Goal: Task Accomplishment & Management: Complete application form

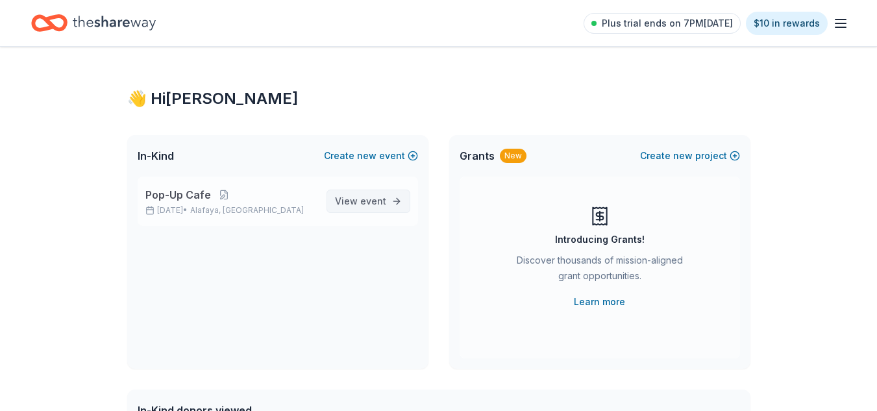
click at [385, 198] on span "event" at bounding box center [373, 200] width 26 height 11
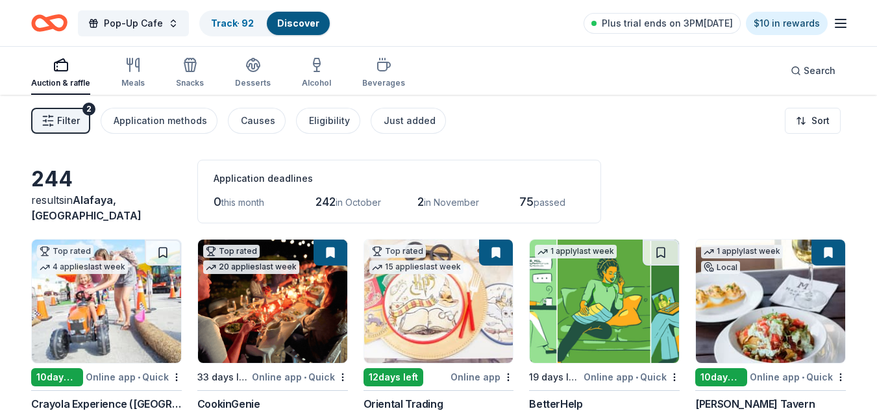
click at [80, 120] on button "Filter 2" at bounding box center [60, 121] width 59 height 26
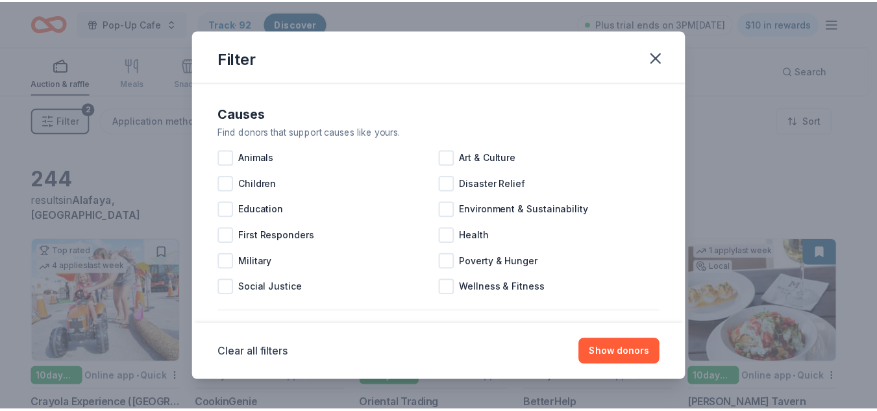
scroll to position [614, 0]
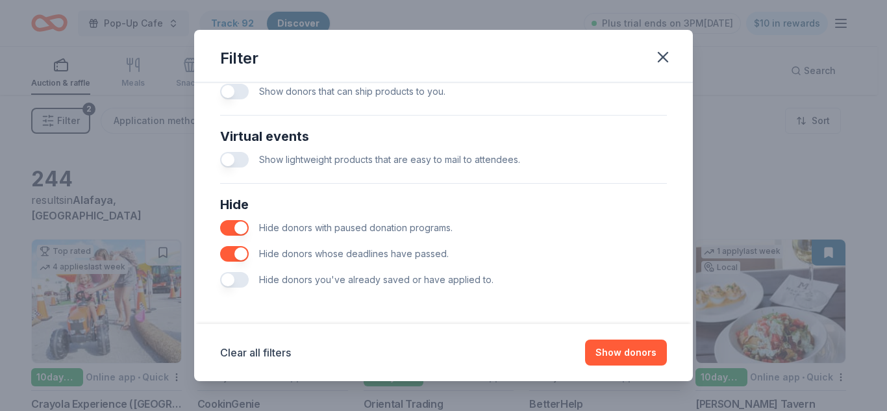
click at [238, 275] on button "button" at bounding box center [234, 280] width 29 height 16
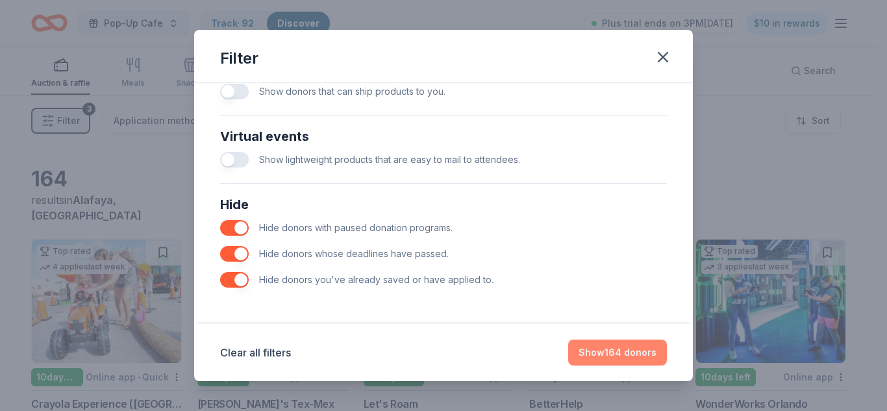
click at [641, 355] on button "Show 164 donors" at bounding box center [617, 352] width 99 height 26
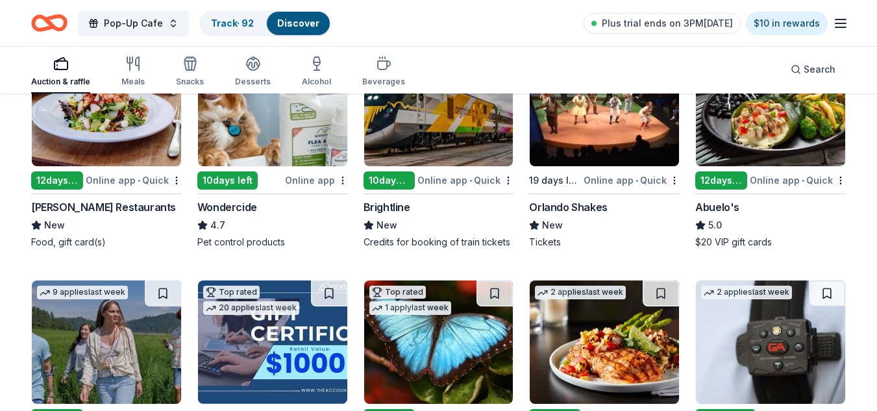
scroll to position [458, 0]
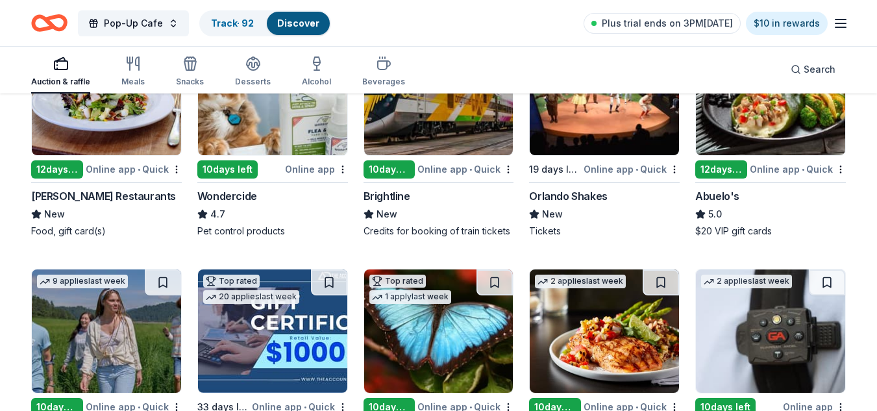
drag, startPoint x: 868, startPoint y: 203, endPoint x: 867, endPoint y: 233, distance: 29.9
click at [867, 233] on div "164 results in [GEOGRAPHIC_DATA], [GEOGRAPHIC_DATA] Application deadlines 0 thi…" at bounding box center [438, 240] width 877 height 1206
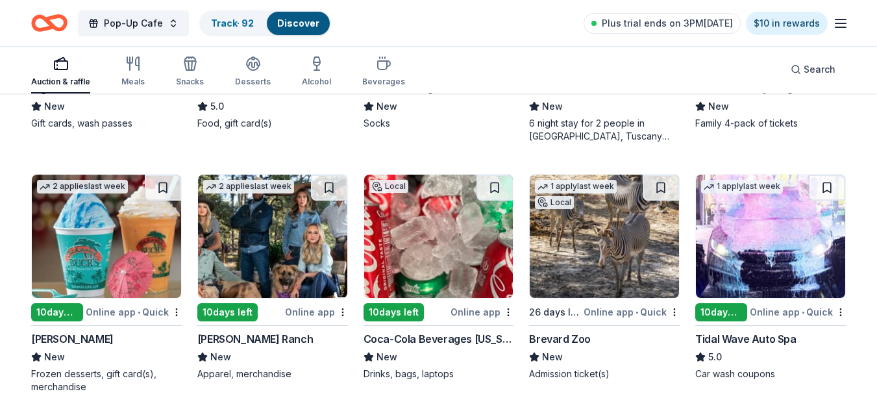
scroll to position [1331, 0]
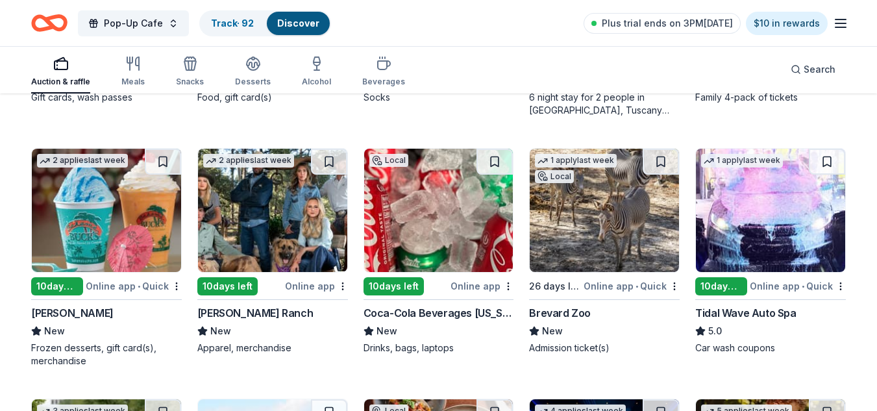
click at [472, 219] on img at bounding box center [438, 210] width 149 height 123
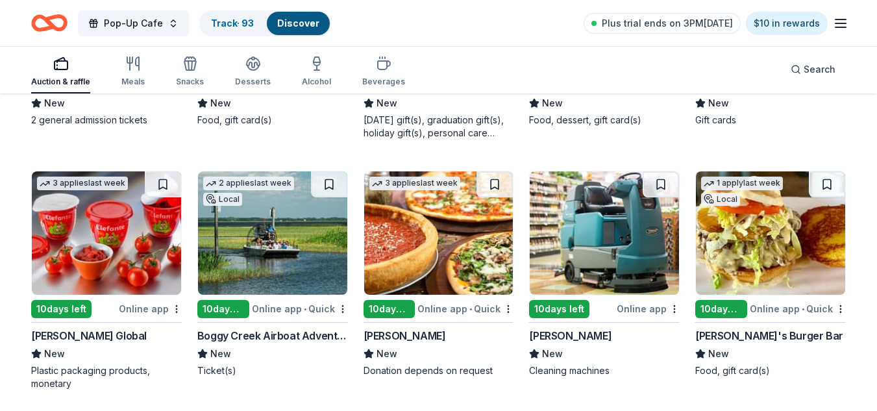
scroll to position [2580, 0]
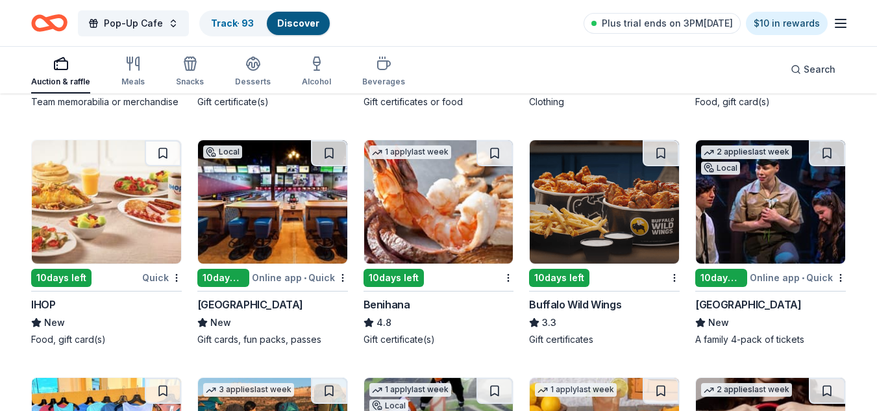
scroll to position [4069, 0]
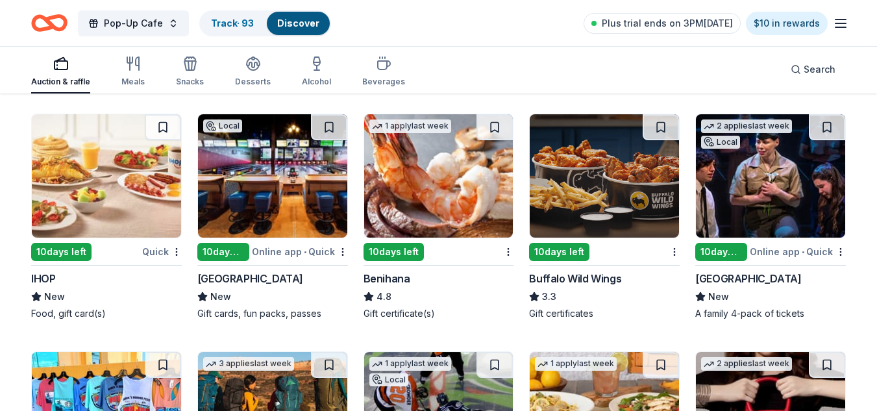
click at [100, 184] on img at bounding box center [106, 175] width 149 height 123
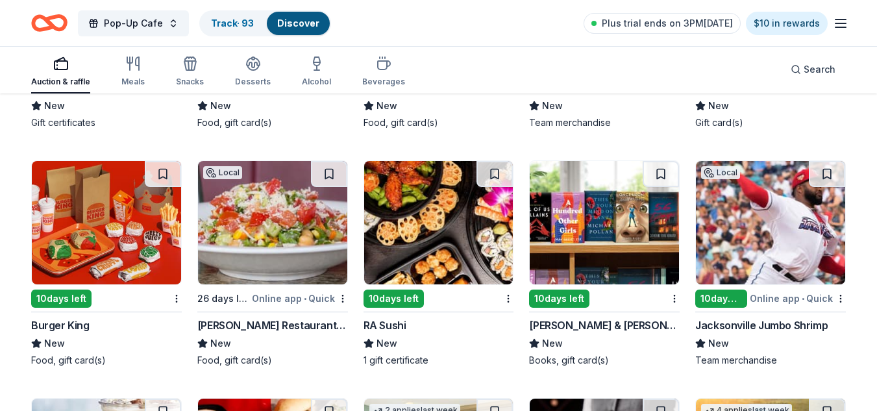
scroll to position [4761, 0]
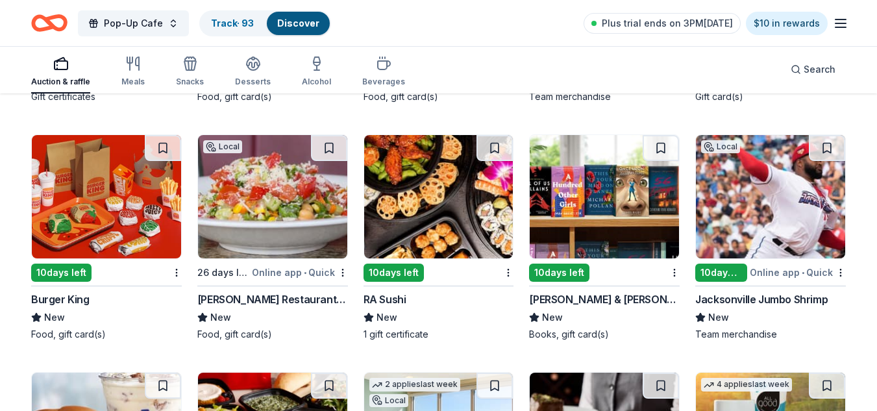
click at [110, 212] on img at bounding box center [106, 196] width 149 height 123
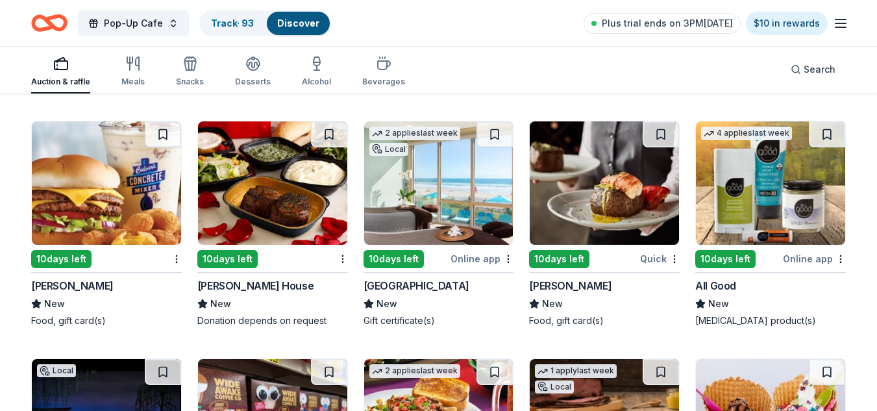
scroll to position [4977, 0]
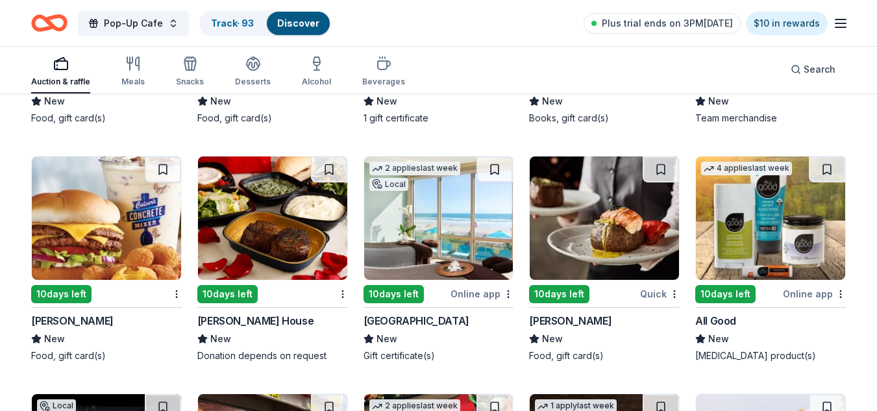
click at [785, 228] on img at bounding box center [770, 217] width 149 height 123
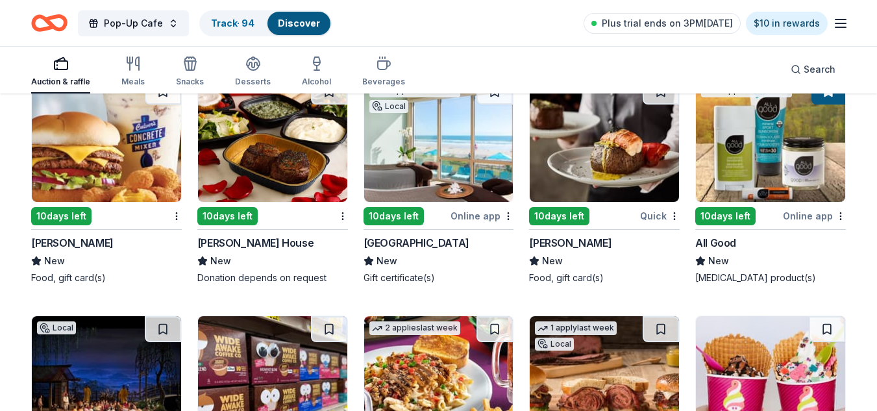
scroll to position [4943, 0]
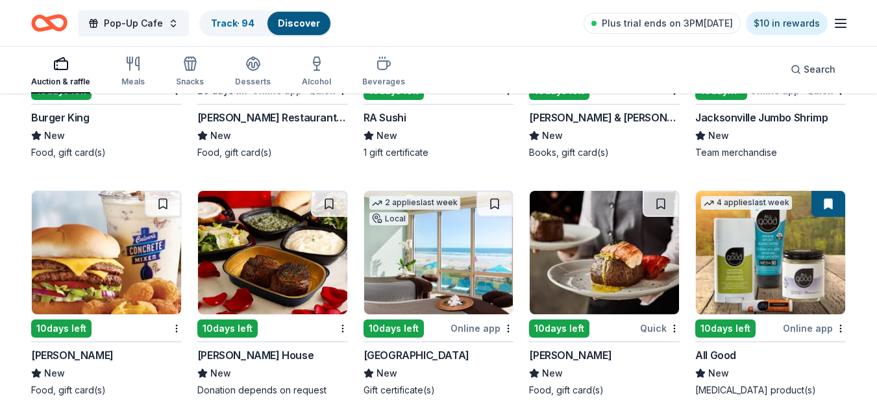
click at [119, 272] on img at bounding box center [106, 252] width 149 height 123
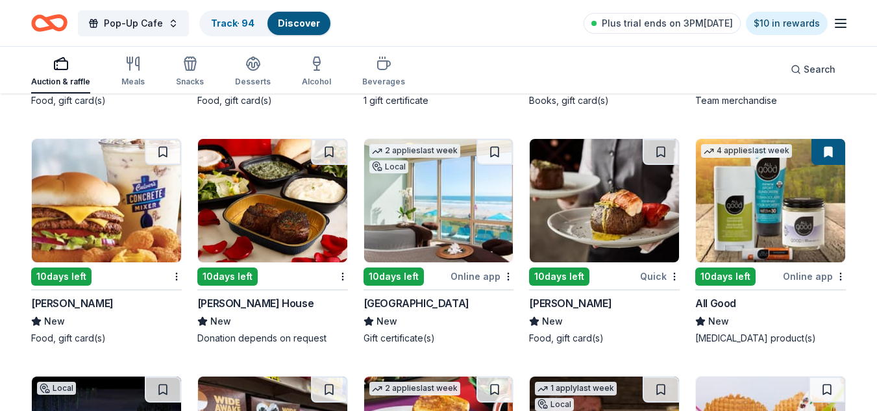
scroll to position [5021, 0]
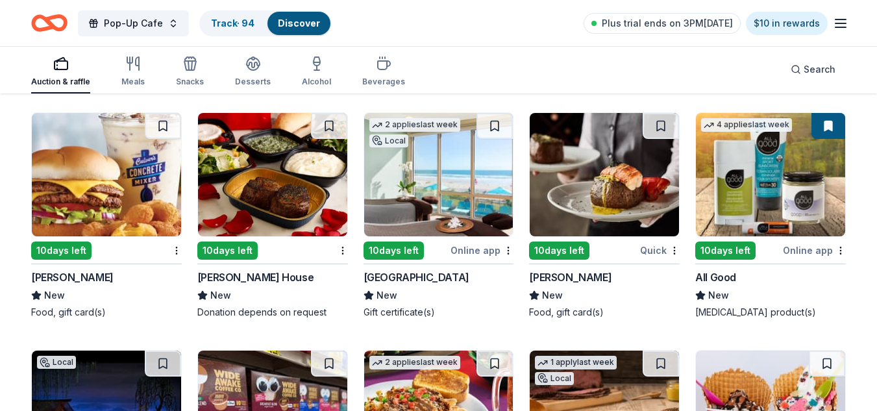
click at [589, 197] on img at bounding box center [604, 174] width 149 height 123
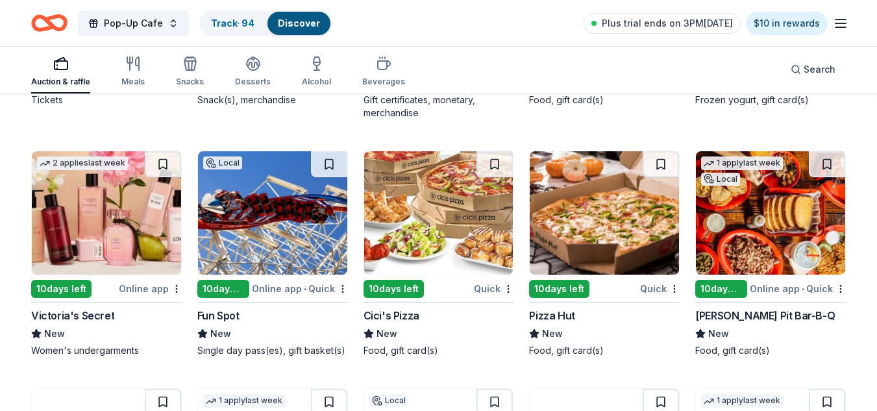
scroll to position [5496, 0]
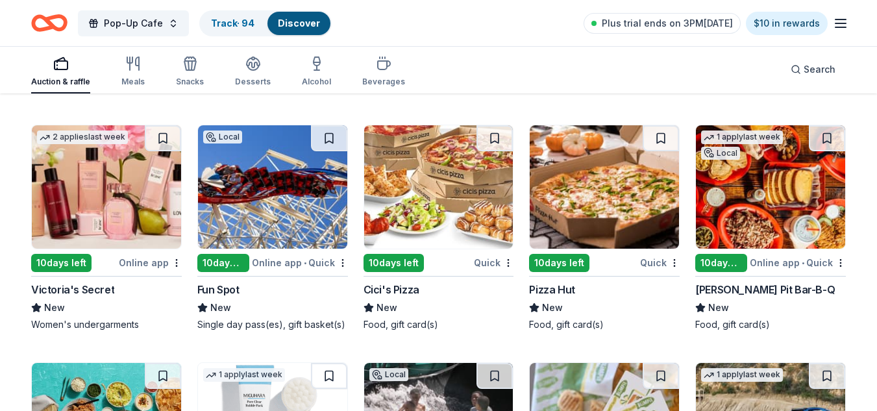
click at [463, 178] on img at bounding box center [438, 186] width 149 height 123
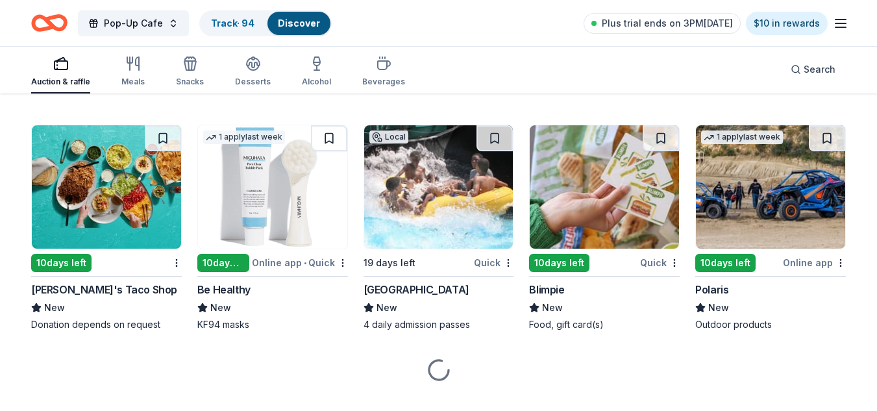
scroll to position [5744, 0]
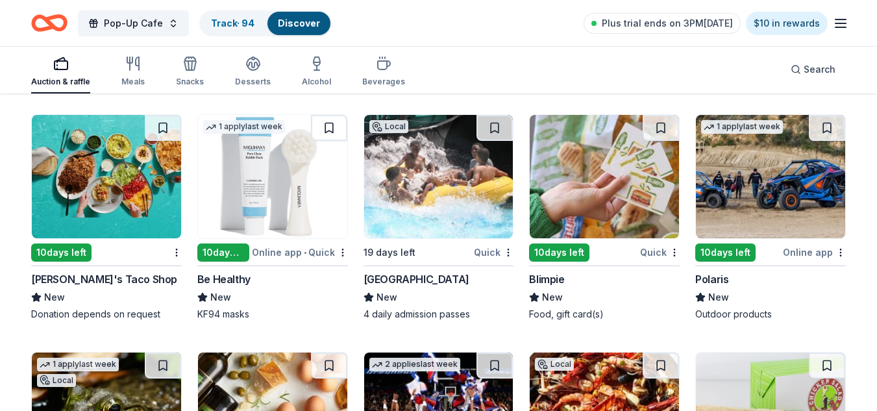
click at [467, 193] on img at bounding box center [438, 176] width 149 height 123
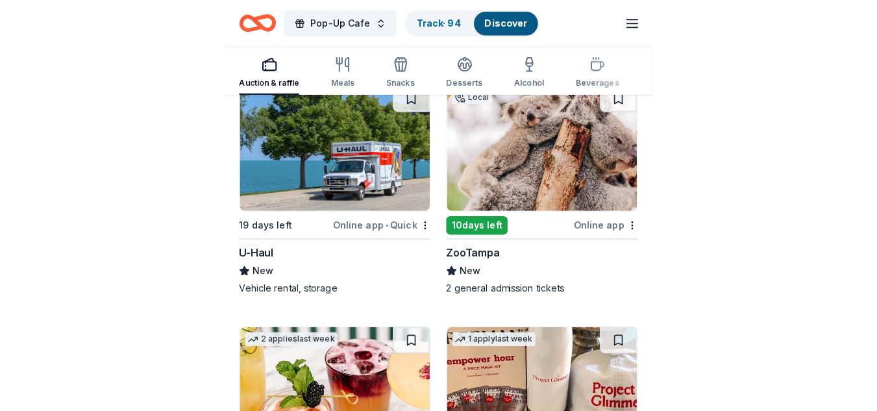
scroll to position [5434, 0]
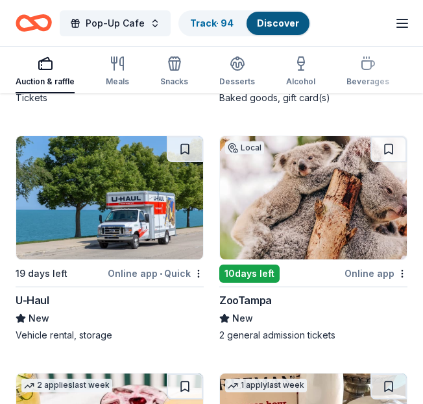
click at [306, 204] on img at bounding box center [313, 197] width 187 height 123
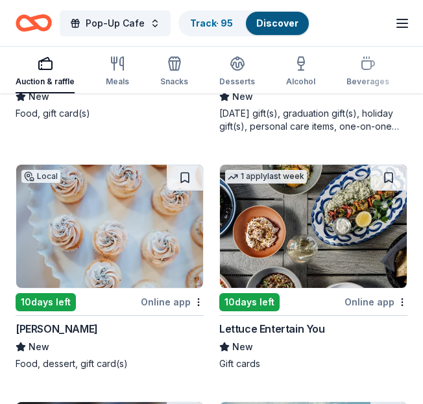
scroll to position [5920, 0]
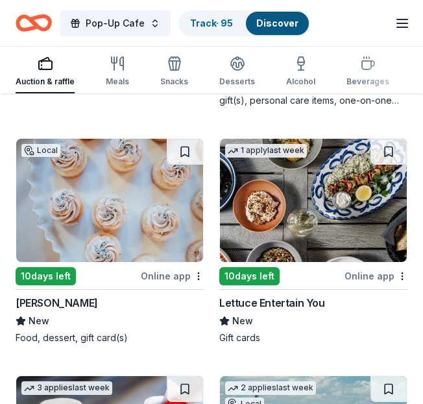
click at [94, 207] on img at bounding box center [109, 200] width 187 height 123
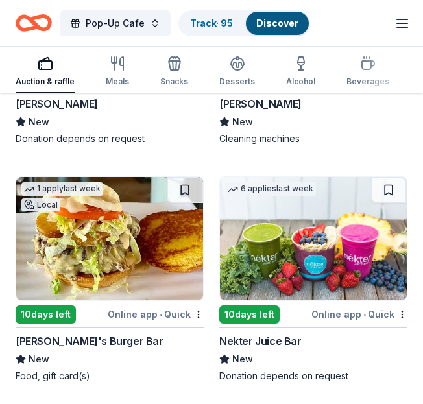
scroll to position [6620, 0]
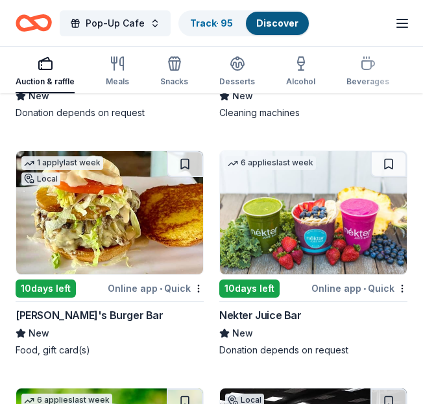
click at [141, 208] on img at bounding box center [109, 212] width 187 height 123
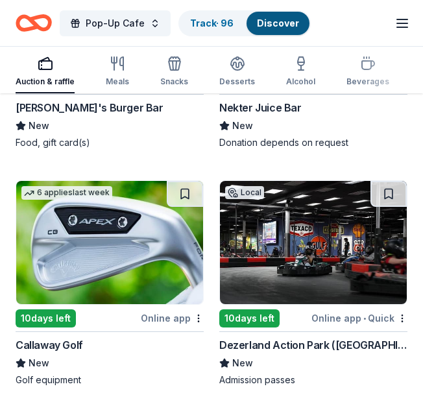
scroll to position [6854, 0]
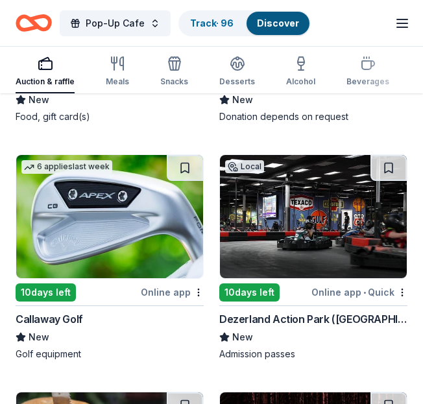
click at [118, 225] on img at bounding box center [109, 216] width 187 height 123
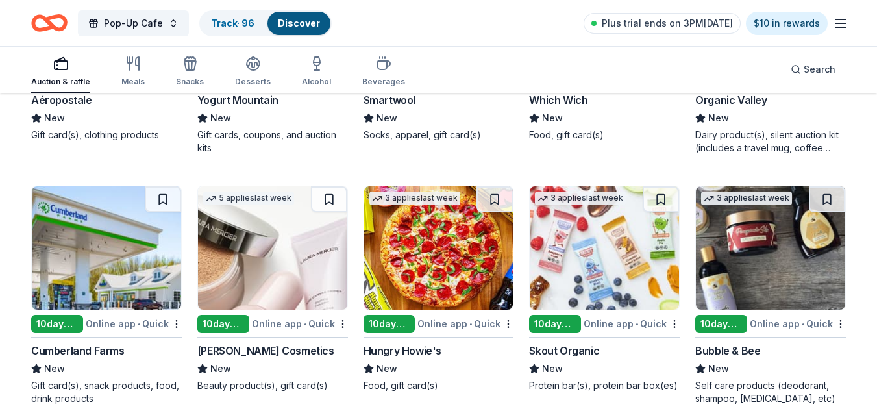
scroll to position [7176, 0]
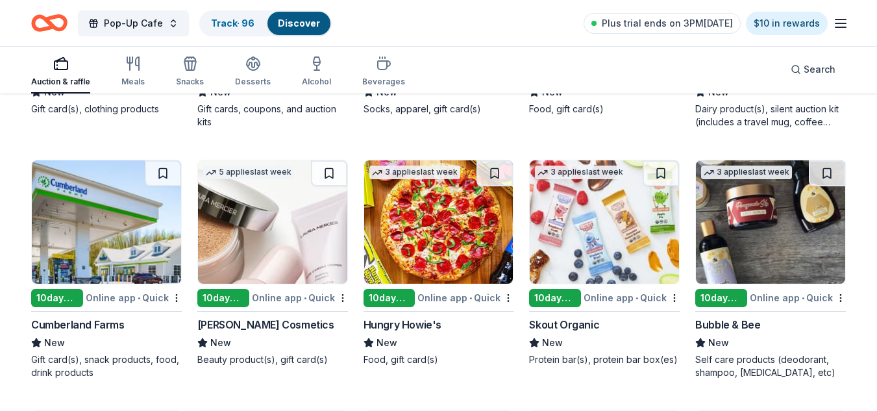
click at [791, 250] on img at bounding box center [770, 221] width 149 height 123
click at [613, 269] on img at bounding box center [604, 221] width 149 height 123
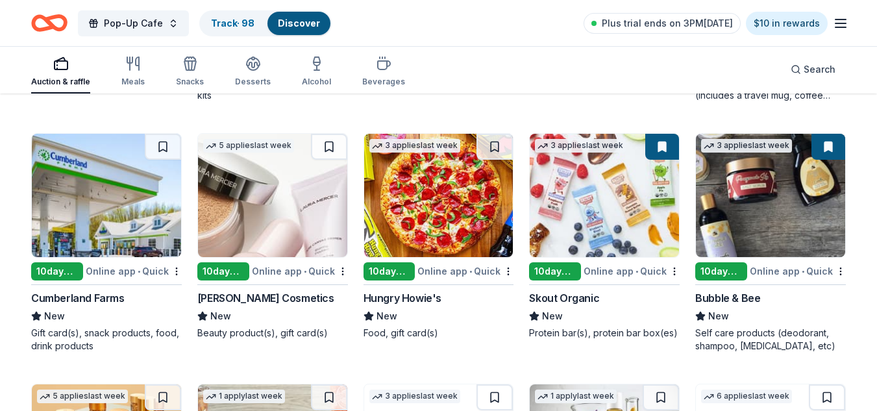
scroll to position [7216, 0]
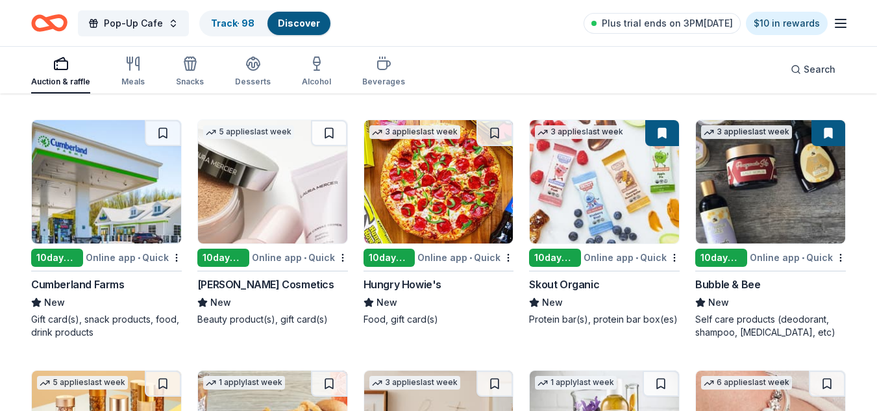
click at [284, 205] on img at bounding box center [272, 181] width 149 height 123
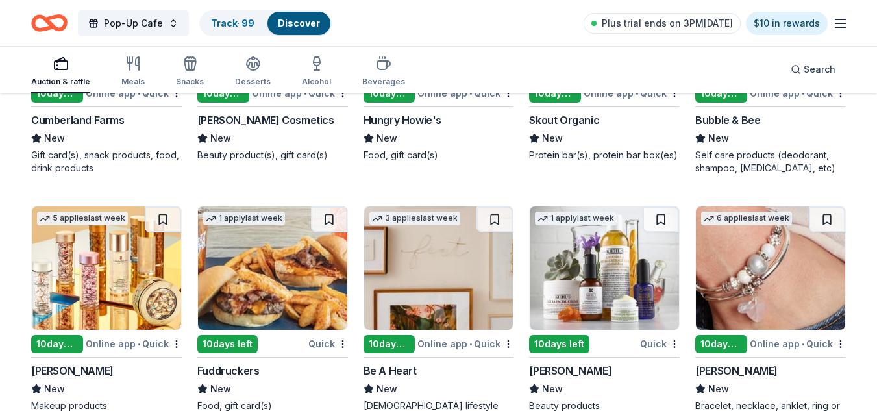
scroll to position [7407, 0]
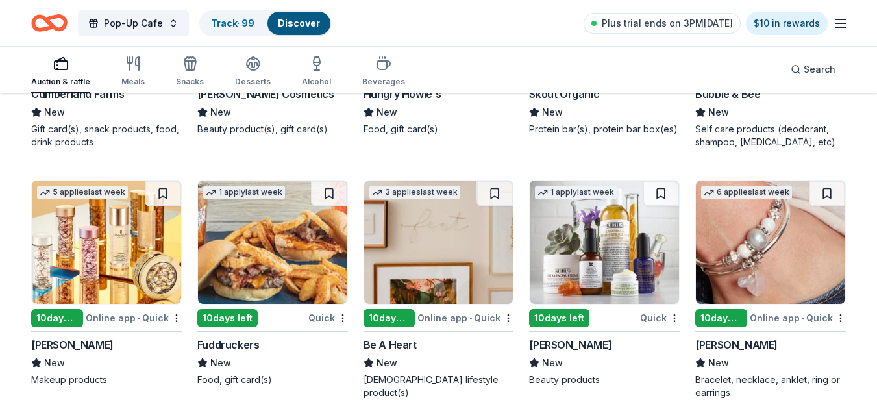
click at [130, 262] on img at bounding box center [106, 241] width 149 height 123
click at [613, 238] on img at bounding box center [604, 241] width 149 height 123
click at [763, 252] on img at bounding box center [770, 241] width 149 height 123
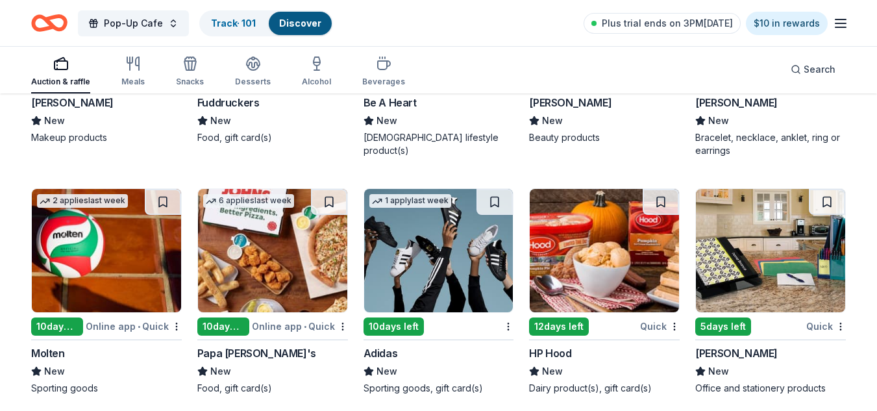
scroll to position [7658, 0]
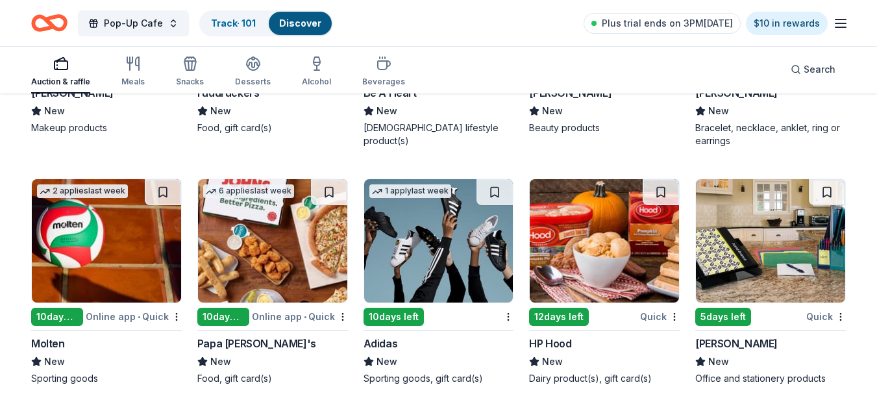
click at [469, 273] on img at bounding box center [438, 240] width 149 height 123
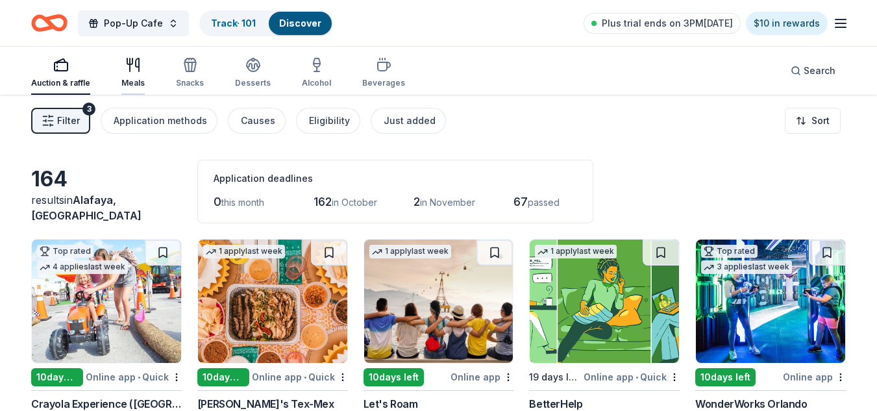
click at [138, 73] on div "Meals" at bounding box center [132, 72] width 23 height 31
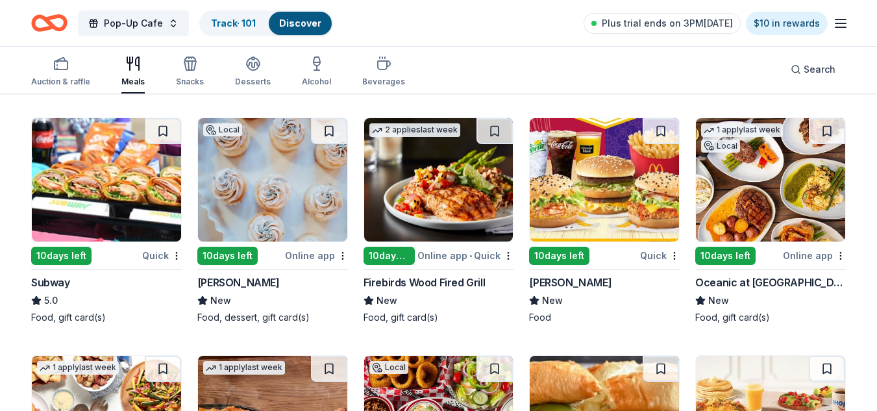
scroll to position [625, 0]
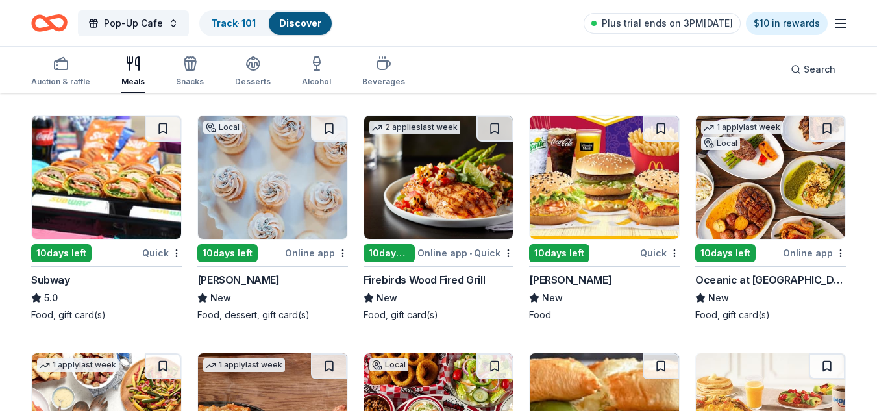
click at [460, 201] on img at bounding box center [438, 177] width 149 height 123
click at [661, 190] on img at bounding box center [604, 177] width 149 height 123
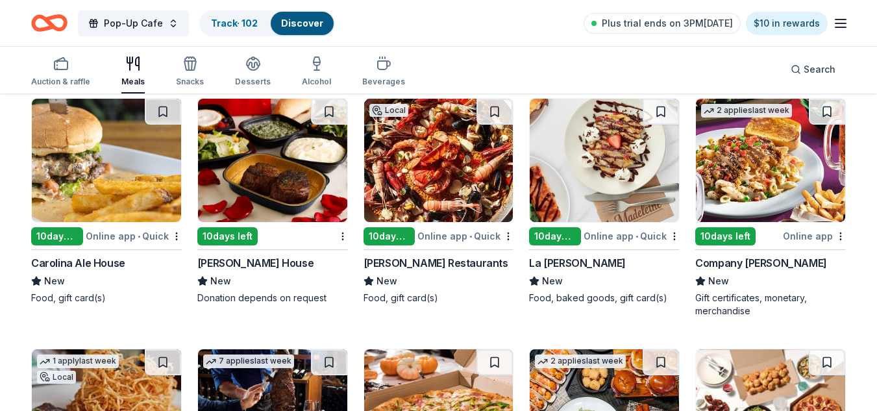
scroll to position [1618, 0]
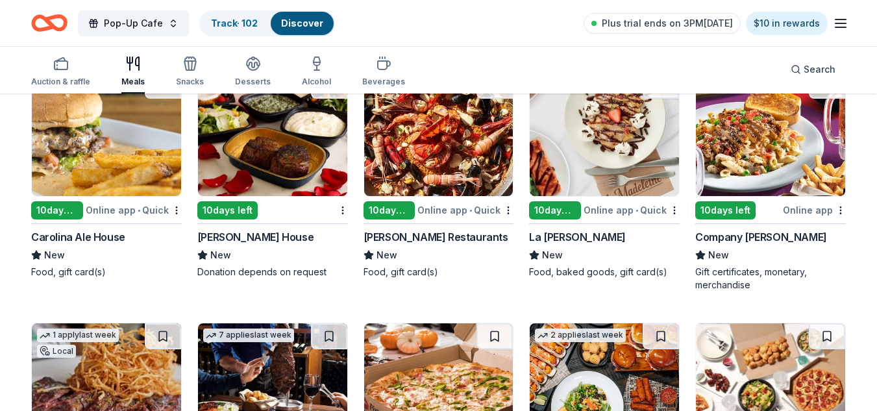
click at [760, 145] on img at bounding box center [770, 134] width 149 height 123
click at [572, 129] on img at bounding box center [604, 134] width 149 height 123
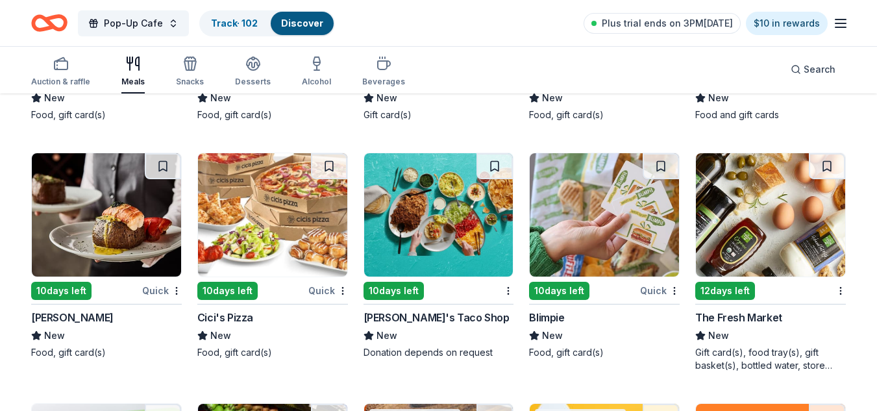
scroll to position [2527, 0]
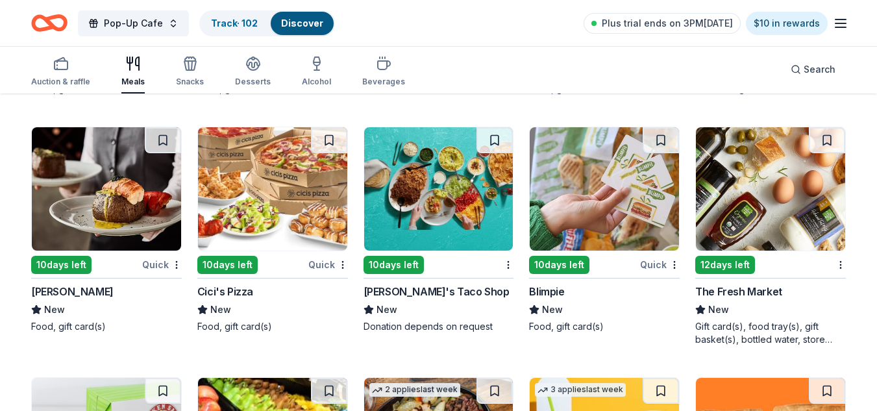
click at [783, 209] on img at bounding box center [770, 188] width 149 height 123
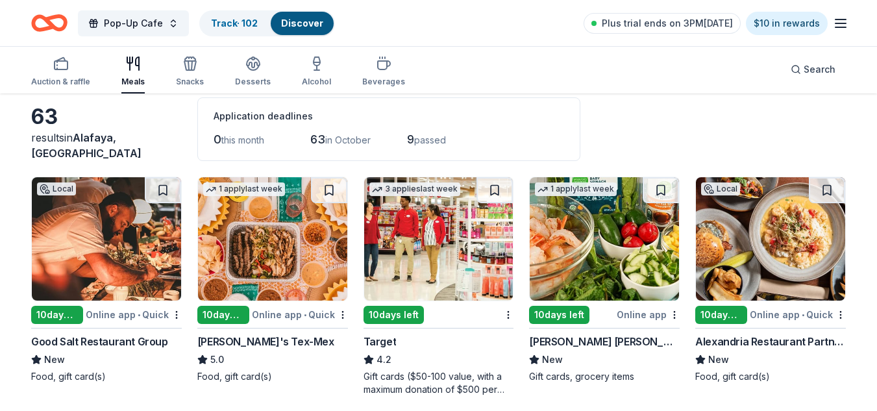
scroll to position [0, 0]
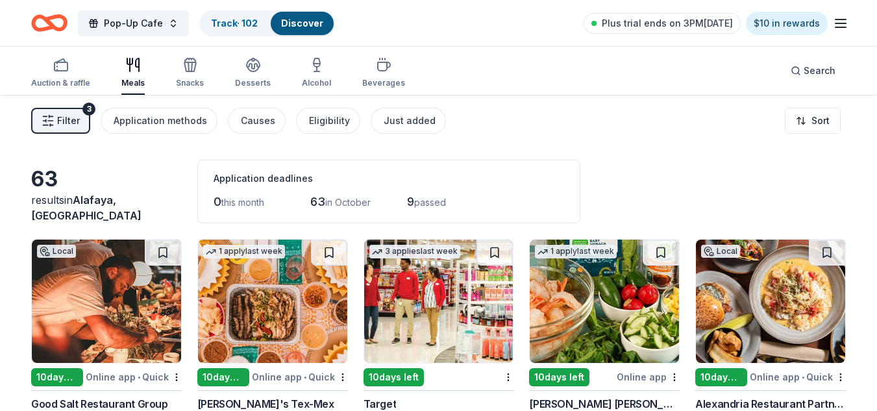
click at [203, 71] on div "Auction & raffle Meals Snacks Desserts Alcohol Beverages" at bounding box center [218, 73] width 374 height 43
click at [184, 74] on div "Snacks" at bounding box center [190, 72] width 28 height 31
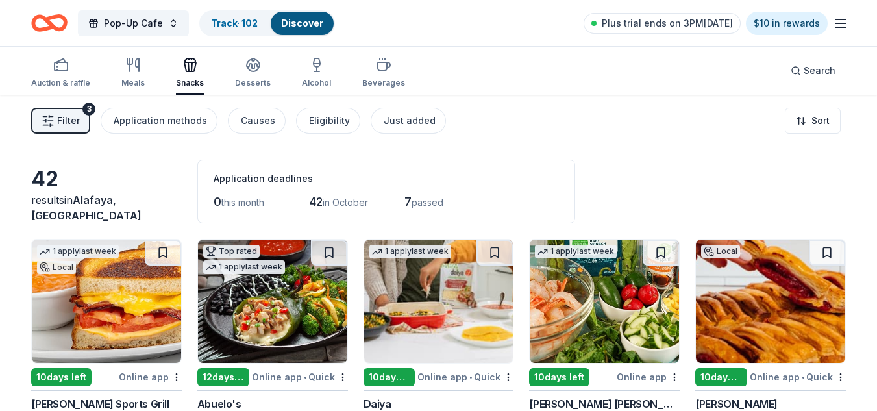
click at [735, 169] on div "42 results in Alafaya, FL Application deadlines 0 this month 42 in October 7 pa…" at bounding box center [438, 192] width 815 height 64
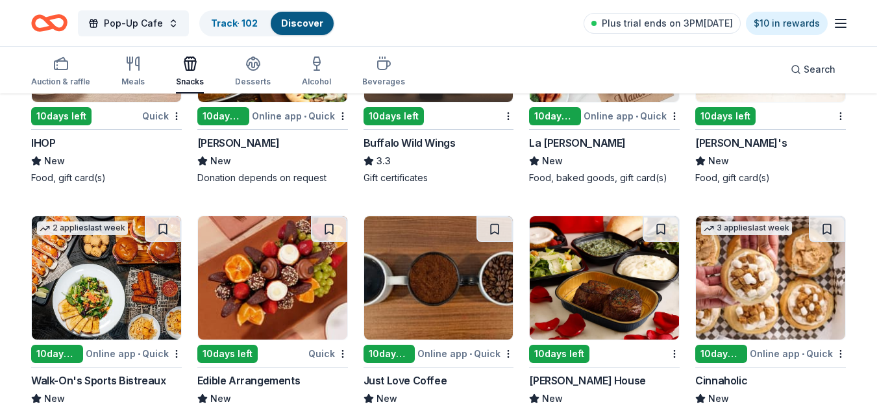
scroll to position [1013, 0]
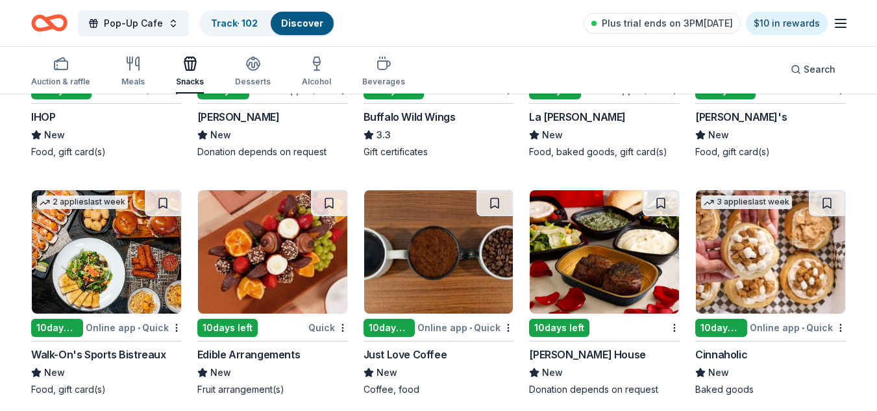
click at [393, 242] on img at bounding box center [438, 251] width 149 height 123
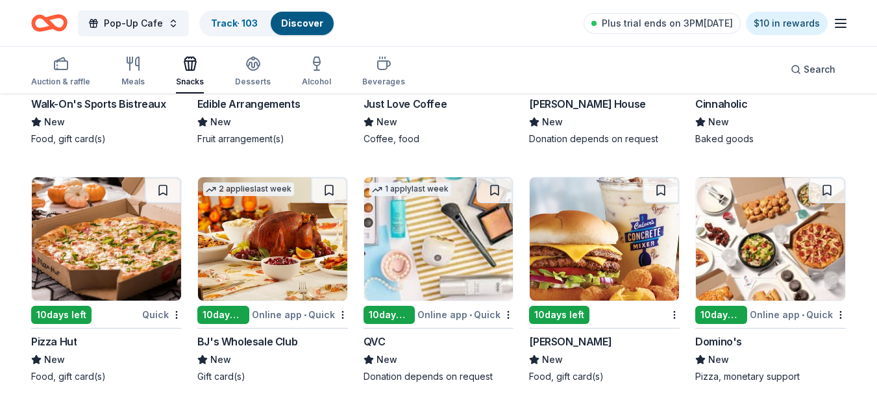
scroll to position [1289, 0]
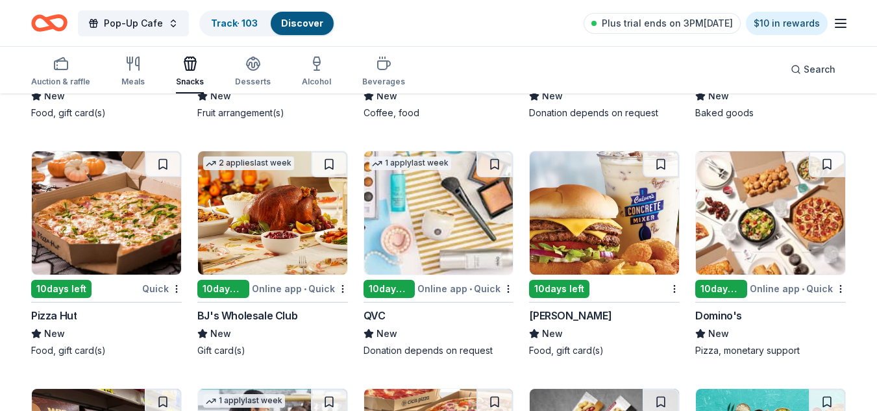
click at [460, 224] on img at bounding box center [438, 212] width 149 height 123
click at [777, 178] on img at bounding box center [770, 212] width 149 height 123
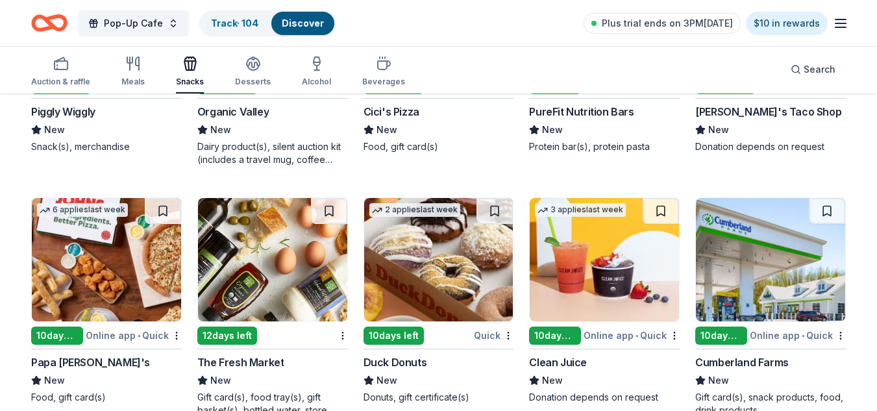
scroll to position [1756, 0]
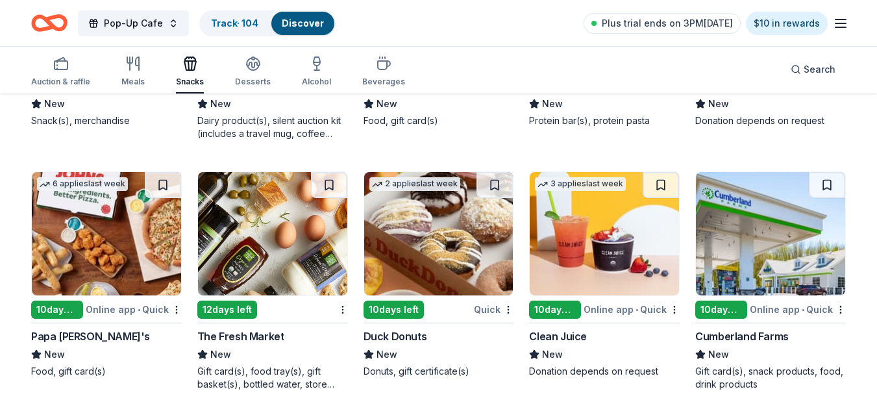
click at [160, 262] on img at bounding box center [106, 233] width 149 height 123
click at [258, 81] on div "Desserts" at bounding box center [253, 82] width 36 height 10
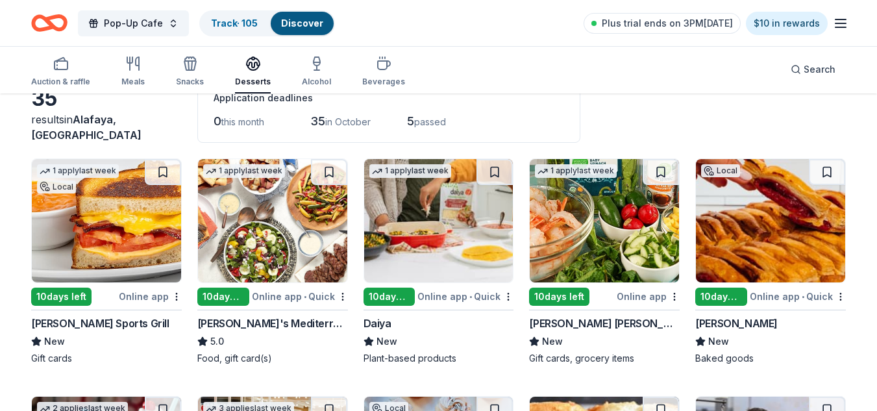
scroll to position [53, 0]
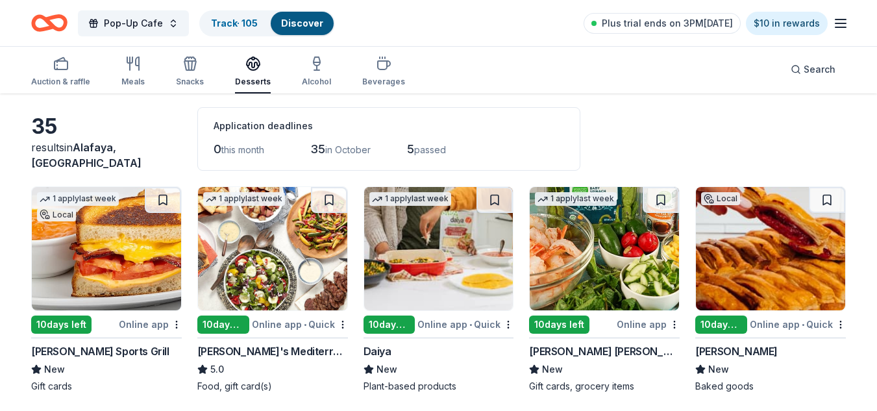
click at [417, 274] on img at bounding box center [438, 248] width 149 height 123
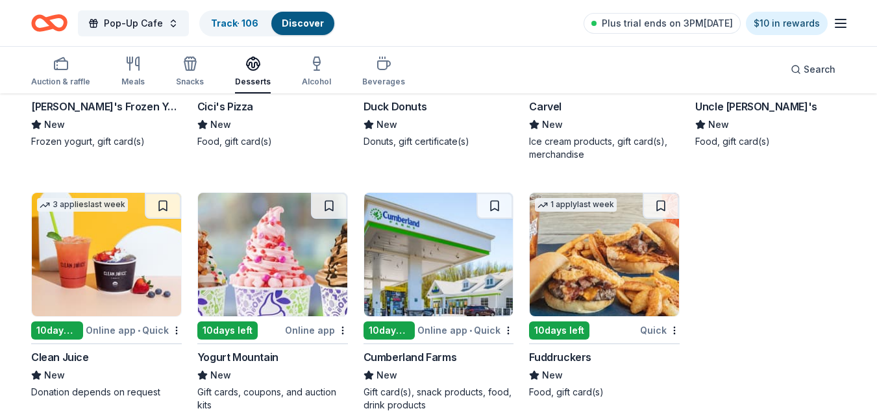
scroll to position [1524, 0]
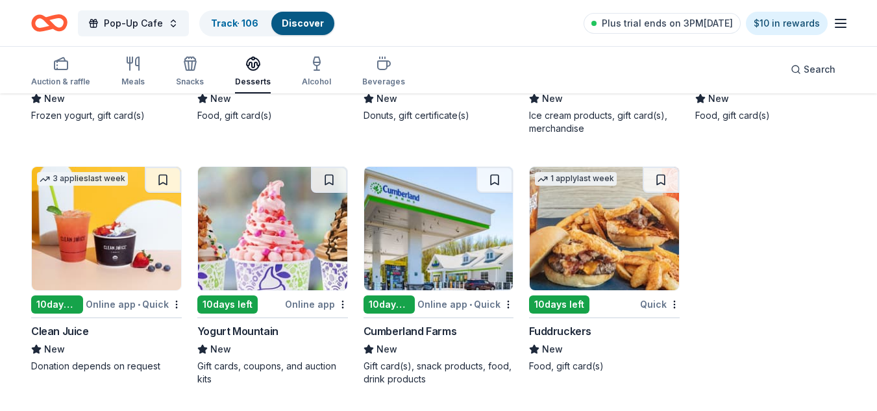
drag, startPoint x: 868, startPoint y: 352, endPoint x: 883, endPoint y: 350, distance: 15.2
click at [100, 256] on img at bounding box center [106, 228] width 149 height 123
click at [315, 82] on div "Alcohol" at bounding box center [316, 82] width 29 height 10
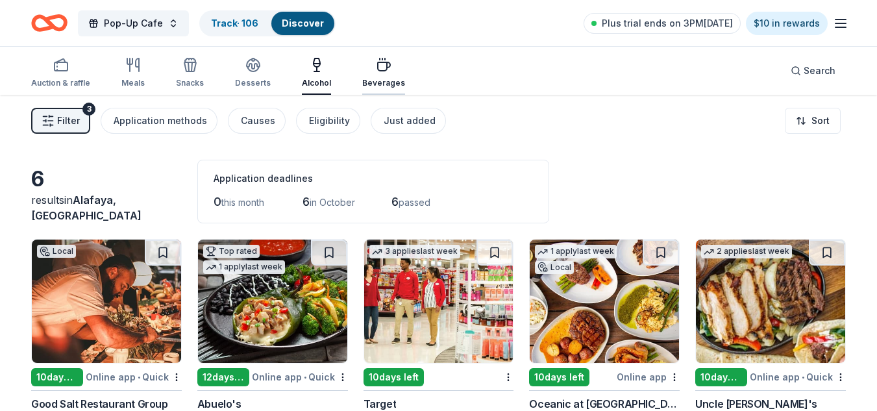
click at [373, 76] on div "Beverages" at bounding box center [383, 72] width 43 height 31
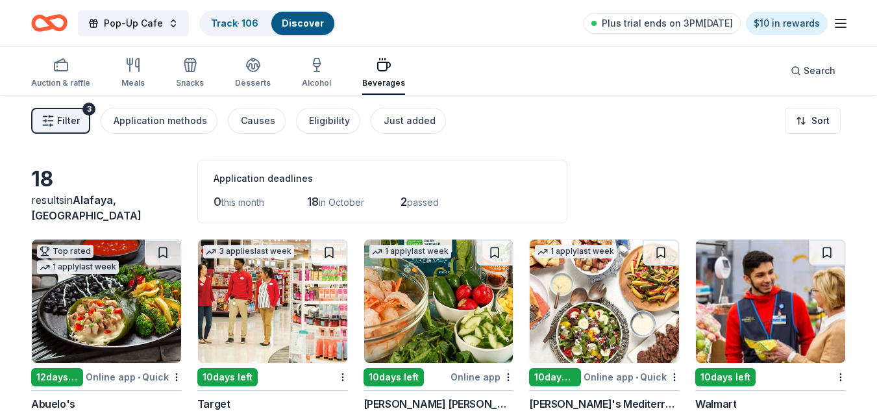
scroll to position [812, 0]
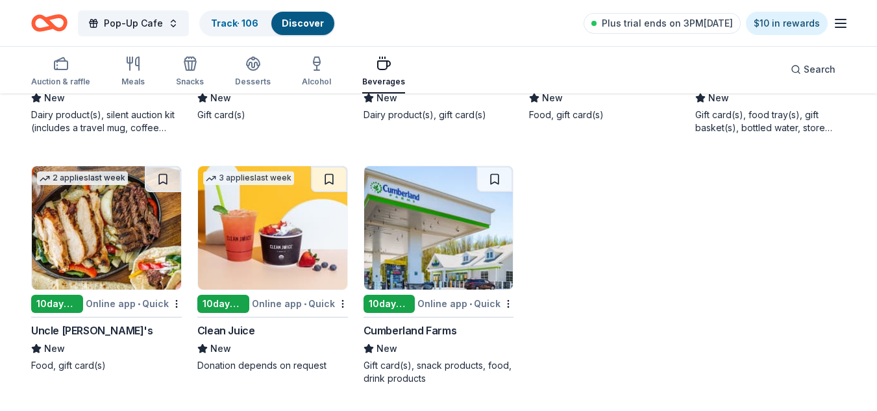
click at [454, 249] on img at bounding box center [438, 227] width 149 height 123
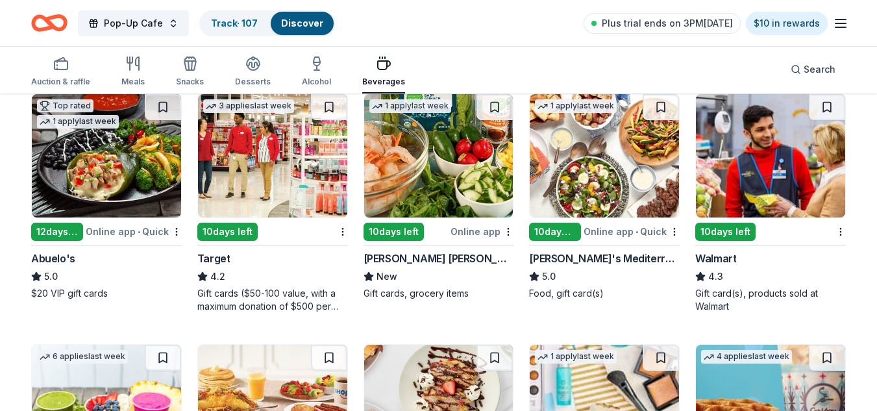
scroll to position [150, 0]
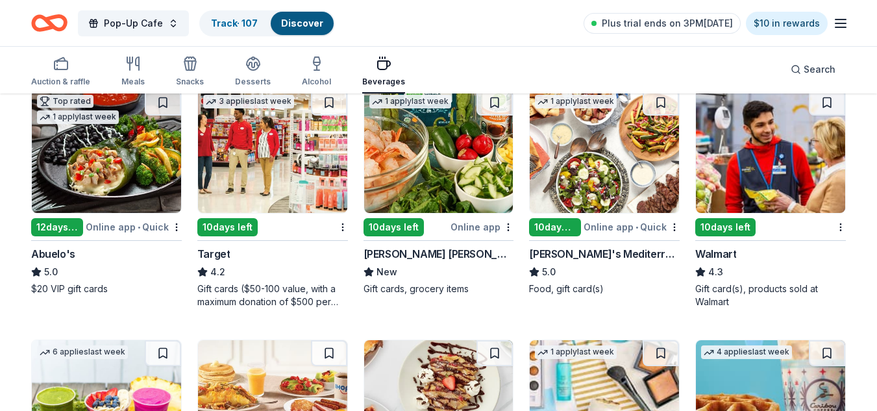
click at [497, 155] on img at bounding box center [438, 151] width 149 height 123
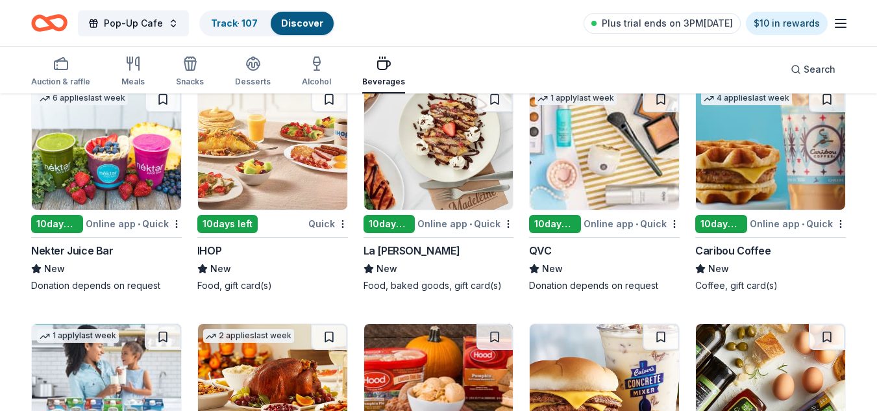
scroll to position [414, 0]
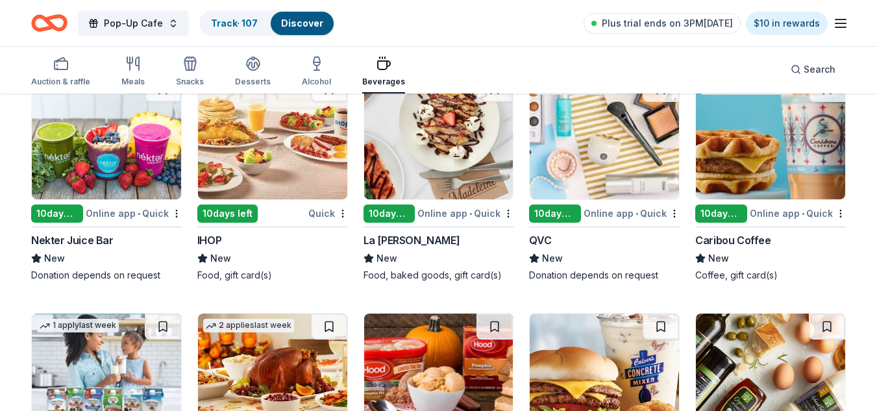
click at [729, 135] on img at bounding box center [770, 137] width 149 height 123
click at [772, 125] on img at bounding box center [770, 137] width 149 height 123
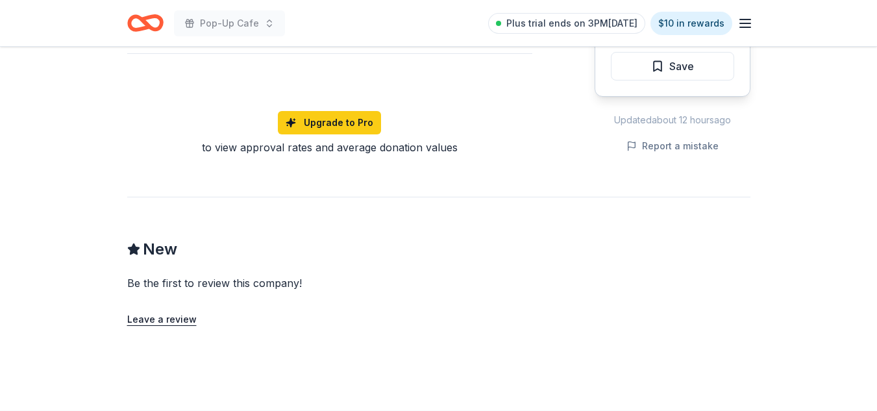
scroll to position [637, 0]
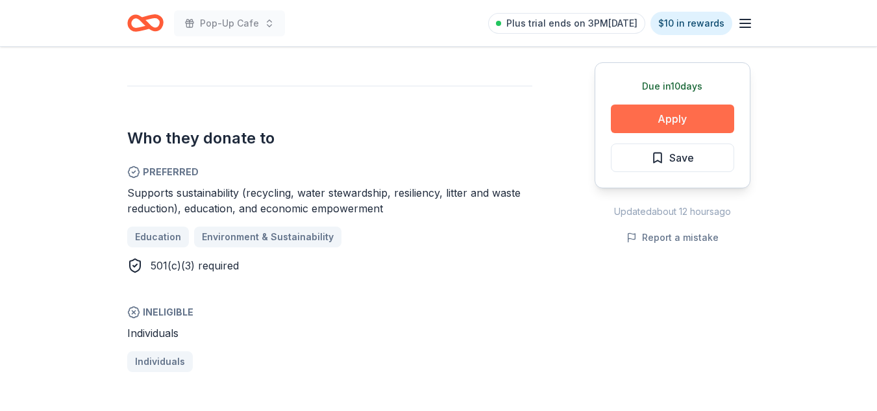
click at [698, 112] on button "Apply" at bounding box center [672, 119] width 123 height 29
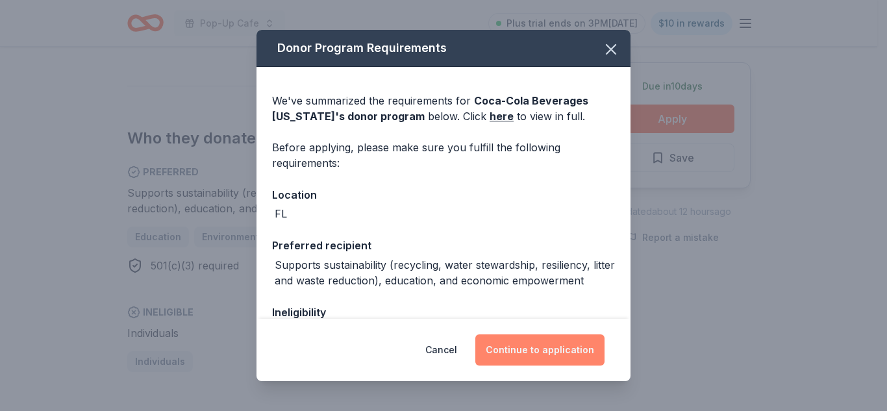
click at [538, 355] on button "Continue to application" at bounding box center [539, 349] width 129 height 31
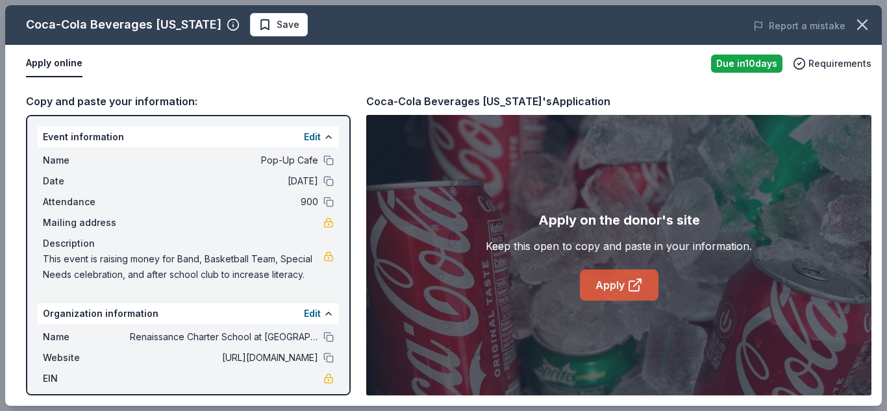
click at [608, 275] on link "Apply" at bounding box center [619, 284] width 79 height 31
click at [861, 27] on icon "button" at bounding box center [862, 25] width 18 height 18
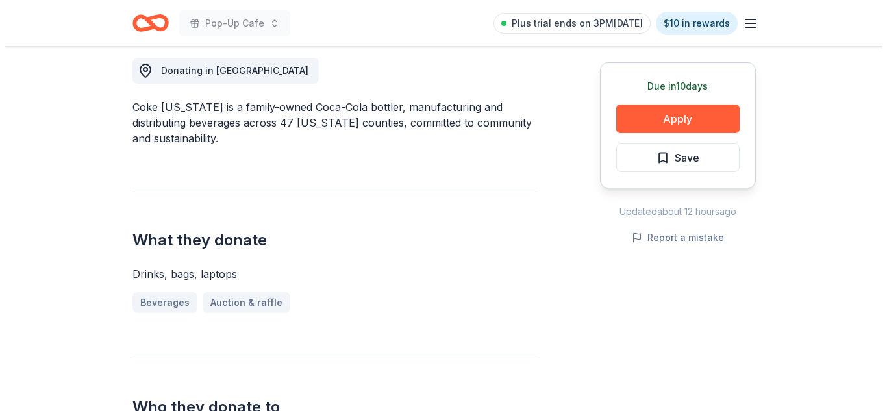
scroll to position [365, 0]
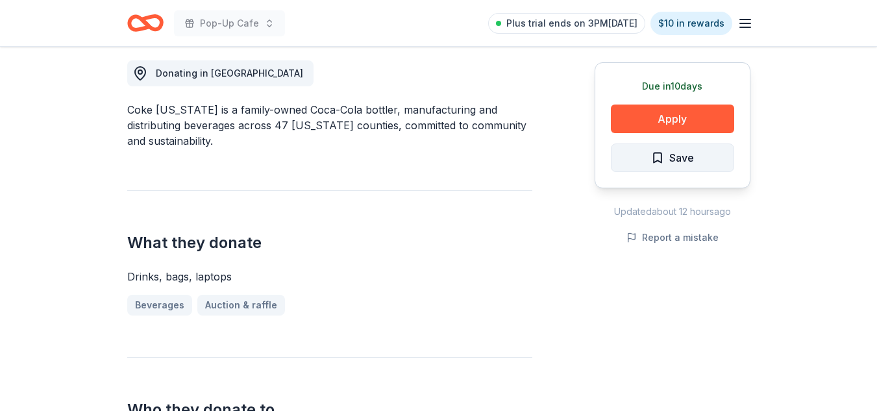
click at [681, 166] on span "Save" at bounding box center [681, 157] width 25 height 17
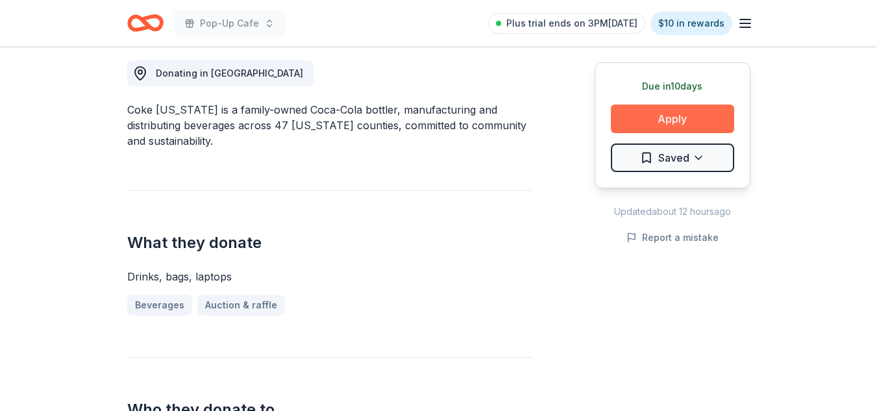
click at [674, 125] on button "Apply" at bounding box center [672, 119] width 123 height 29
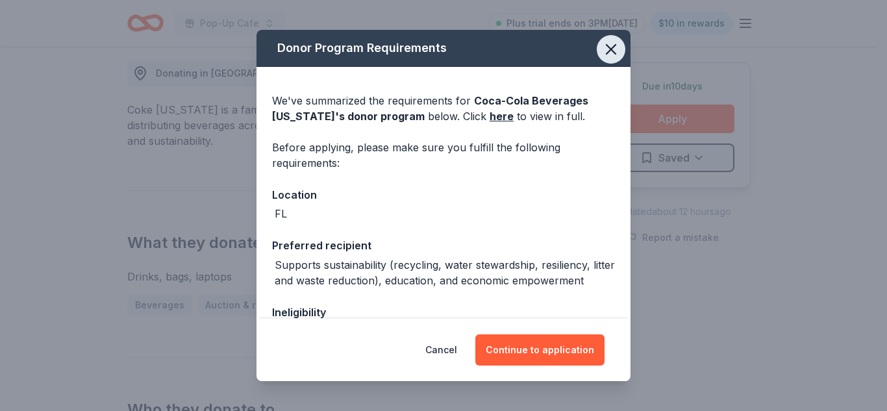
click at [608, 48] on icon "button" at bounding box center [611, 49] width 18 height 18
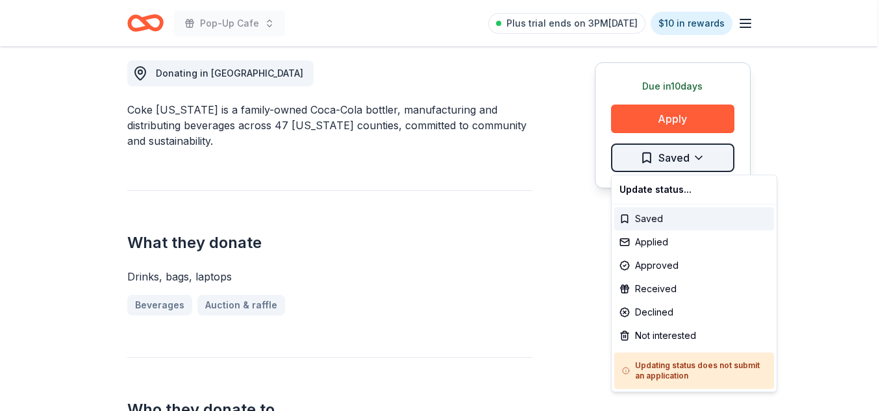
click at [648, 245] on div "Applied" at bounding box center [694, 241] width 160 height 23
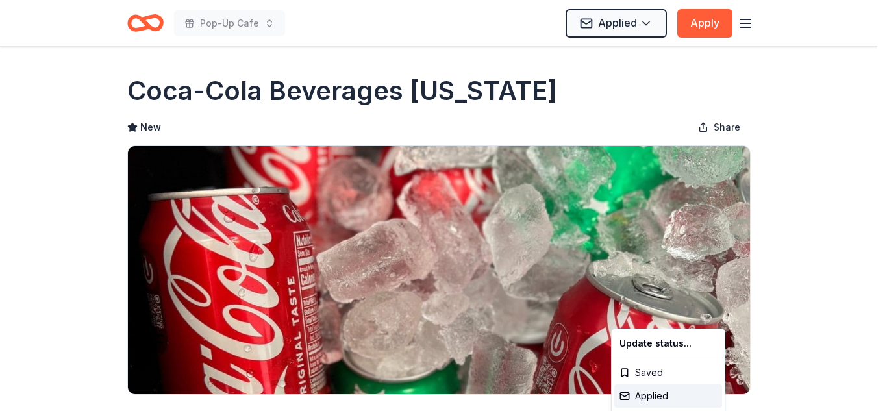
scroll to position [0, 0]
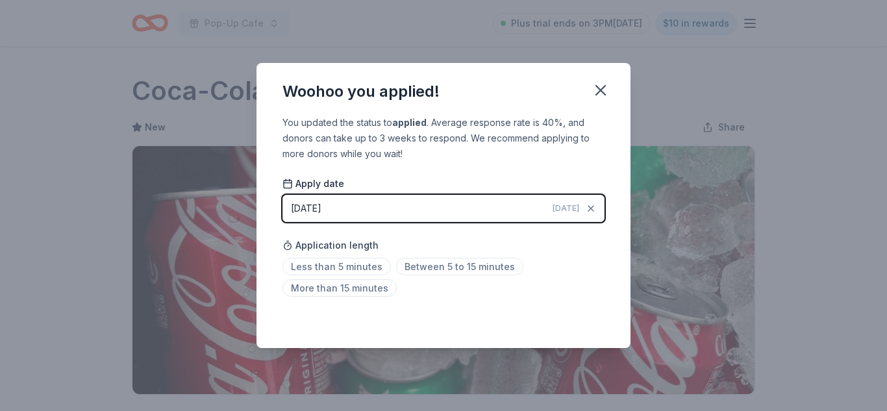
click at [437, 260] on html "Pop-Up Cafe Plus trial ends on 3PM, 10/1 $10 in rewards Due in 10 days Share Co…" at bounding box center [443, 205] width 887 height 411
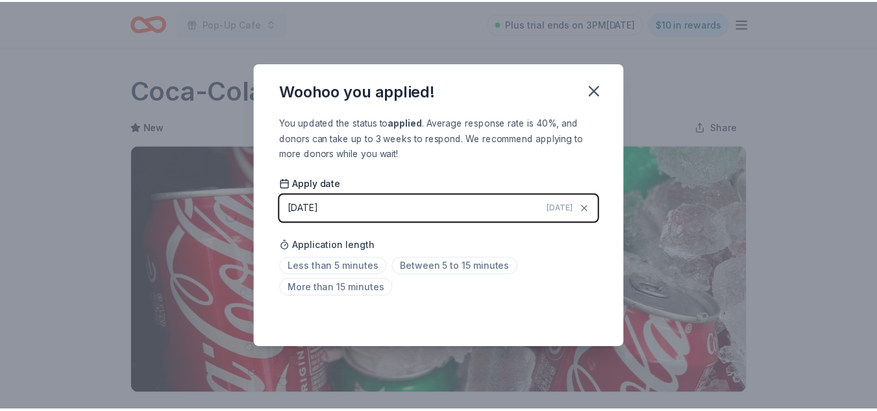
scroll to position [316, 0]
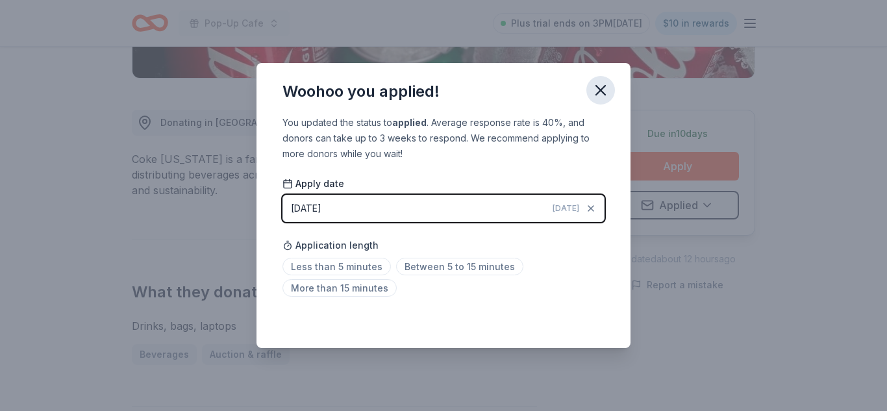
click at [598, 96] on icon "button" at bounding box center [600, 90] width 18 height 18
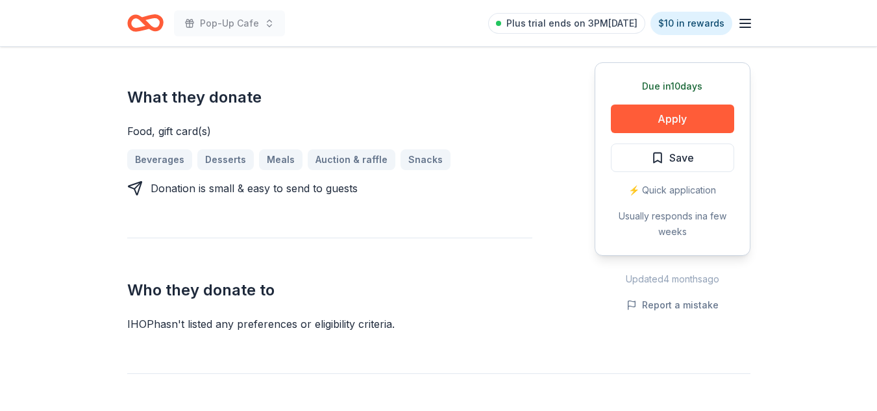
scroll to position [546, 0]
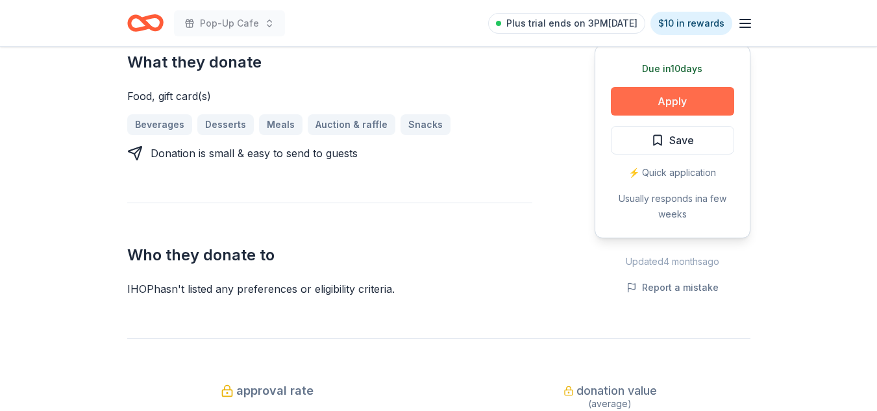
click at [708, 101] on button "Apply" at bounding box center [672, 101] width 123 height 29
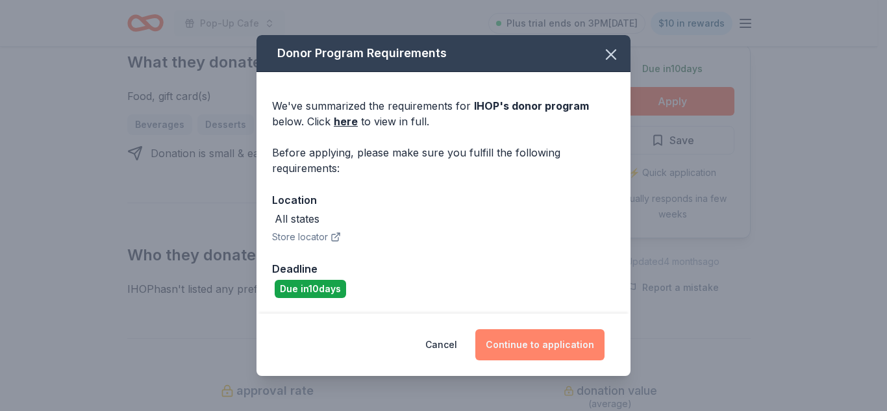
click at [576, 330] on button "Continue to application" at bounding box center [539, 344] width 129 height 31
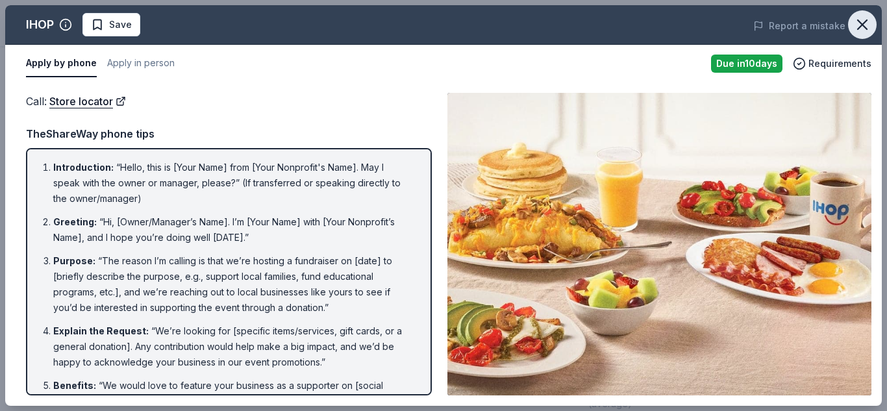
click at [856, 26] on icon "button" at bounding box center [862, 25] width 18 height 18
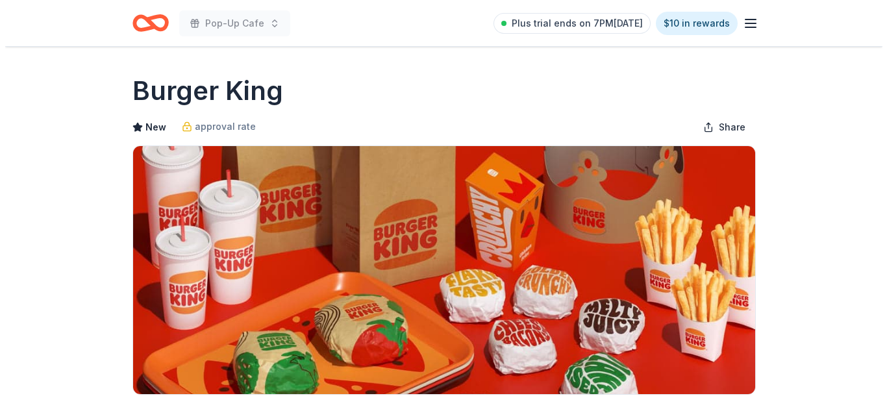
scroll to position [359, 0]
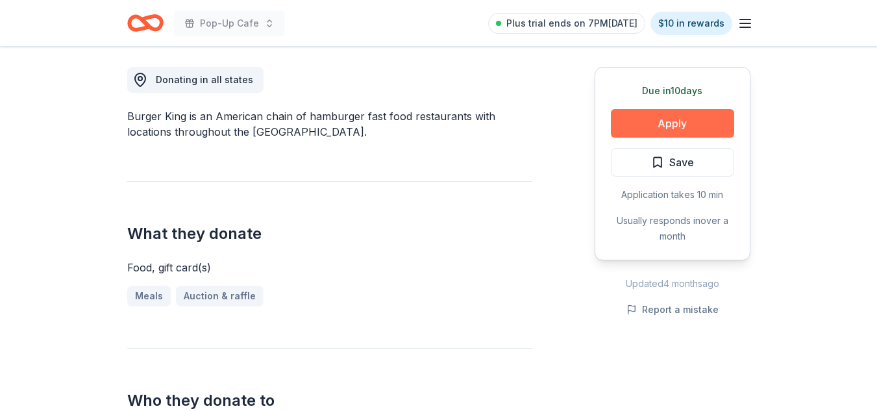
click at [678, 118] on button "Apply" at bounding box center [672, 123] width 123 height 29
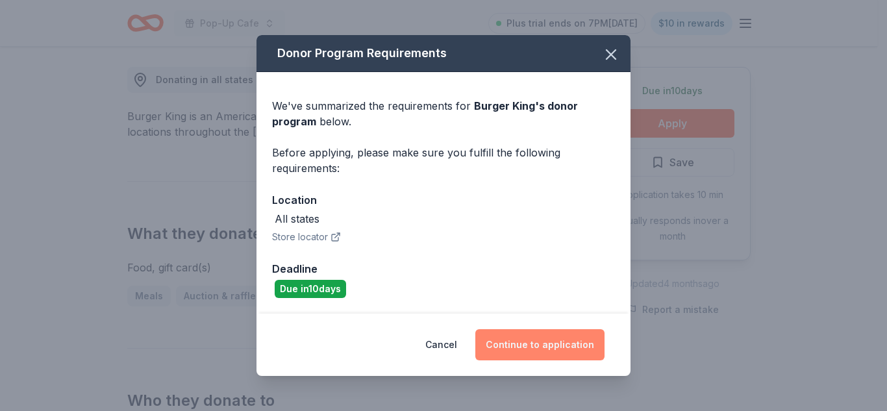
click at [559, 355] on button "Continue to application" at bounding box center [539, 344] width 129 height 31
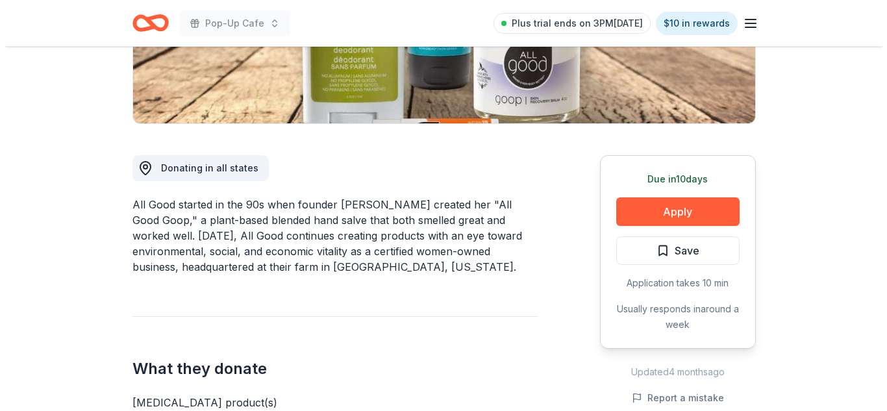
scroll to position [301, 0]
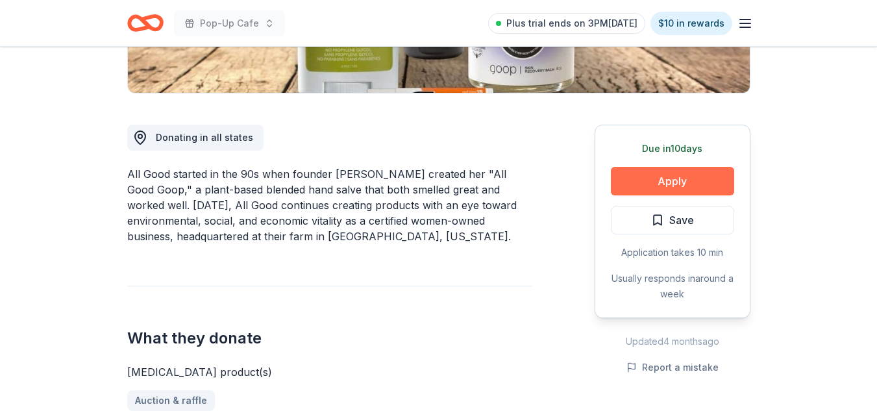
click at [671, 185] on button "Apply" at bounding box center [672, 181] width 123 height 29
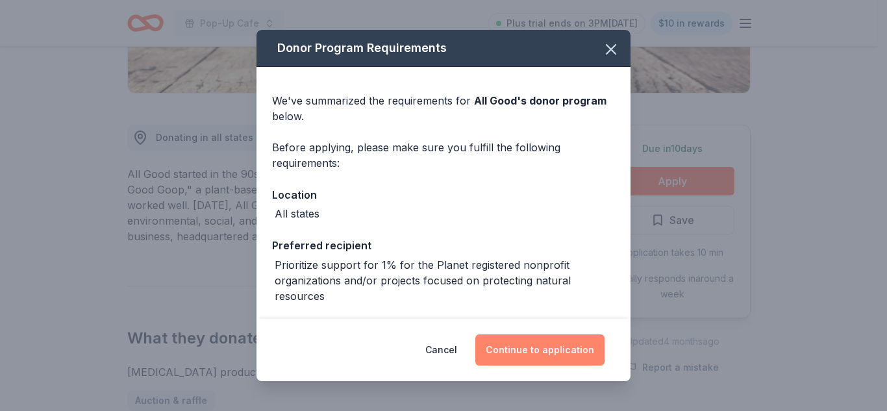
click at [567, 356] on button "Continue to application" at bounding box center [539, 349] width 129 height 31
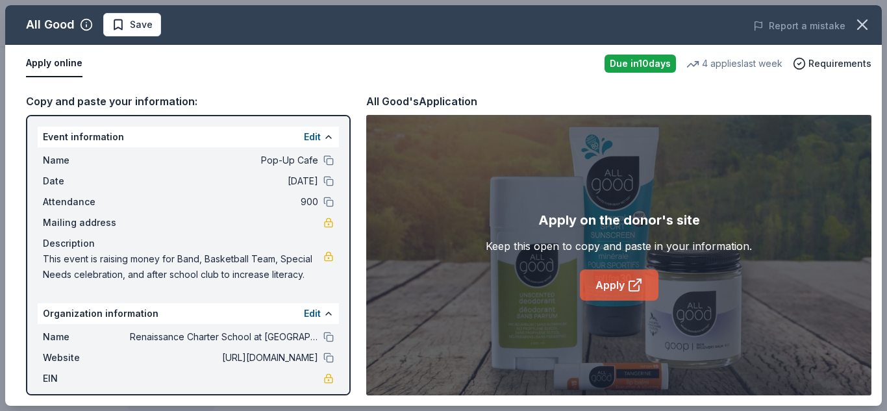
click at [602, 288] on link "Apply" at bounding box center [619, 284] width 79 height 31
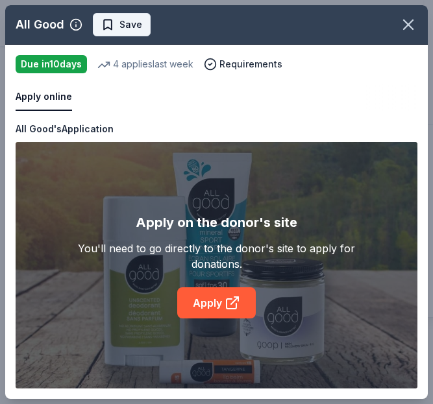
click at [124, 31] on span "Save" at bounding box center [130, 25] width 23 height 16
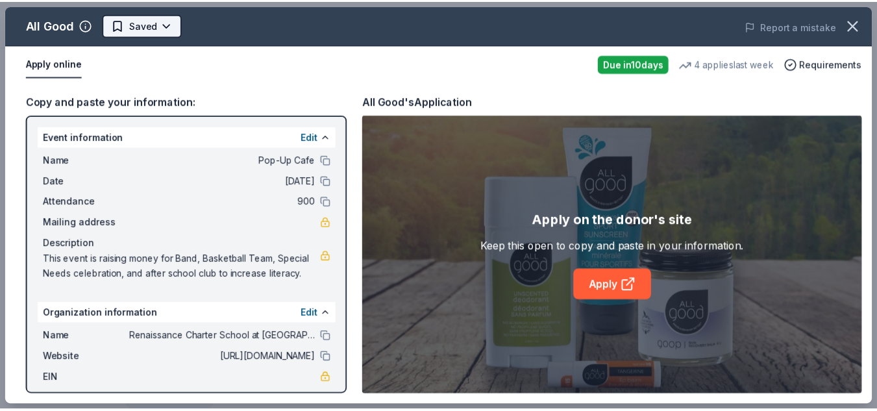
scroll to position [0, 0]
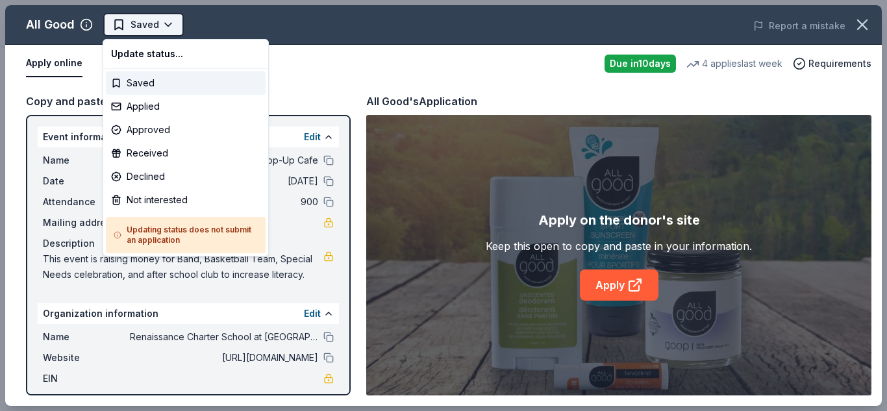
click at [175, 25] on body "Pop-Up Cafe Saved Apply Due in 10 days Share All Good New • 1 reviews 4 applies…" at bounding box center [438, 205] width 877 height 411
click at [160, 110] on div "Applied" at bounding box center [186, 106] width 160 height 23
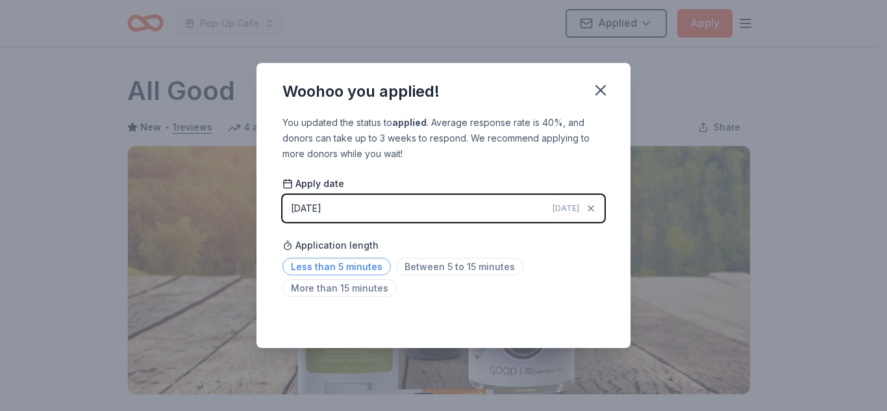
click at [377, 265] on span "Less than 5 minutes" at bounding box center [336, 267] width 108 height 18
click at [598, 85] on icon "button" at bounding box center [600, 90] width 18 height 18
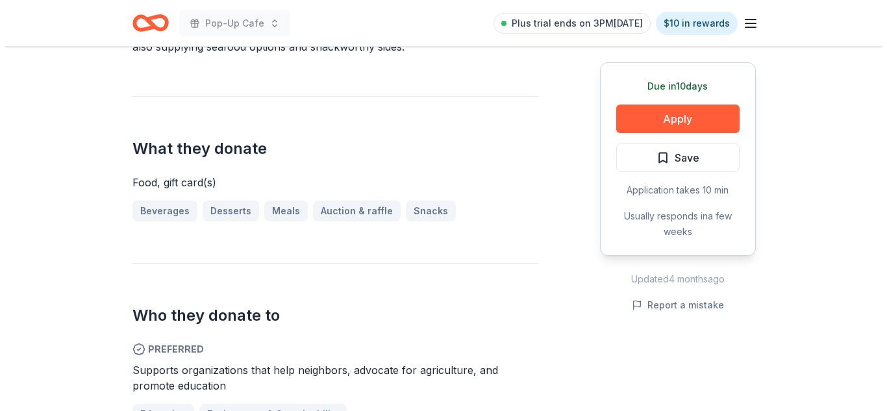
scroll to position [595, 0]
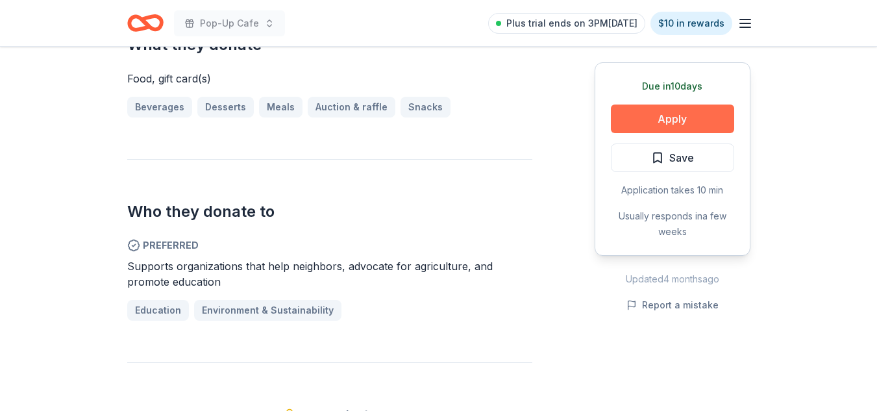
click at [695, 116] on button "Apply" at bounding box center [672, 119] width 123 height 29
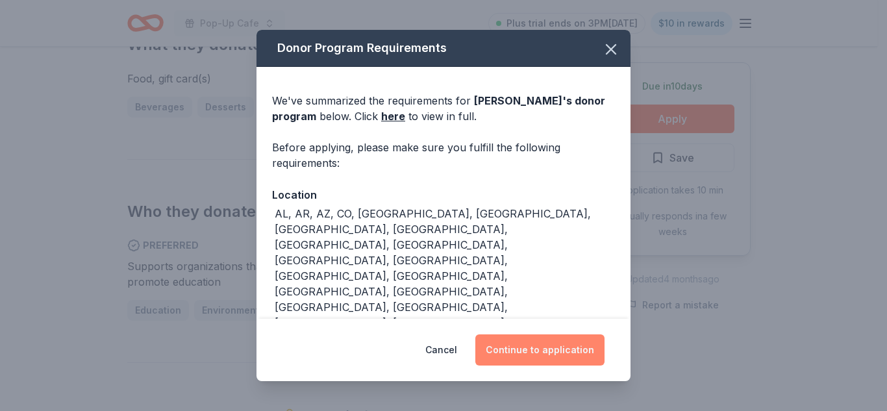
click at [528, 356] on button "Continue to application" at bounding box center [539, 349] width 129 height 31
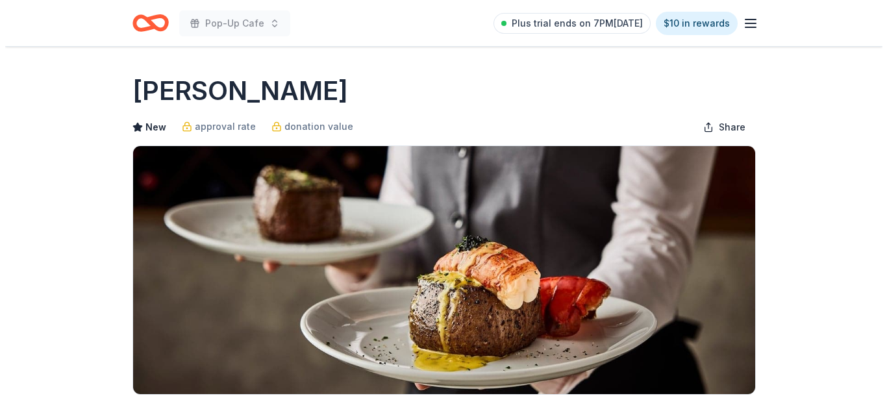
scroll to position [359, 0]
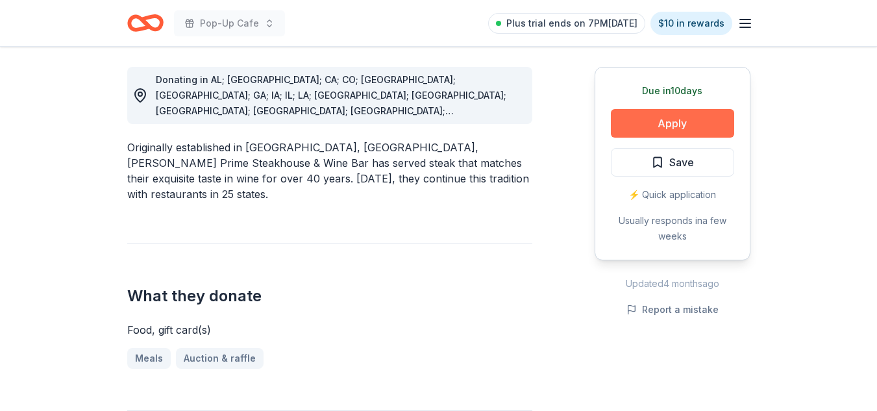
click at [706, 124] on button "Apply" at bounding box center [672, 123] width 123 height 29
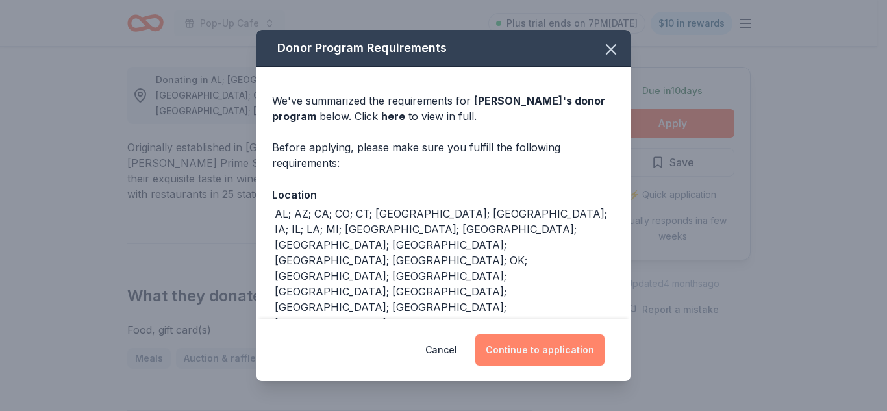
click at [552, 356] on button "Continue to application" at bounding box center [539, 349] width 129 height 31
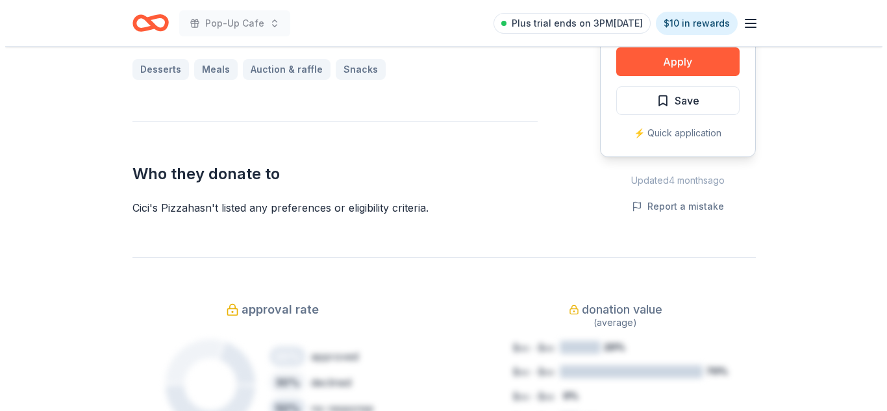
scroll to position [497, 0]
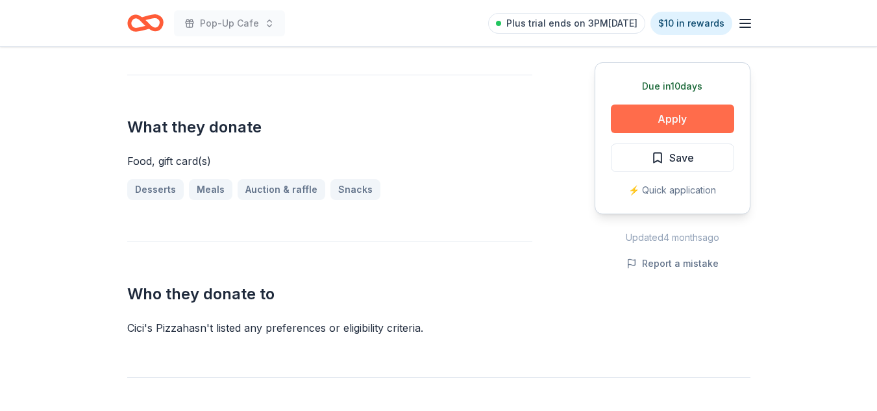
click at [637, 119] on button "Apply" at bounding box center [672, 119] width 123 height 29
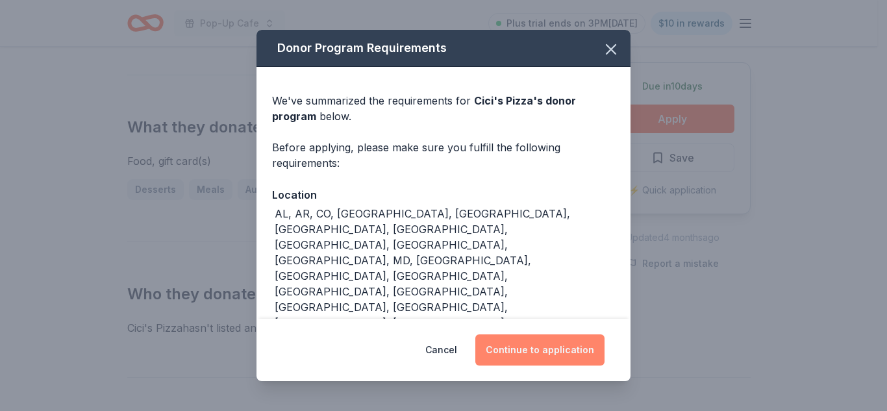
click at [548, 348] on button "Continue to application" at bounding box center [539, 349] width 129 height 31
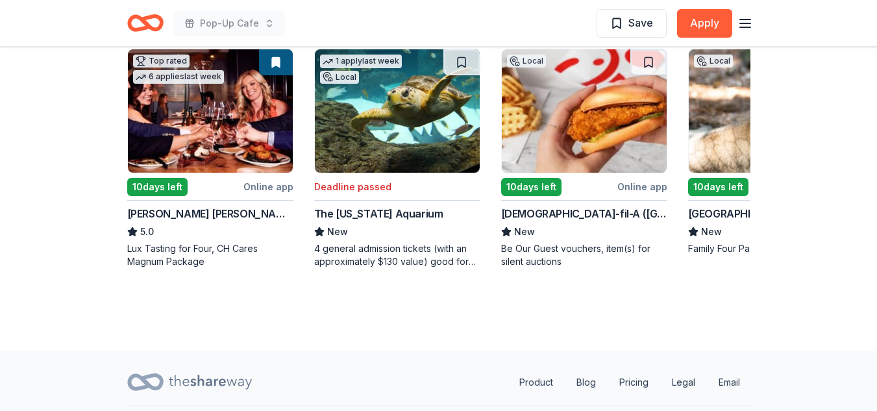
scroll to position [1429, 0]
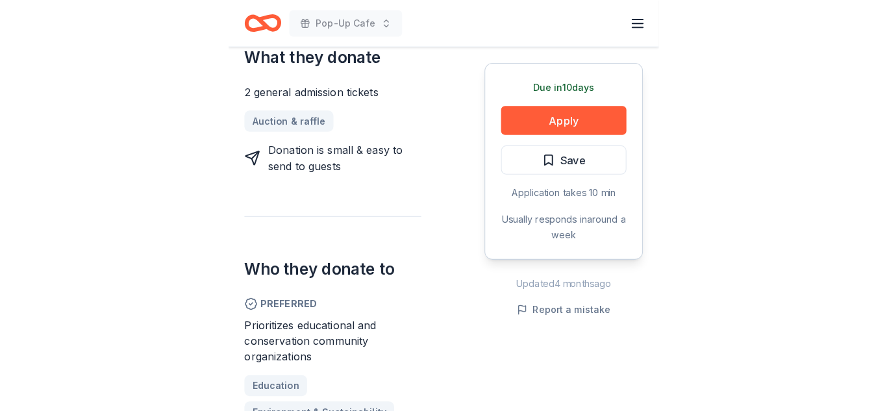
scroll to position [651, 0]
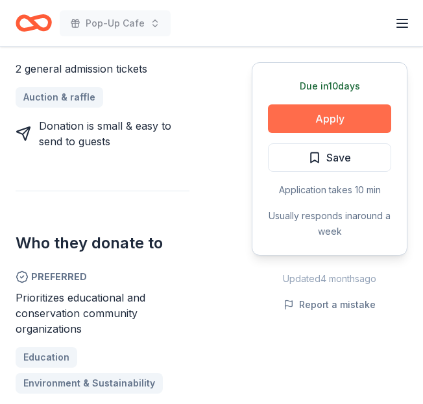
click at [312, 119] on button "Apply" at bounding box center [329, 119] width 123 height 29
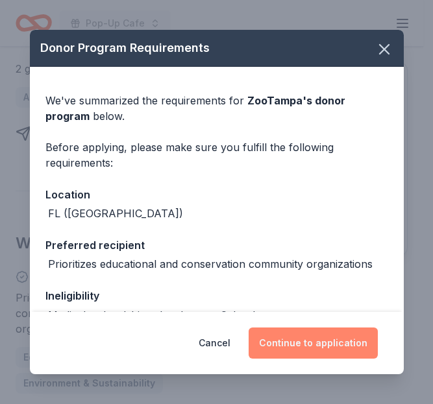
click at [314, 351] on button "Continue to application" at bounding box center [313, 343] width 129 height 31
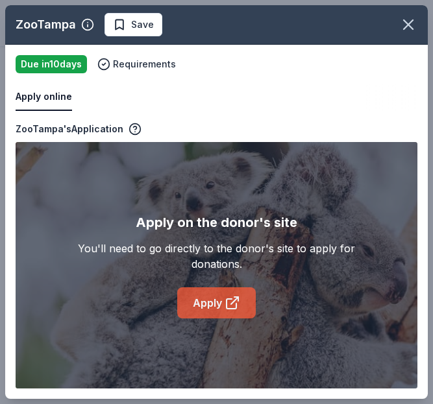
click at [228, 304] on icon at bounding box center [233, 303] width 16 height 16
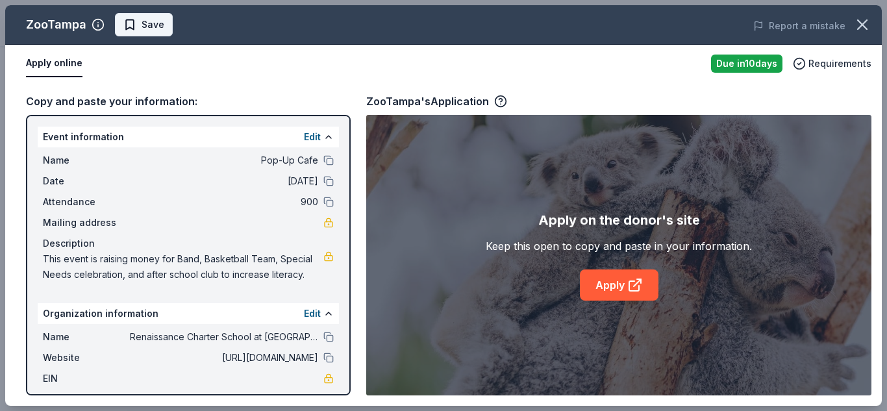
click at [151, 18] on span "Save" at bounding box center [152, 25] width 23 height 16
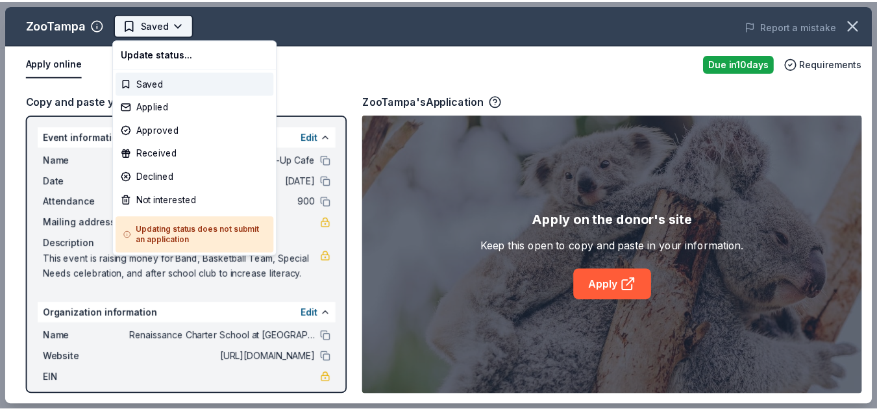
scroll to position [0, 0]
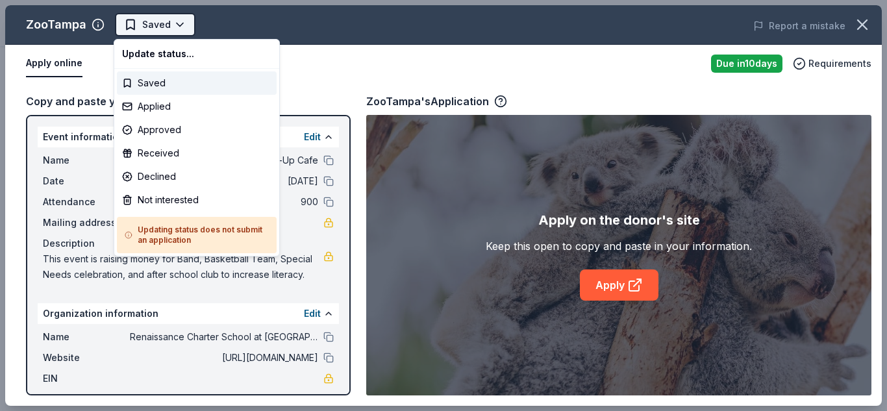
click at [177, 25] on body "Pop-Up Cafe Saved Apply Due [DATE] Share ZooTampa New • 2 reviews approval rate…" at bounding box center [438, 205] width 877 height 411
click at [188, 117] on div "Applied" at bounding box center [197, 106] width 160 height 23
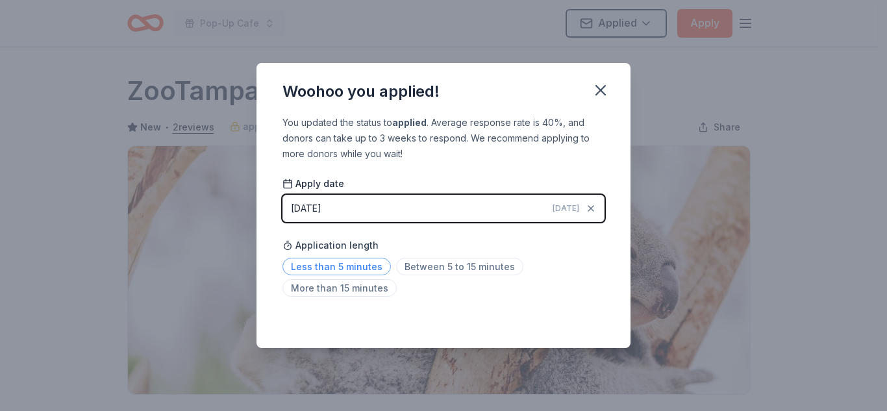
click at [366, 265] on span "Less than 5 minutes" at bounding box center [336, 267] width 108 height 18
click at [423, 94] on icon "button" at bounding box center [600, 90] width 18 height 18
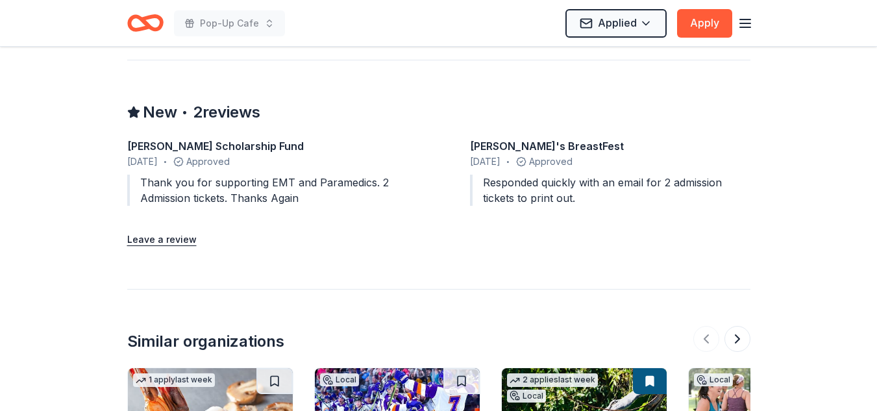
scroll to position [1283, 0]
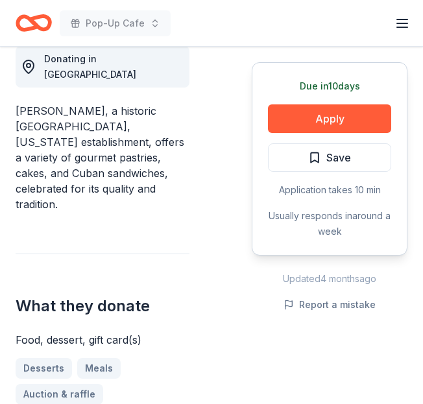
scroll to position [347, 0]
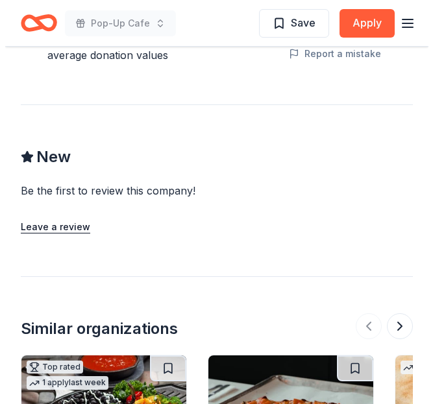
scroll to position [1029, 0]
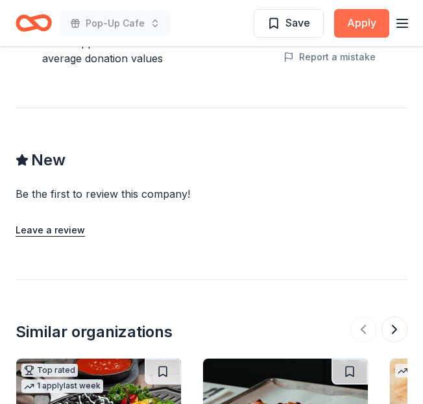
click at [354, 35] on button "Apply" at bounding box center [361, 23] width 55 height 29
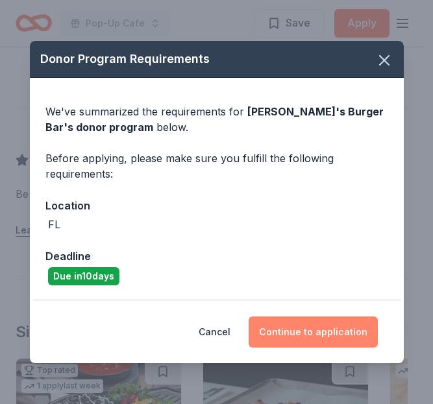
click at [329, 343] on button "Continue to application" at bounding box center [313, 332] width 129 height 31
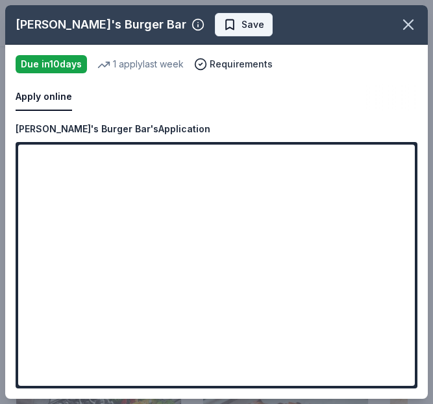
click at [241, 20] on span "Save" at bounding box center [252, 25] width 23 height 16
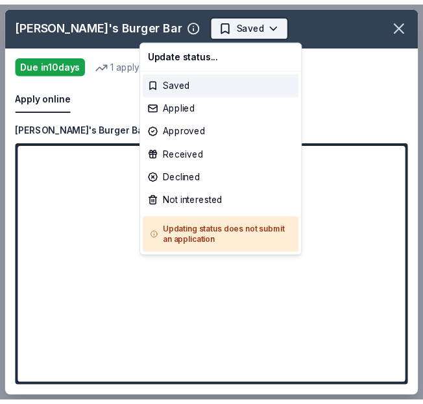
scroll to position [0, 0]
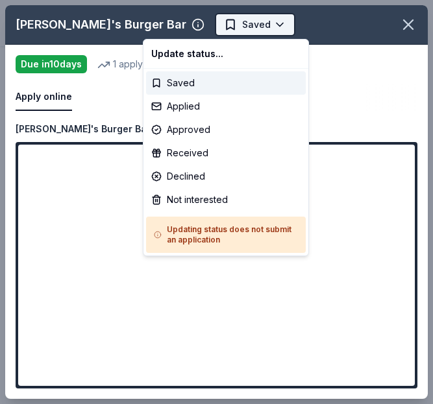
click at [213, 31] on html "Pop-Up Cafe Saved Apply Due [DATE] Share Beth's Burger Bar New 1 apply last wee…" at bounding box center [216, 202] width 433 height 404
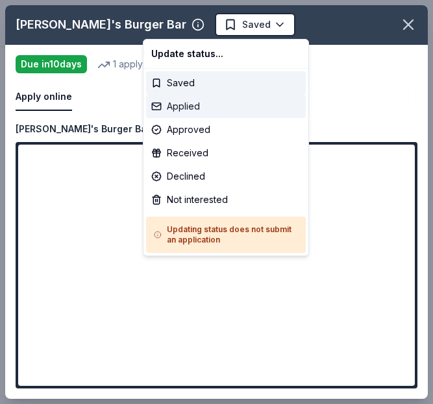
click at [195, 105] on div "Applied" at bounding box center [226, 106] width 160 height 23
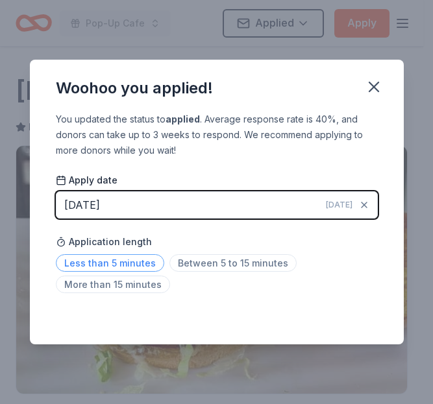
click at [137, 262] on span "Less than 5 minutes" at bounding box center [110, 263] width 108 height 18
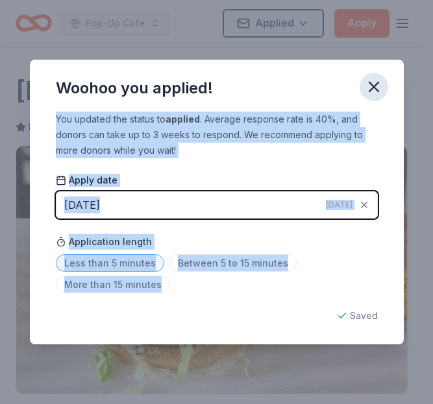
drag, startPoint x: 371, startPoint y: 321, endPoint x: 381, endPoint y: 84, distance: 237.1
click at [381, 84] on div "Woohoo you applied! You updated the status to applied . Average response rate i…" at bounding box center [217, 203] width 374 height 286
click at [381, 84] on icon "button" at bounding box center [374, 87] width 18 height 18
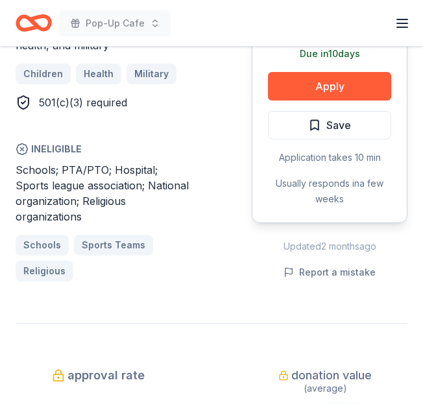
scroll to position [870, 0]
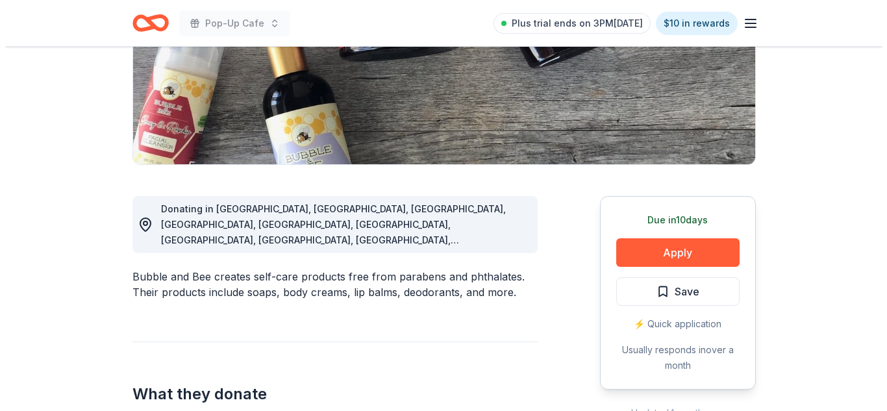
scroll to position [223, 0]
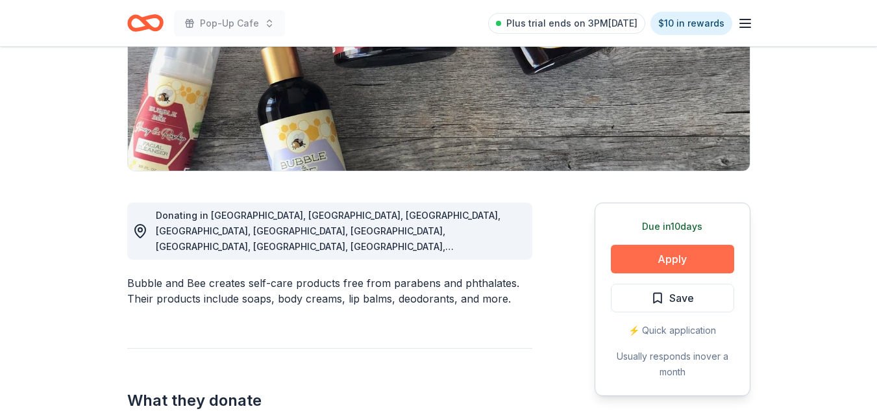
click at [687, 258] on button "Apply" at bounding box center [672, 259] width 123 height 29
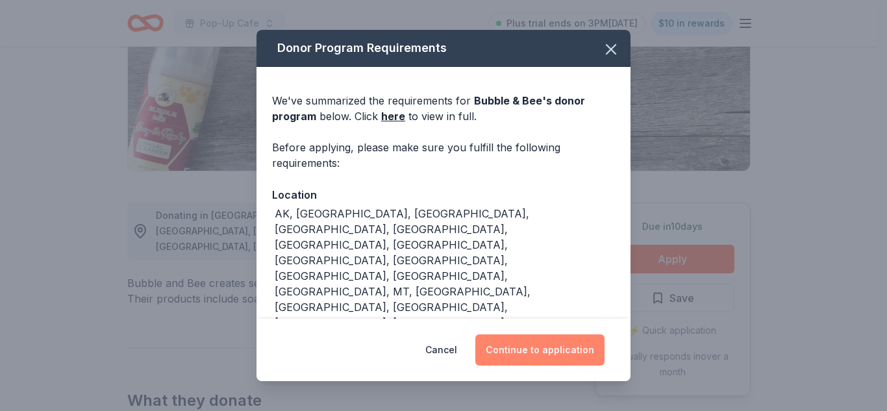
click at [550, 359] on button "Continue to application" at bounding box center [539, 349] width 129 height 31
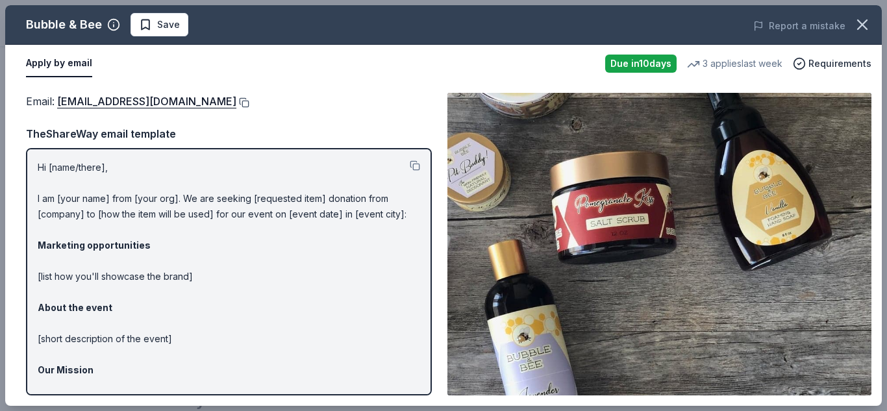
click at [236, 101] on button at bounding box center [242, 102] width 13 height 10
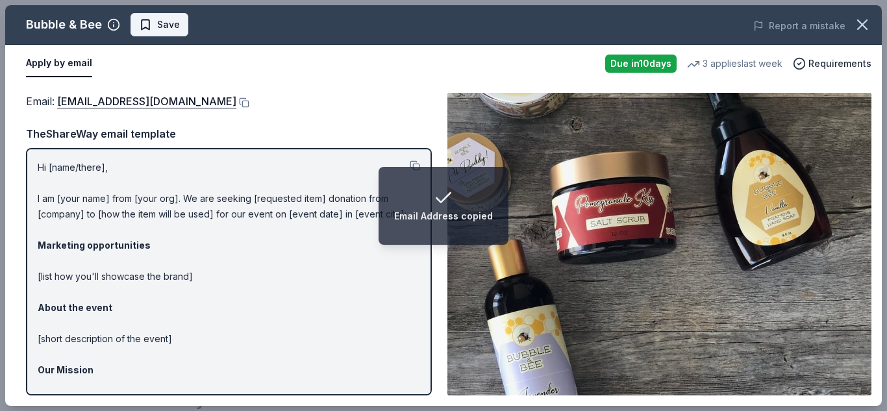
click at [145, 35] on button "Save" at bounding box center [159, 24] width 58 height 23
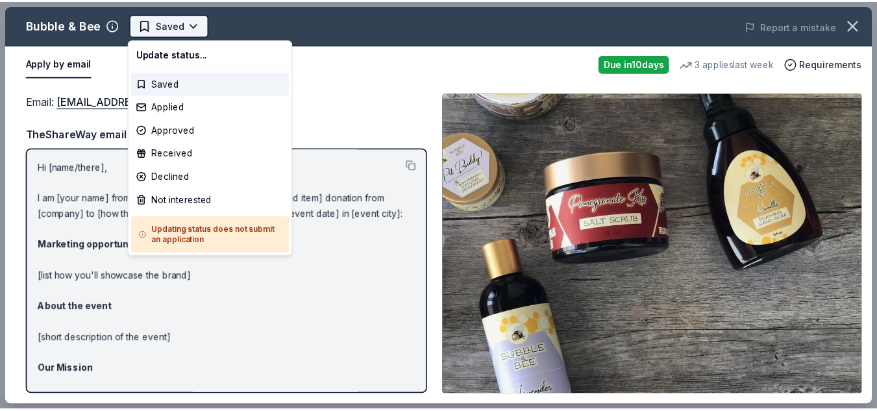
scroll to position [0, 0]
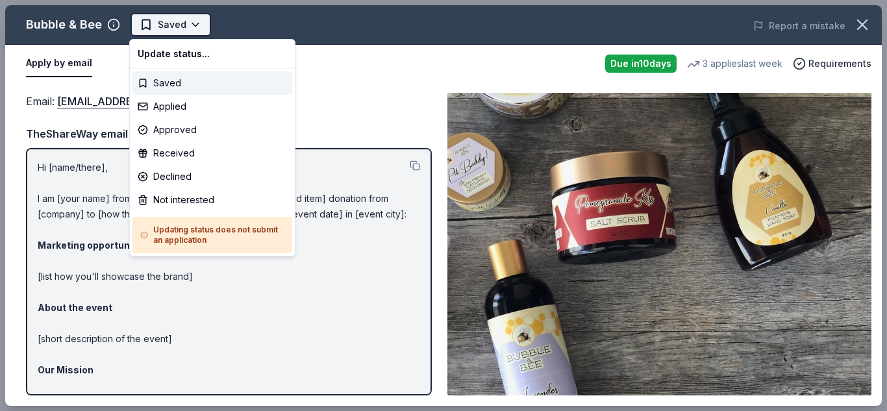
click at [194, 18] on body "Pop-Up Cafe Saved Apply Due in 10 days Share Bubble & Bee New 3 applies last we…" at bounding box center [438, 205] width 877 height 411
click at [200, 112] on div "Applied" at bounding box center [212, 106] width 160 height 23
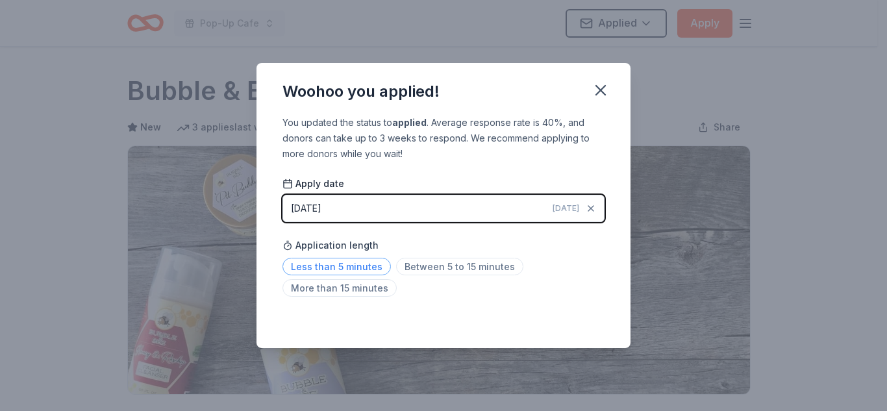
click at [360, 258] on span "Less than 5 minutes" at bounding box center [336, 267] width 108 height 18
click at [601, 95] on icon "button" at bounding box center [600, 90] width 18 height 18
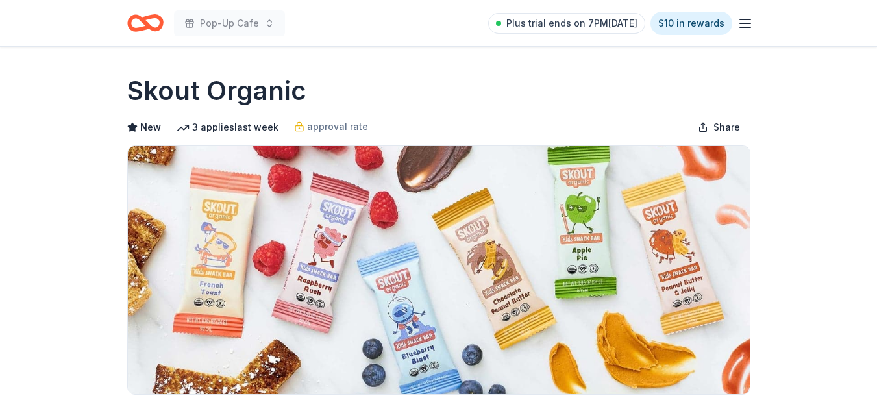
scroll to position [359, 0]
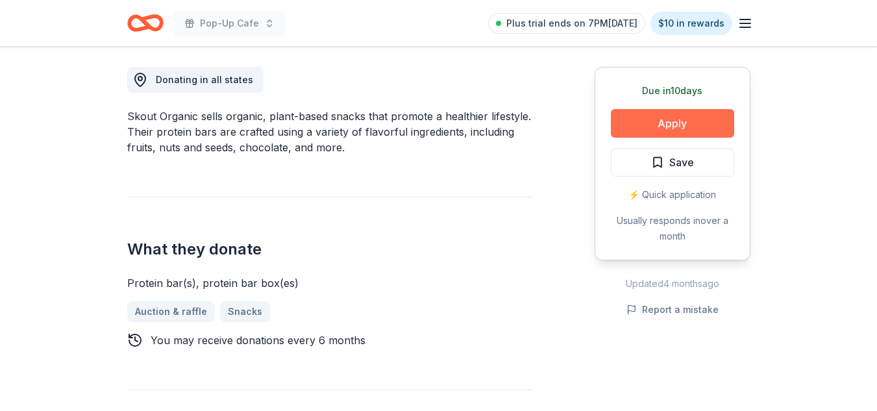
click at [701, 126] on button "Apply" at bounding box center [672, 123] width 123 height 29
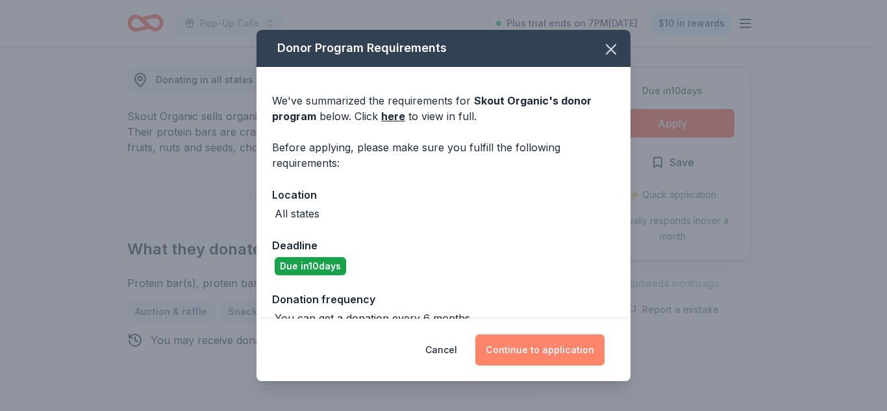
click at [545, 340] on button "Continue to application" at bounding box center [539, 349] width 129 height 31
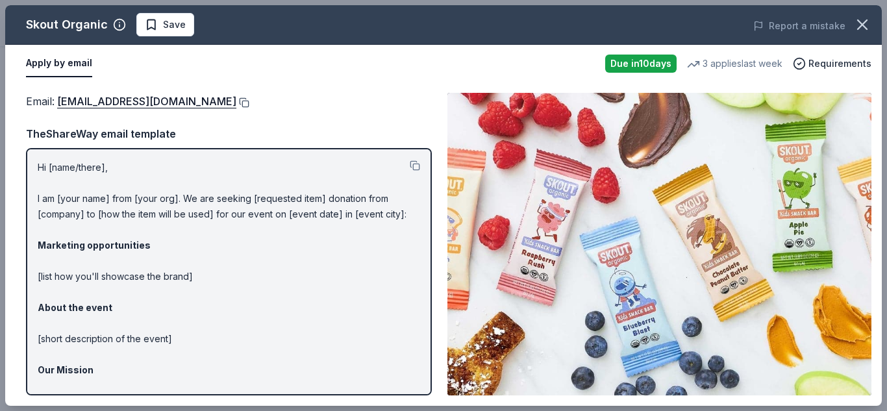
click at [236, 105] on button at bounding box center [242, 102] width 13 height 10
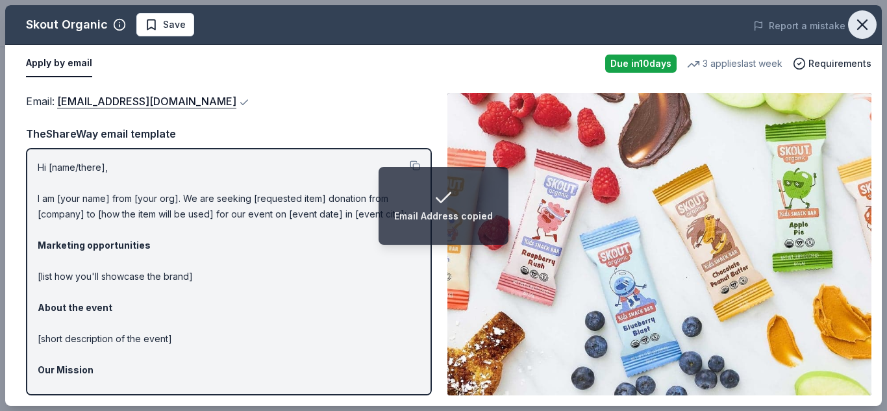
click at [867, 29] on icon "button" at bounding box center [861, 24] width 9 height 9
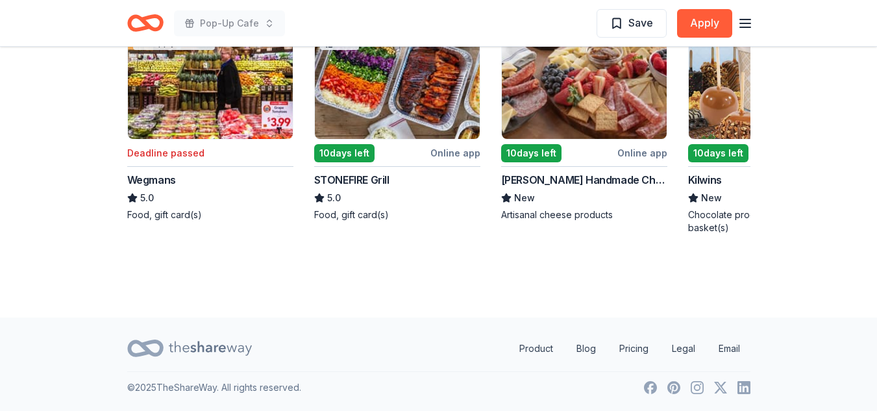
scroll to position [0, 0]
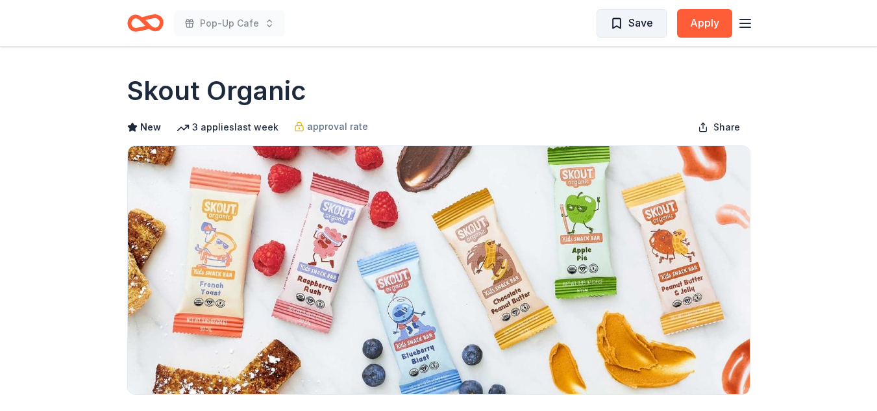
click at [623, 34] on button "Save" at bounding box center [631, 23] width 70 height 29
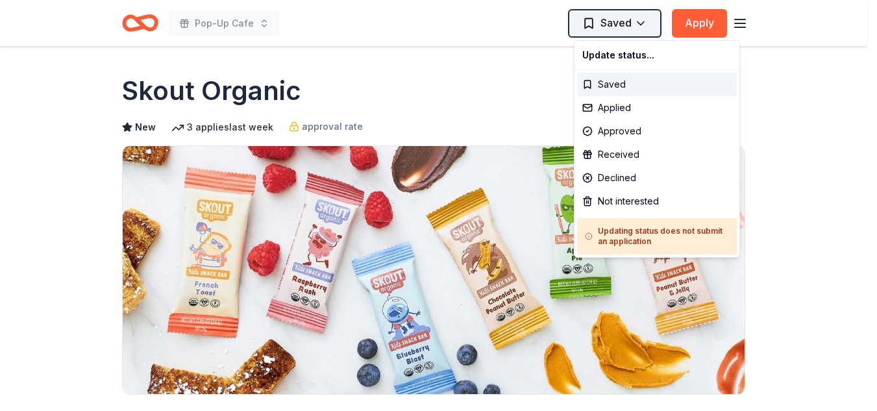
click at [650, 25] on html "Pop-Up Cafe Saved Apply Due [DATE] Share Skout Organic New 3 applies last week …" at bounding box center [438, 205] width 877 height 411
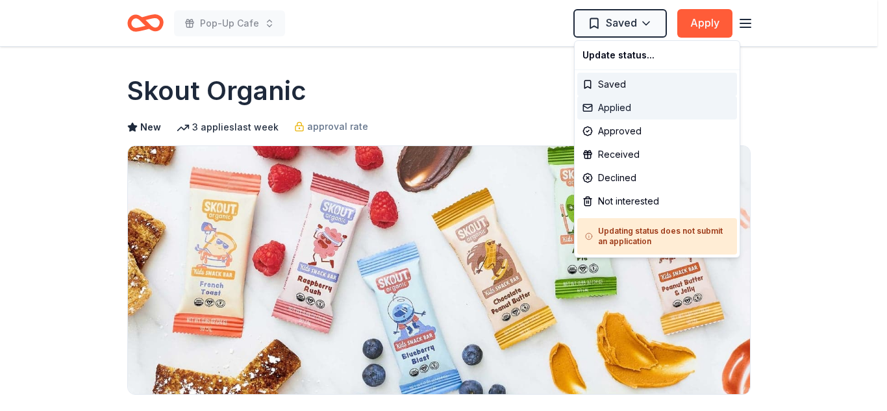
click at [616, 103] on div "Applied" at bounding box center [657, 107] width 160 height 23
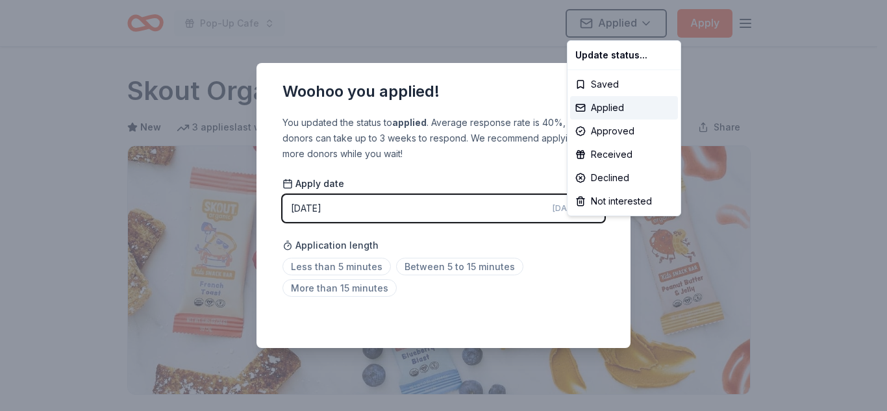
click at [359, 263] on html "Pop-Up Cafe Applied Apply Due [DATE] Share Skout Organic New 3 applies last wee…" at bounding box center [443, 205] width 887 height 411
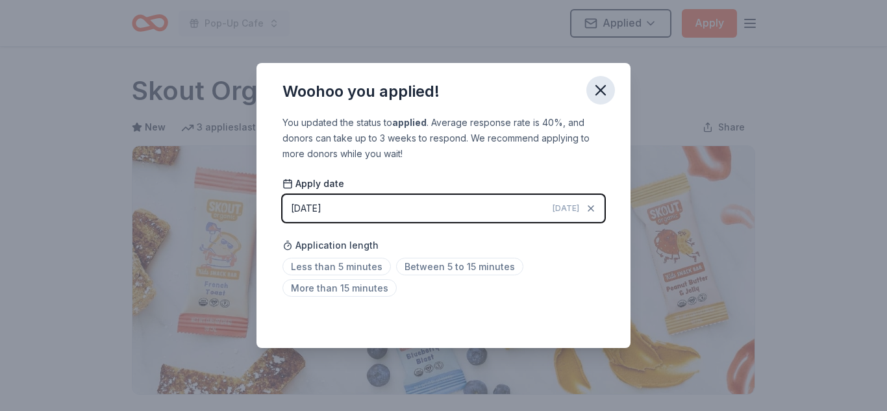
click at [602, 92] on icon "button" at bounding box center [600, 90] width 9 height 9
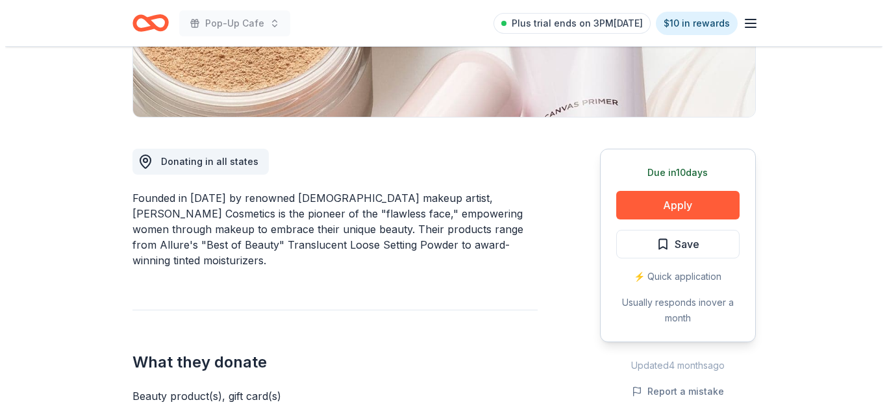
scroll to position [274, 0]
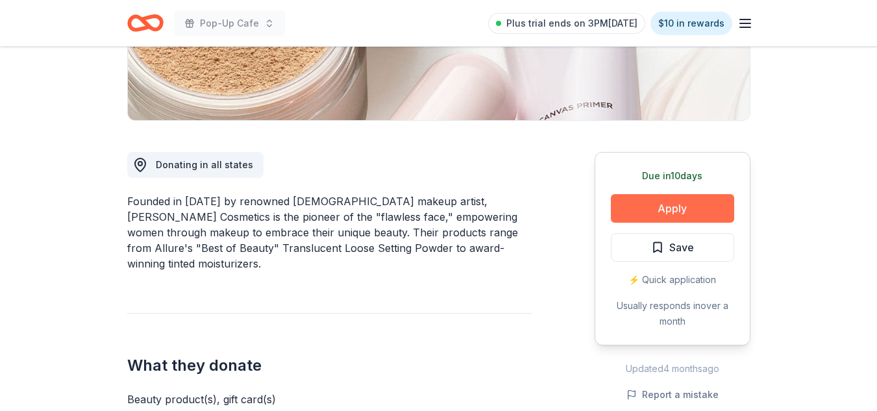
click at [687, 212] on button "Apply" at bounding box center [672, 208] width 123 height 29
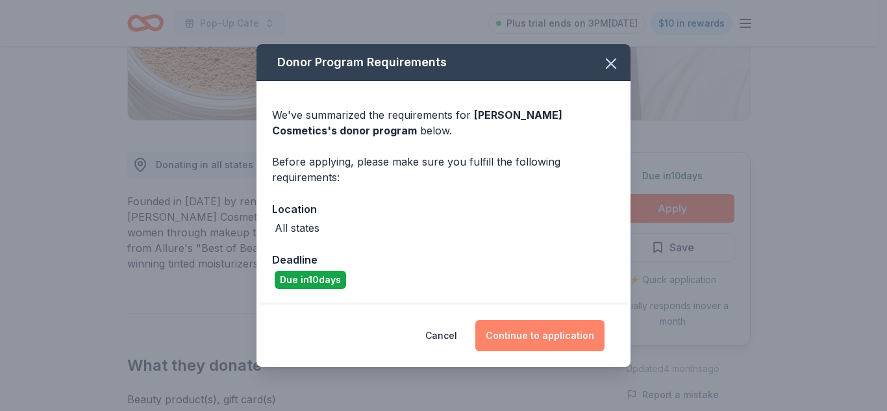
click at [546, 341] on button "Continue to application" at bounding box center [539, 335] width 129 height 31
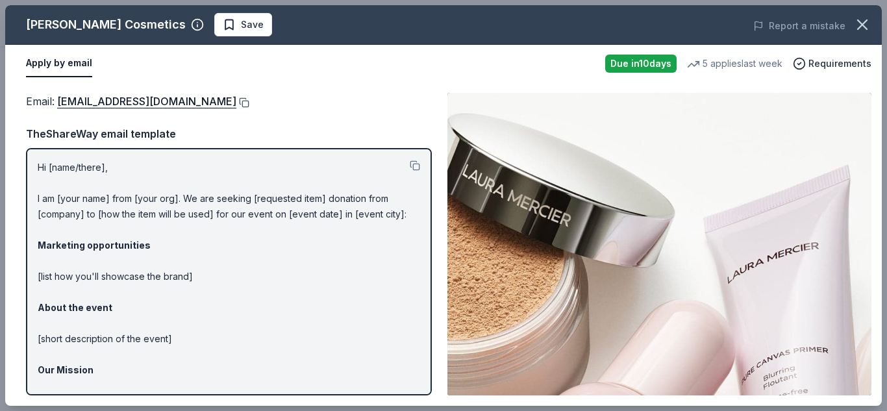
click at [236, 103] on button at bounding box center [242, 102] width 13 height 10
drag, startPoint x: 186, startPoint y: 22, endPoint x: 219, endPoint y: 19, distance: 33.9
click at [219, 19] on div "Laura Mercier Cosmetics Save" at bounding box center [268, 24] width 526 height 23
click at [223, 19] on span "Save" at bounding box center [243, 25] width 41 height 16
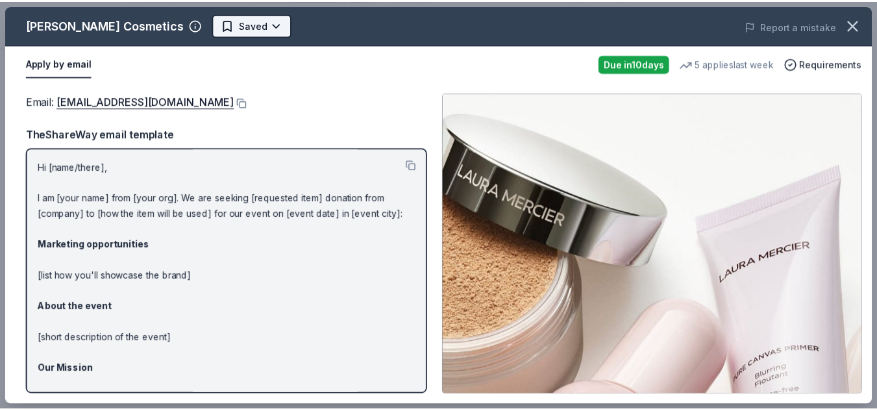
scroll to position [0, 0]
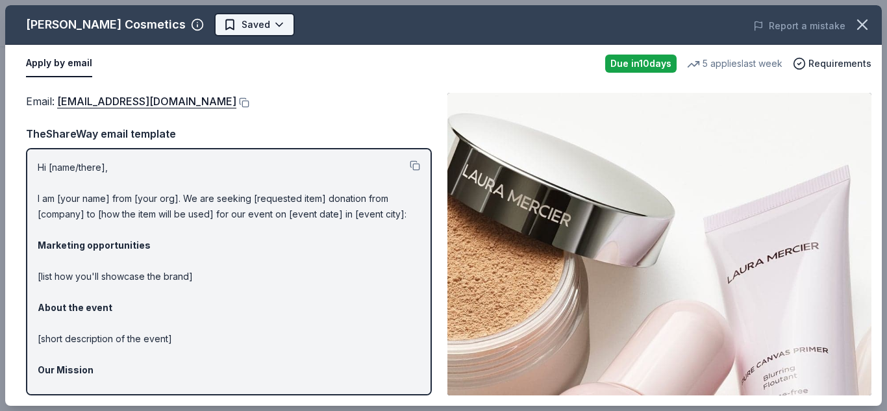
click at [234, 25] on body "Pop-Up Cafe Plus trial ends on 3PM, 10/1 $10 in rewards Due in 10 days Share La…" at bounding box center [438, 205] width 877 height 411
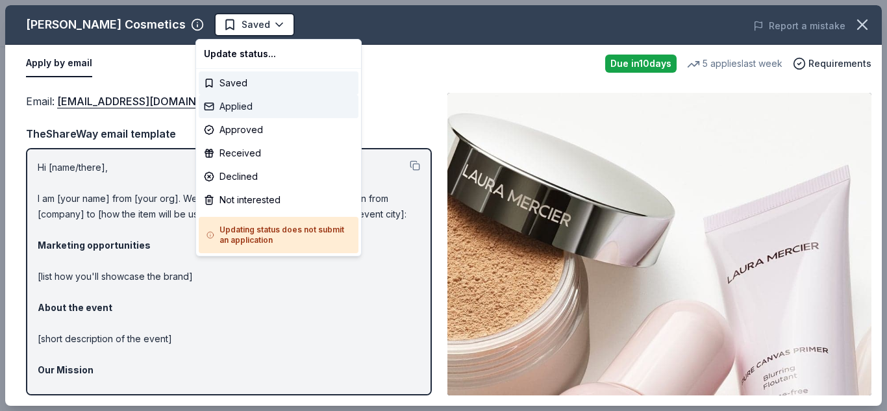
click at [258, 105] on div "Applied" at bounding box center [279, 106] width 160 height 23
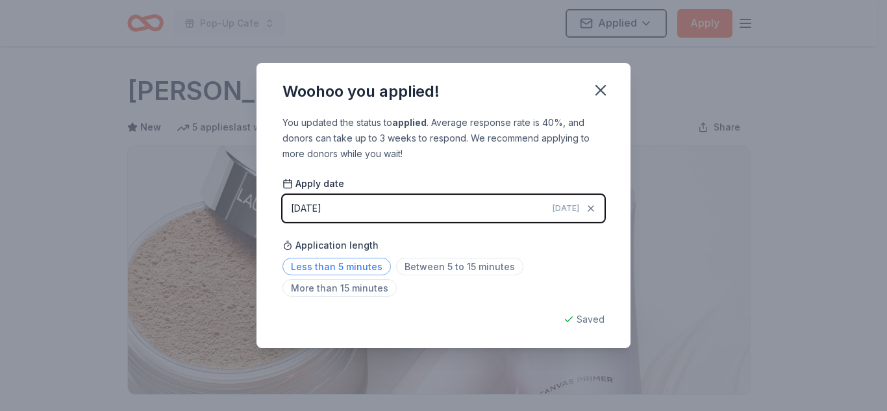
click at [350, 265] on span "Less than 5 minutes" at bounding box center [336, 267] width 108 height 18
click at [604, 96] on icon "button" at bounding box center [600, 90] width 18 height 18
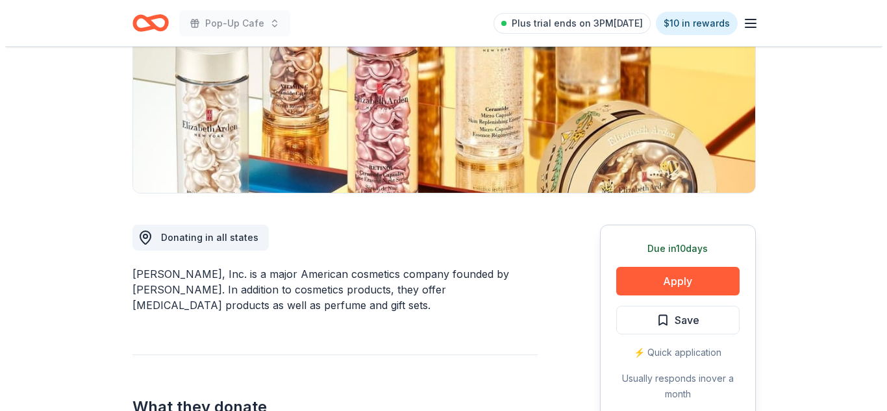
scroll to position [280, 0]
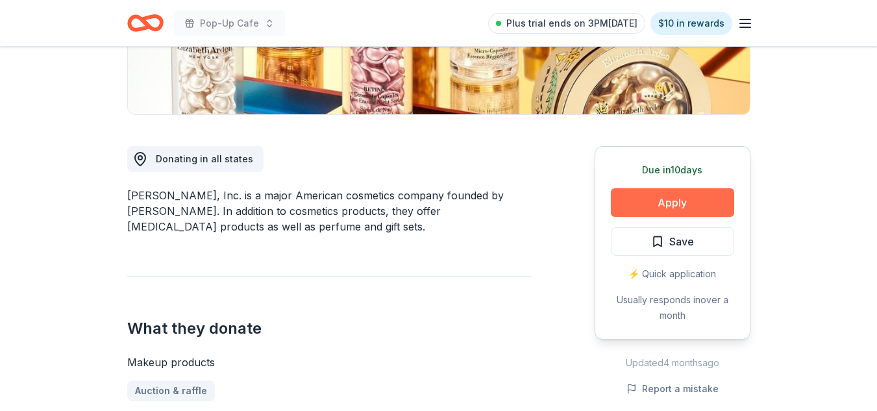
click at [679, 210] on button "Apply" at bounding box center [672, 202] width 123 height 29
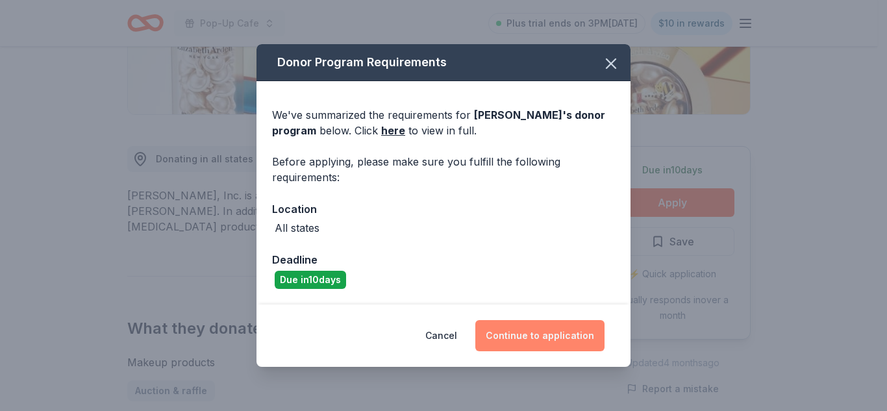
click at [556, 335] on button "Continue to application" at bounding box center [539, 335] width 129 height 31
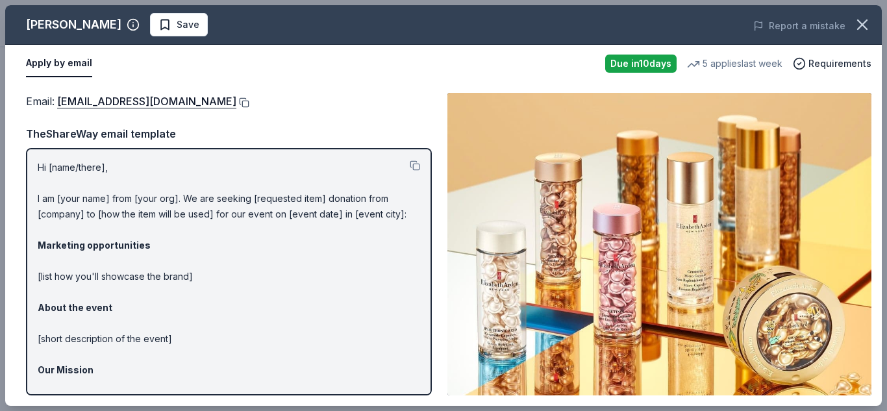
click at [243, 104] on button at bounding box center [242, 102] width 13 height 10
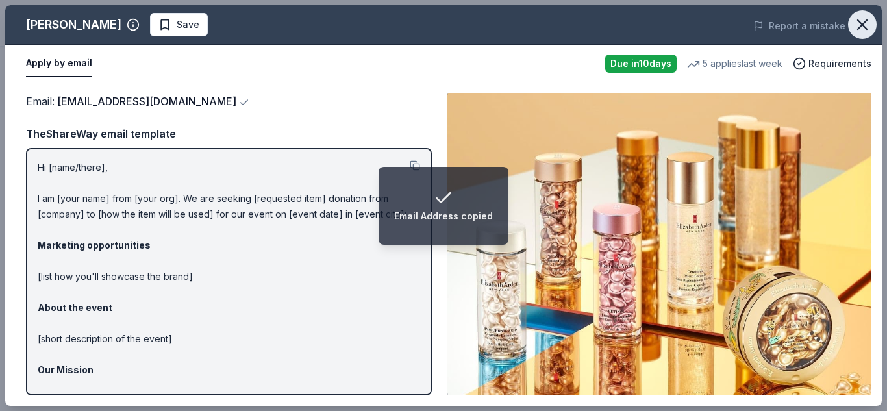
click at [863, 21] on icon "button" at bounding box center [862, 25] width 18 height 18
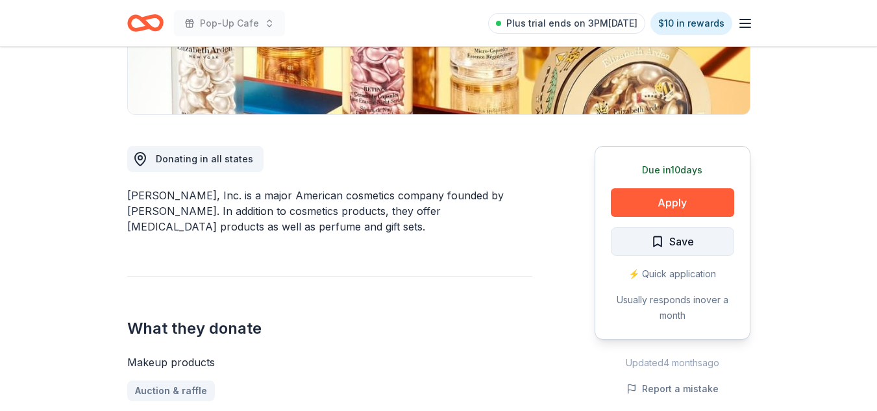
click at [667, 233] on span "Save" at bounding box center [672, 241] width 43 height 17
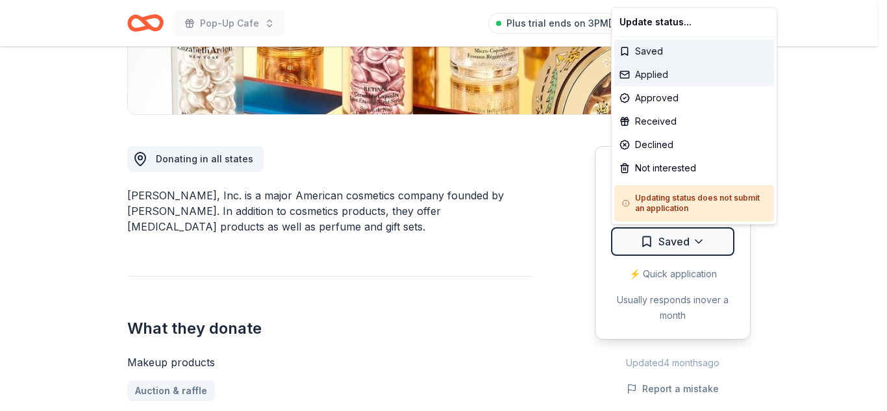
click at [663, 74] on div "Applied" at bounding box center [694, 74] width 160 height 23
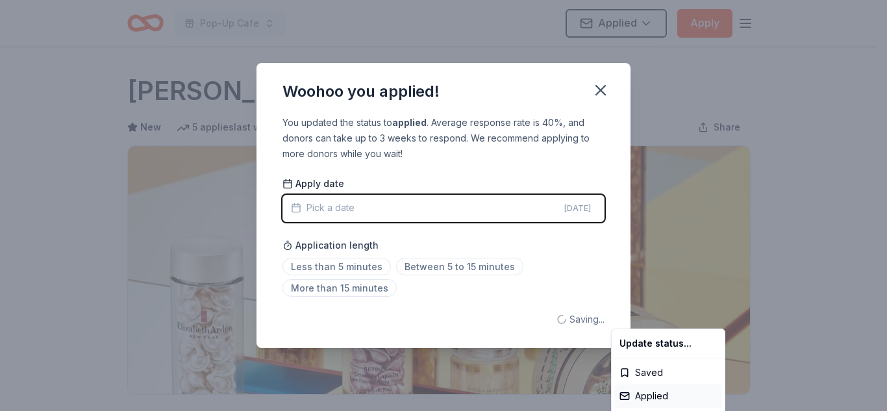
scroll to position [0, 0]
click at [367, 269] on html "Pop-Up Cafe Applied Apply Due in 10 days Share Elizabeth Arden New 5 applies la…" at bounding box center [443, 205] width 887 height 411
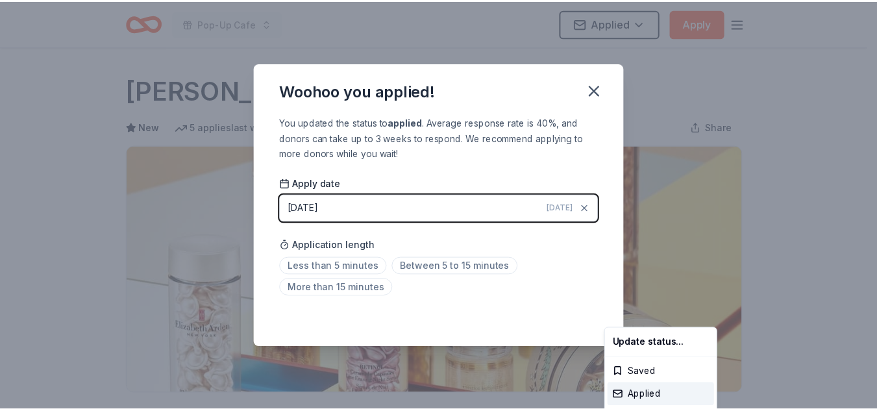
scroll to position [316, 0]
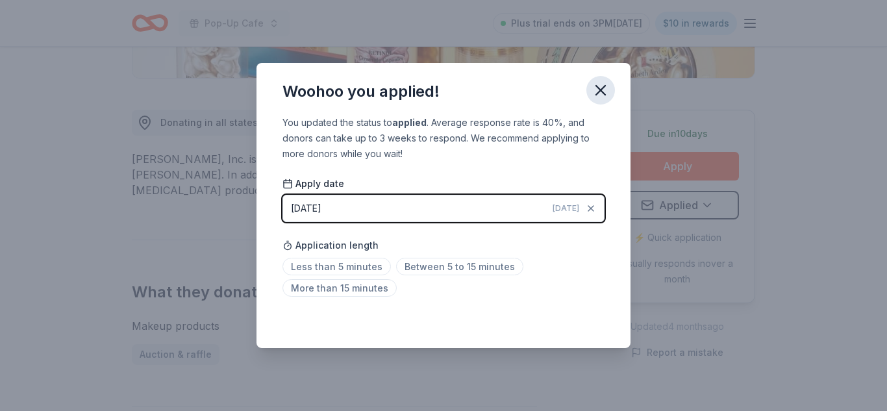
click at [596, 95] on icon "button" at bounding box center [600, 90] width 9 height 9
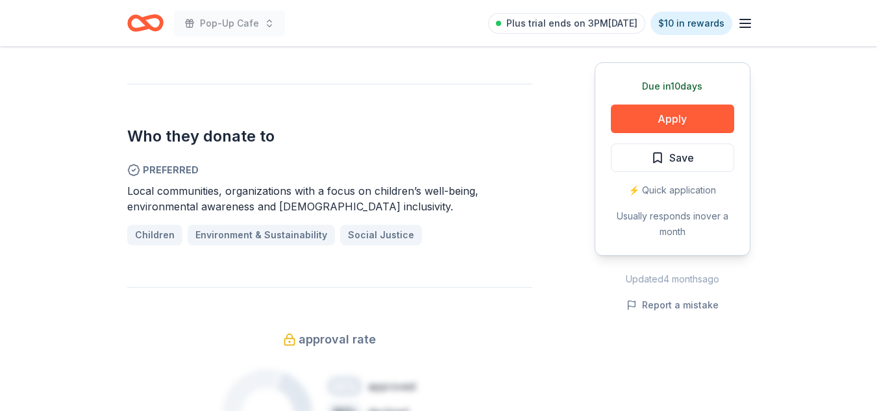
scroll to position [695, 0]
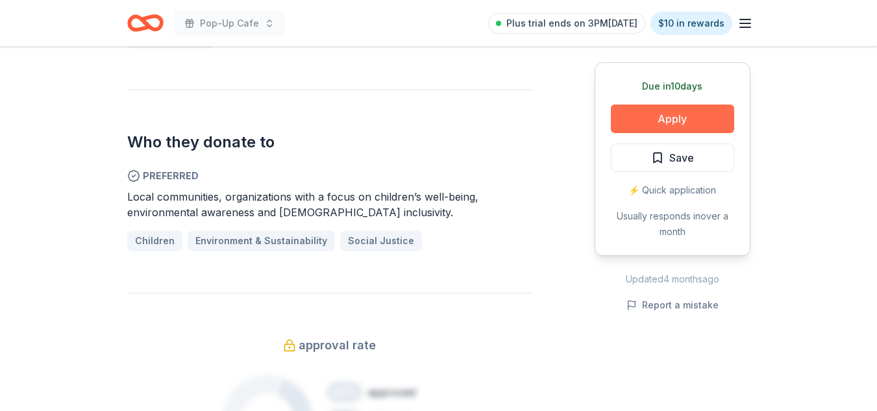
click at [698, 116] on button "Apply" at bounding box center [672, 119] width 123 height 29
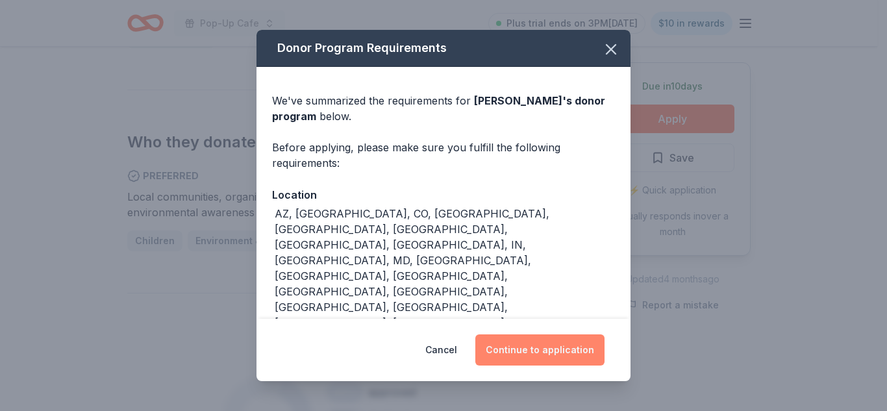
click at [580, 355] on button "Continue to application" at bounding box center [539, 349] width 129 height 31
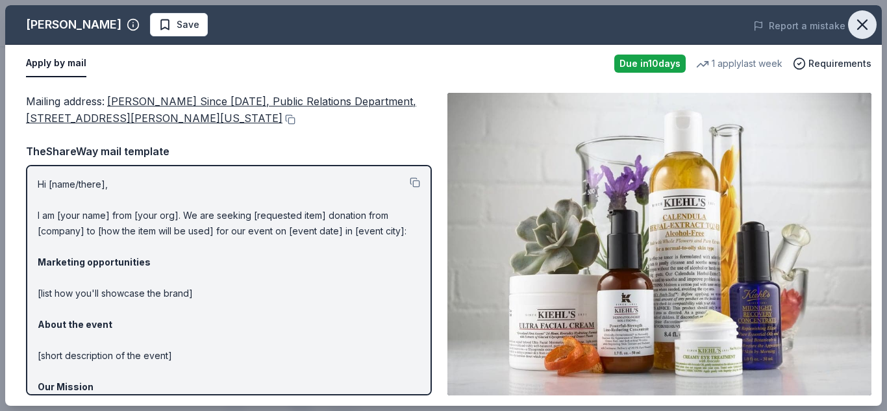
click at [860, 25] on icon "button" at bounding box center [862, 25] width 18 height 18
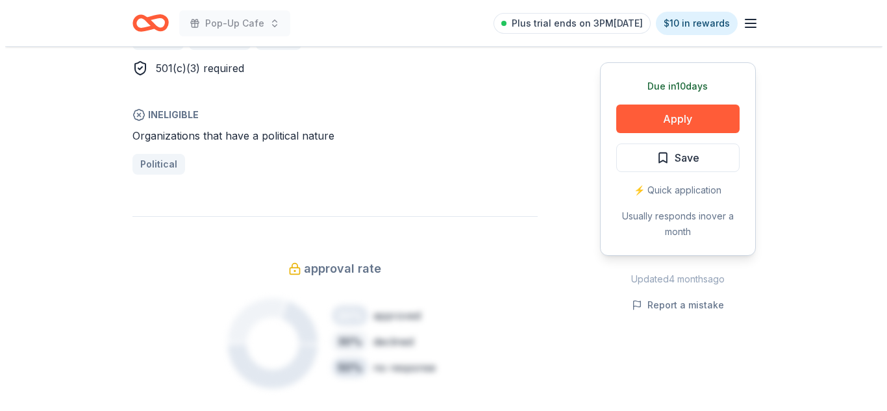
scroll to position [815, 0]
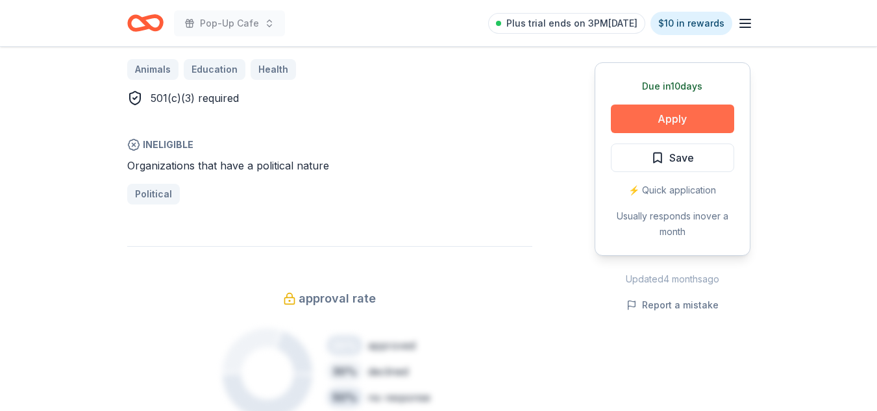
click at [677, 132] on button "Apply" at bounding box center [672, 119] width 123 height 29
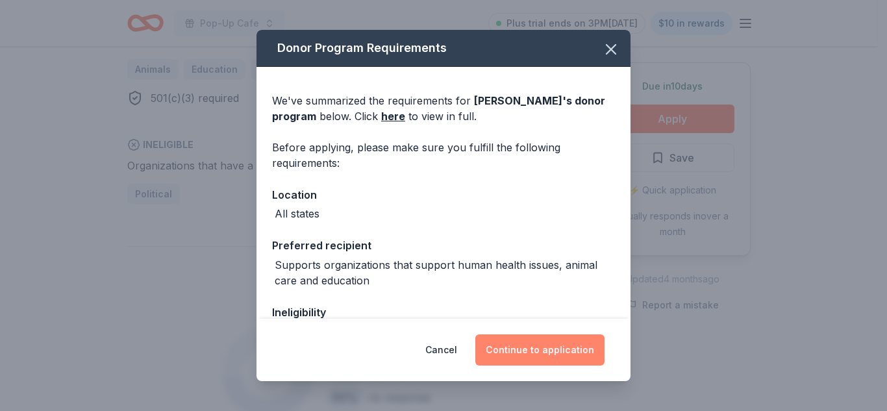
click at [563, 352] on button "Continue to application" at bounding box center [539, 349] width 129 height 31
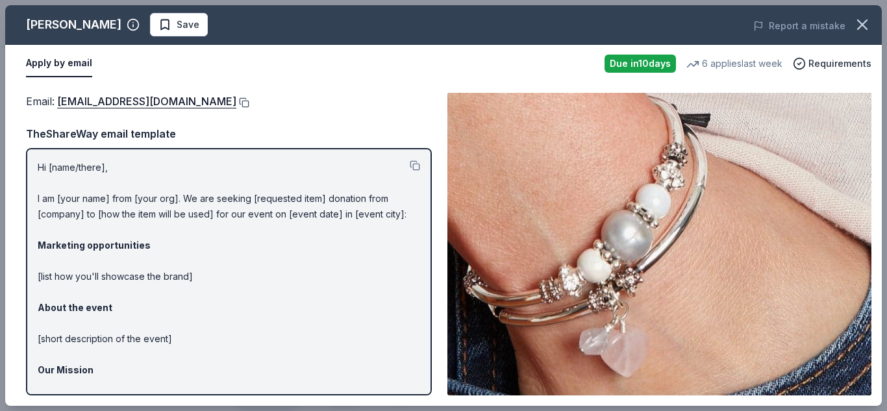
click at [236, 102] on button at bounding box center [242, 102] width 13 height 10
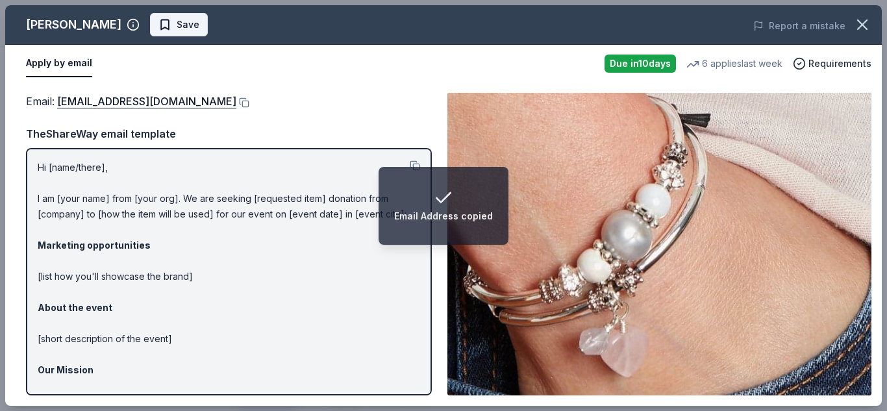
click at [158, 19] on span "Save" at bounding box center [178, 25] width 41 height 16
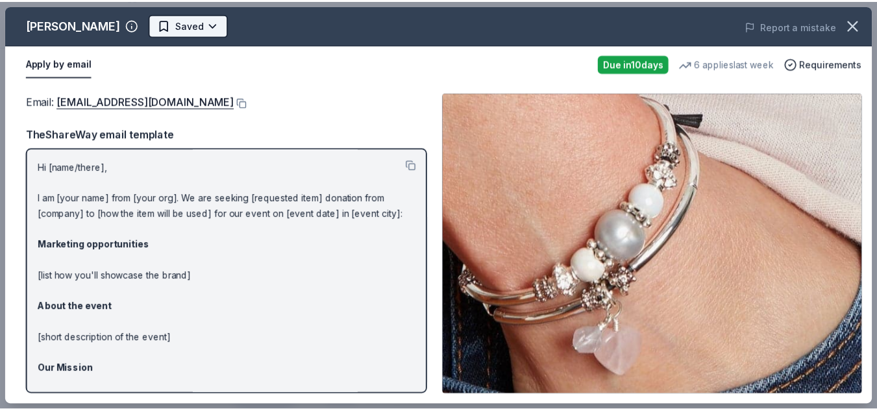
scroll to position [0, 0]
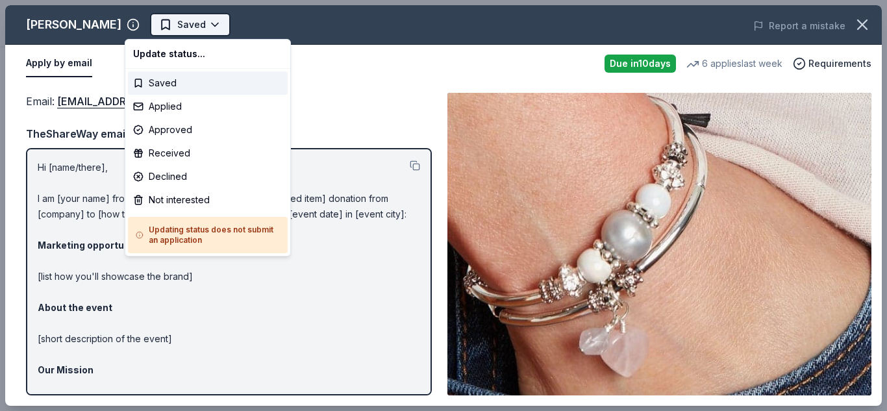
click at [192, 21] on body "Pop-Up Cafe Saved Apply Due [DATE] Share [PERSON_NAME] New 6 applies last week …" at bounding box center [438, 205] width 877 height 411
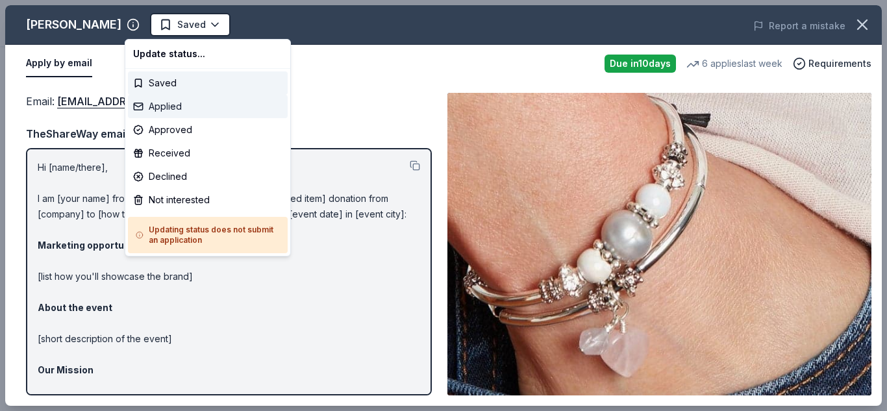
click at [196, 101] on div "Applied" at bounding box center [208, 106] width 160 height 23
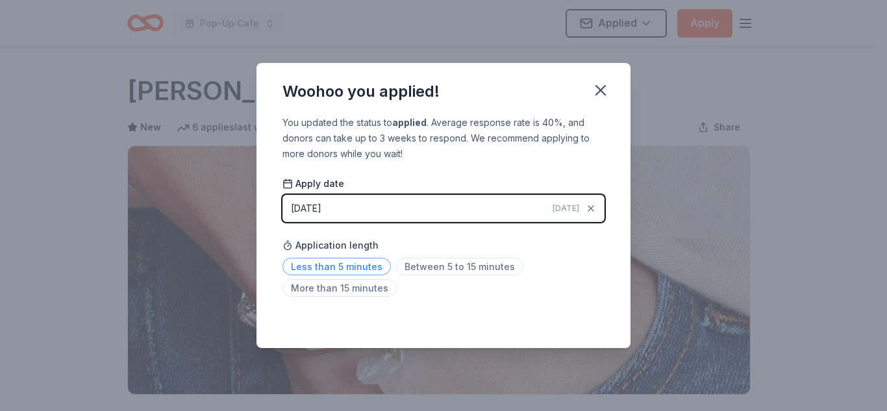
click at [343, 265] on span "Less than 5 minutes" at bounding box center [336, 267] width 108 height 18
click at [600, 93] on icon "button" at bounding box center [600, 90] width 18 height 18
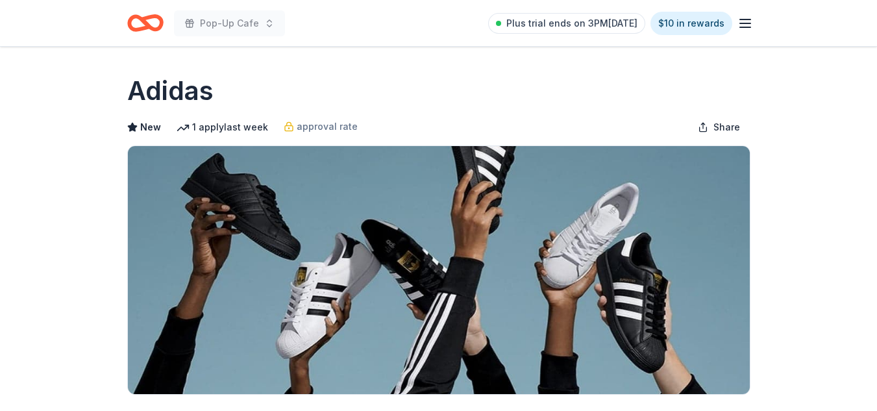
scroll to position [376, 0]
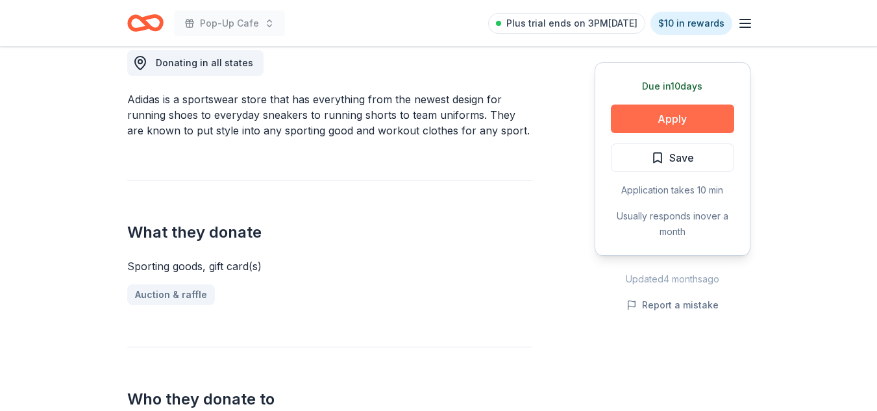
click at [679, 116] on button "Apply" at bounding box center [672, 119] width 123 height 29
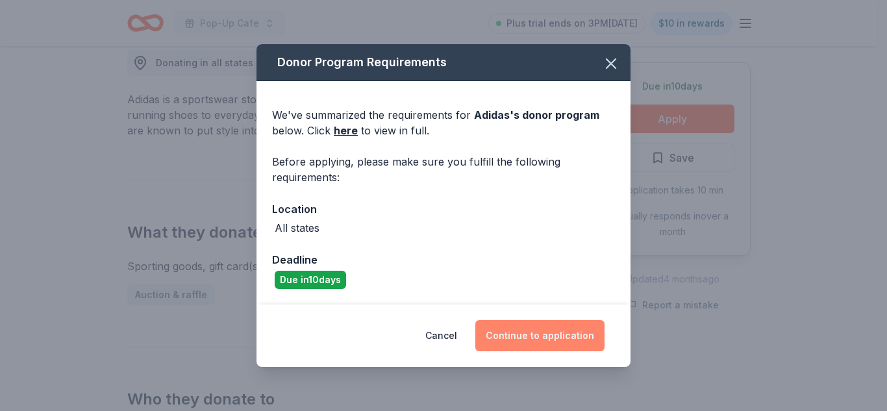
click at [547, 330] on button "Continue to application" at bounding box center [539, 335] width 129 height 31
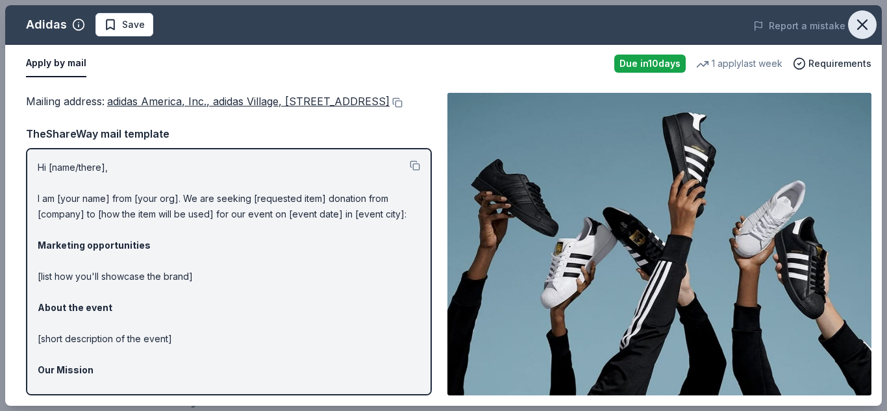
click at [865, 23] on icon "button" at bounding box center [862, 25] width 18 height 18
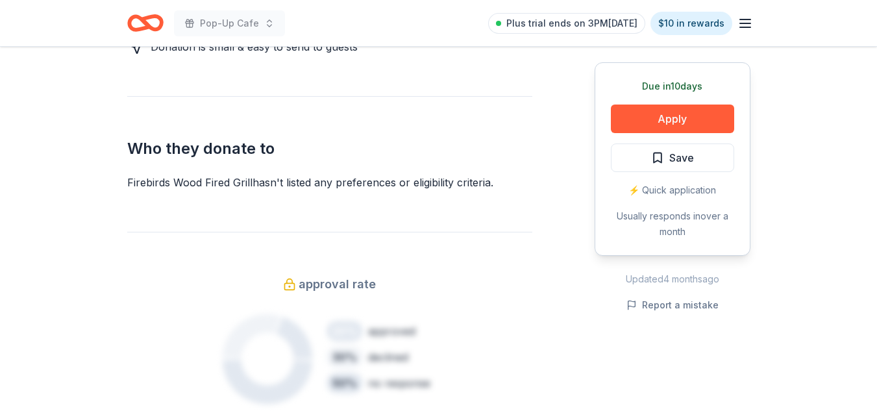
scroll to position [671, 0]
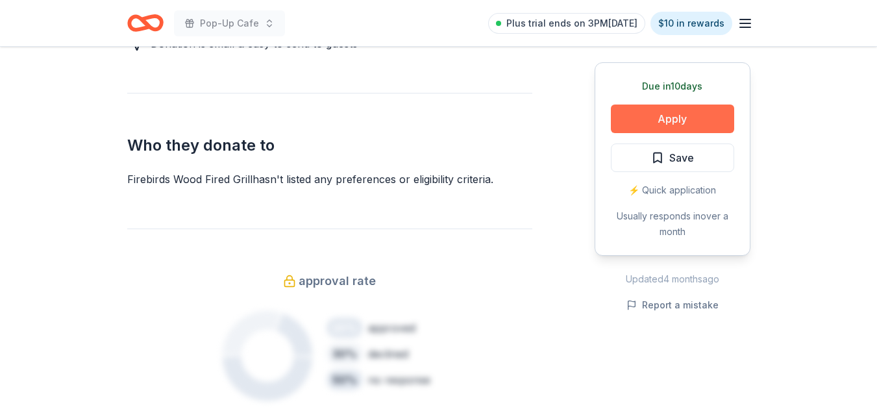
click at [643, 112] on button "Apply" at bounding box center [672, 119] width 123 height 29
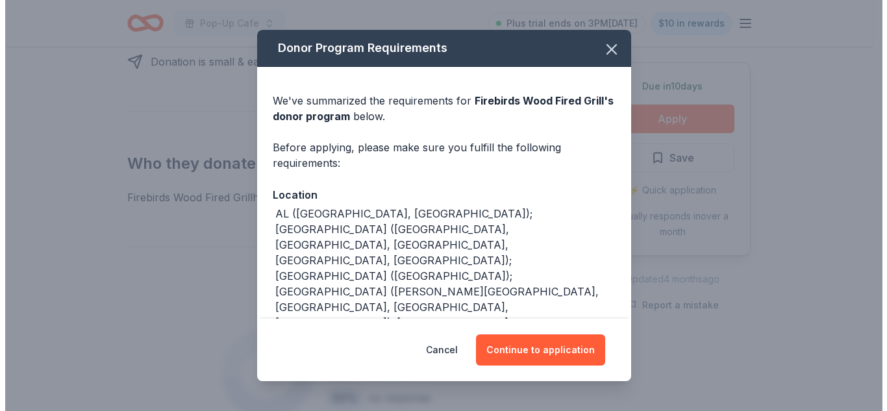
scroll to position [689, 0]
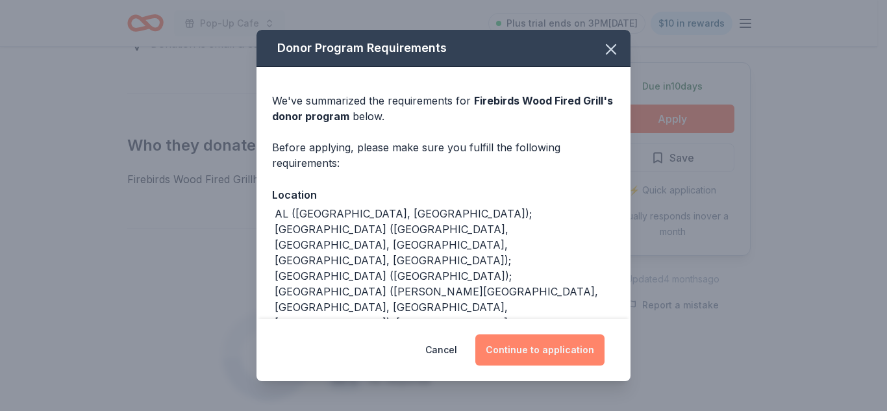
click at [558, 357] on button "Continue to application" at bounding box center [539, 349] width 129 height 31
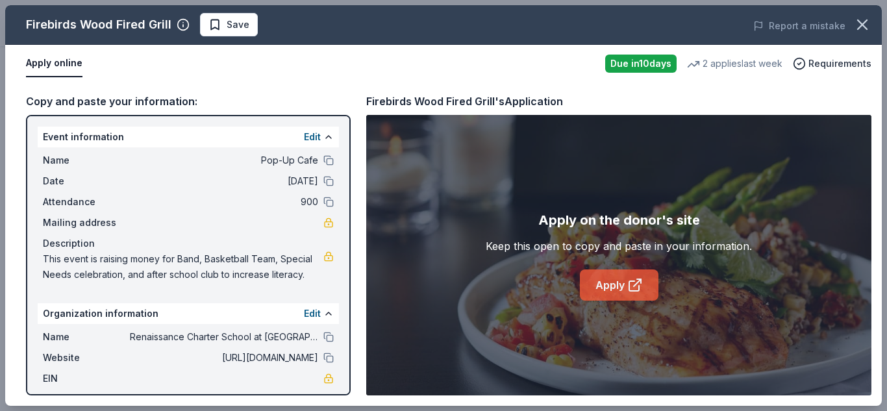
click at [646, 276] on link "Apply" at bounding box center [619, 284] width 79 height 31
click at [230, 10] on div "Firebirds Wood Fired Grill Save Report a mistake" at bounding box center [443, 25] width 876 height 40
click at [232, 17] on span "Save" at bounding box center [238, 25] width 23 height 16
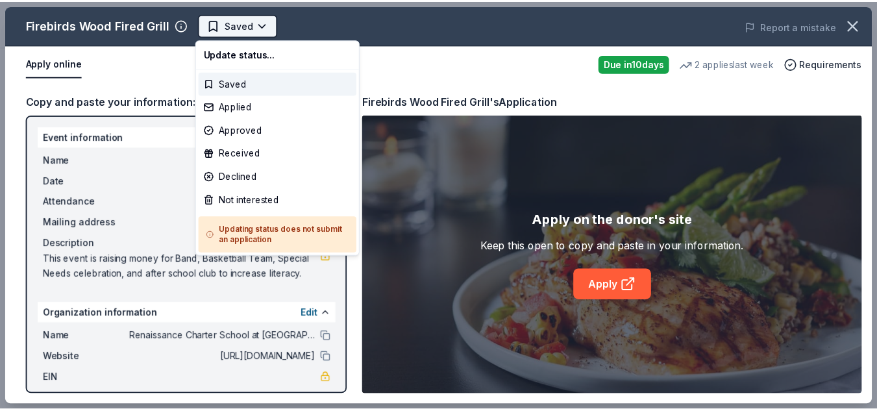
scroll to position [0, 0]
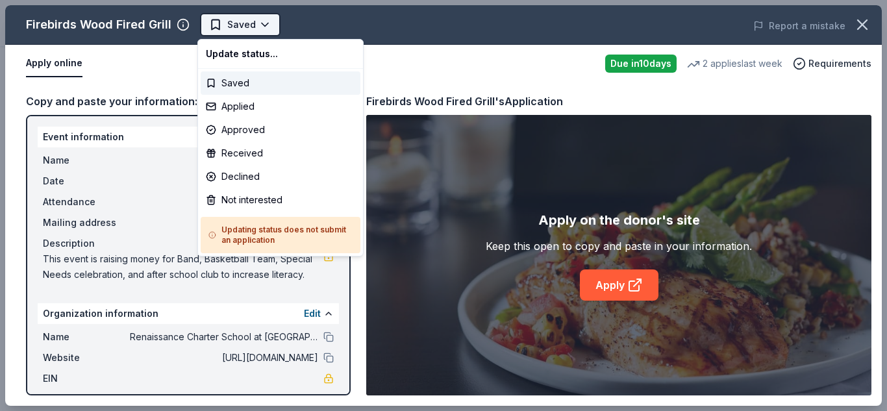
click at [249, 25] on body "Pop-Up Cafe Saved Apply Due [DATE] Share Firebirds Wood Fired Grill New 2 appli…" at bounding box center [438, 205] width 877 height 411
click at [256, 107] on div "Applied" at bounding box center [281, 106] width 160 height 23
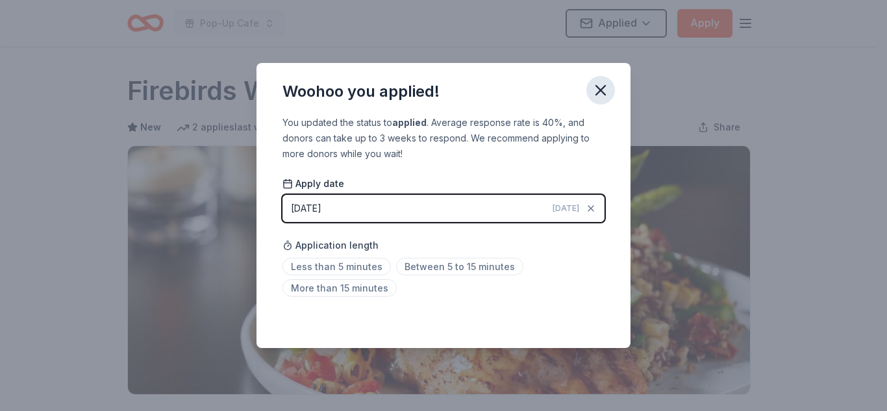
click at [604, 94] on icon "button" at bounding box center [600, 90] width 9 height 9
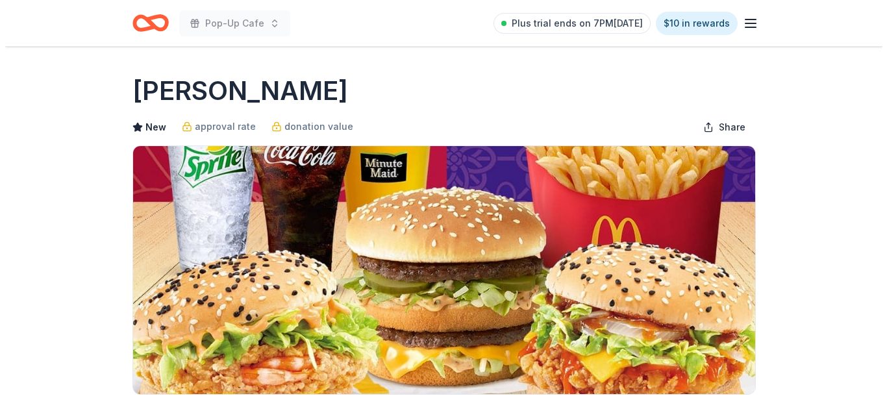
scroll to position [359, 0]
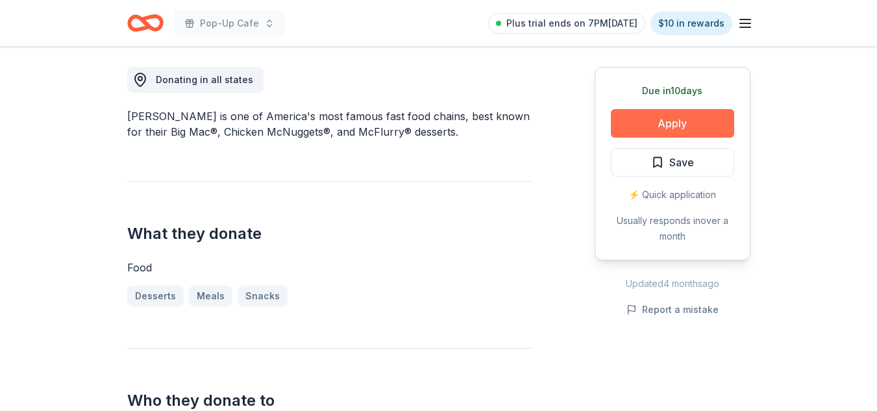
click at [682, 121] on button "Apply" at bounding box center [672, 123] width 123 height 29
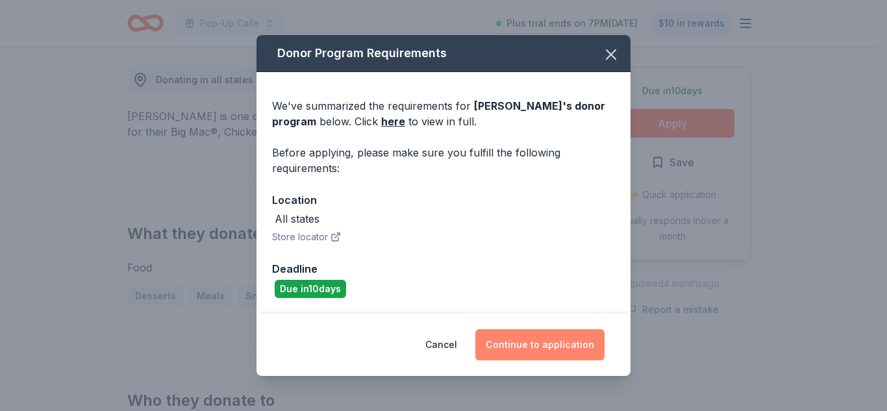
click at [540, 343] on button "Continue to application" at bounding box center [539, 344] width 129 height 31
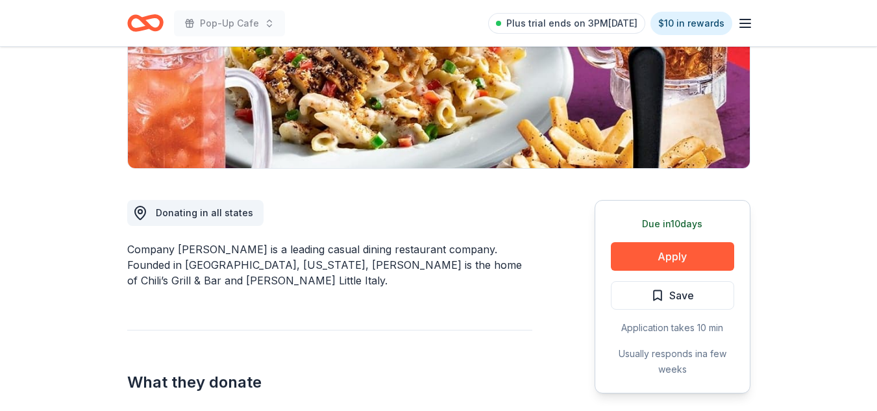
scroll to position [220, 0]
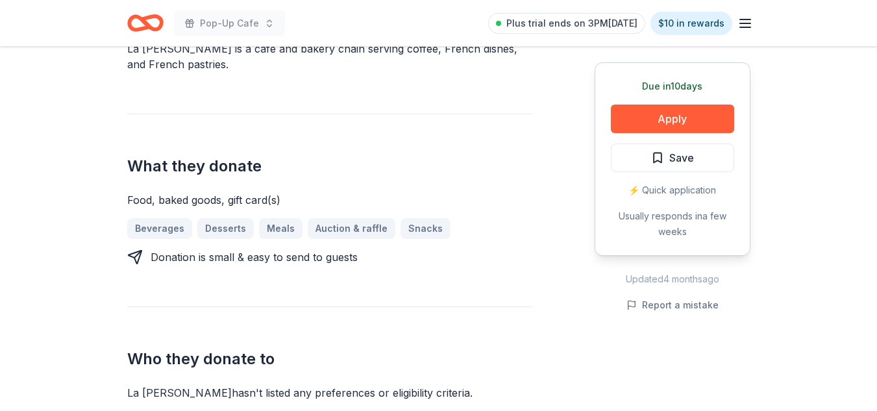
scroll to position [443, 0]
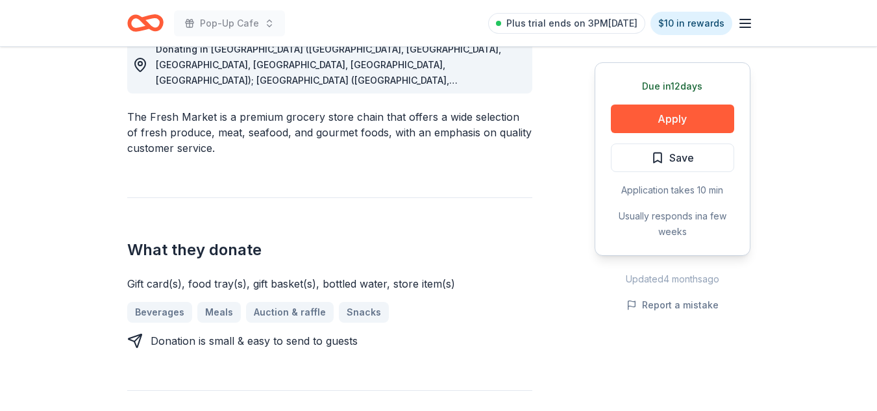
scroll to position [396, 0]
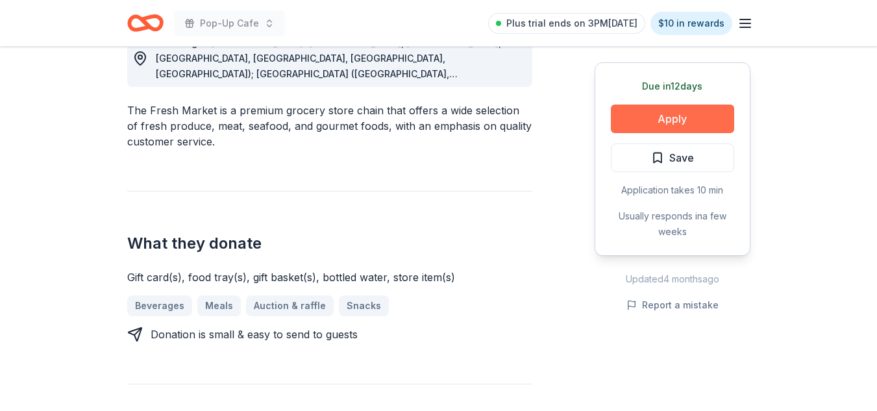
click at [704, 115] on button "Apply" at bounding box center [672, 119] width 123 height 29
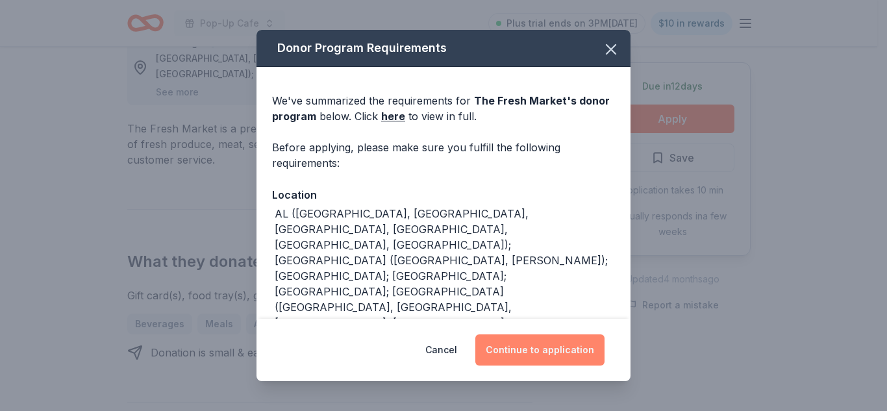
click at [572, 343] on button "Continue to application" at bounding box center [539, 349] width 129 height 31
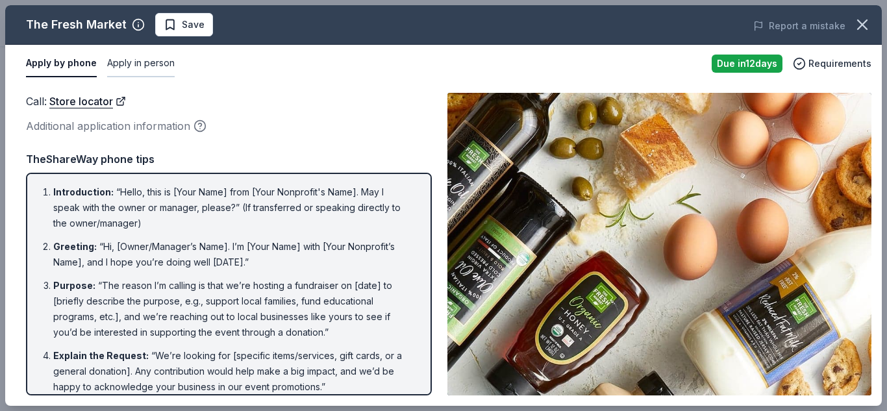
click at [162, 75] on button "Apply in person" at bounding box center [141, 63] width 68 height 27
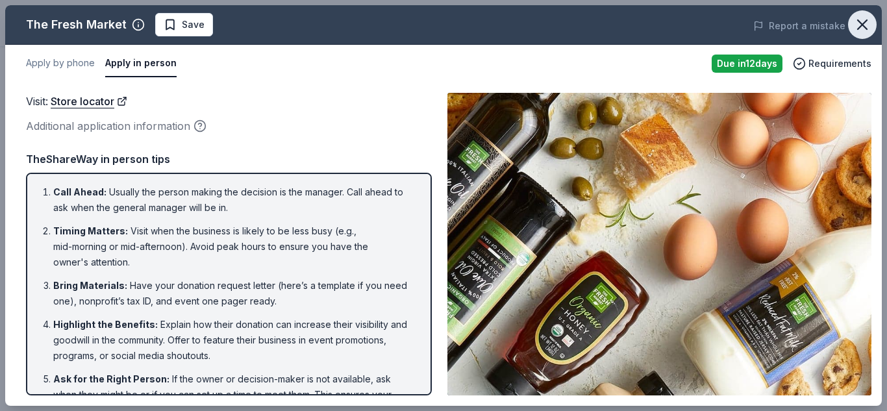
click at [858, 26] on icon "button" at bounding box center [862, 25] width 18 height 18
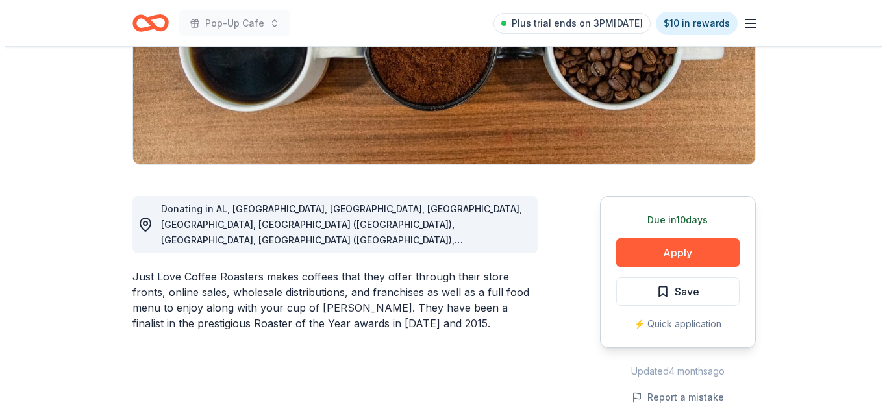
scroll to position [223, 0]
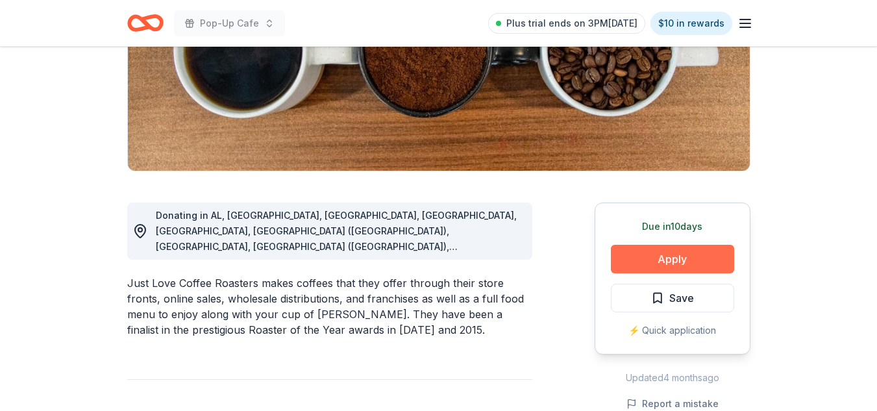
click at [647, 265] on button "Apply" at bounding box center [672, 259] width 123 height 29
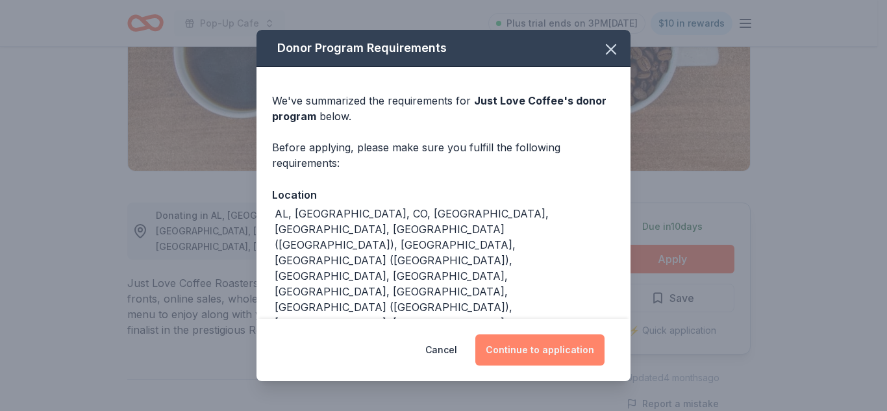
click at [561, 352] on button "Continue to application" at bounding box center [539, 349] width 129 height 31
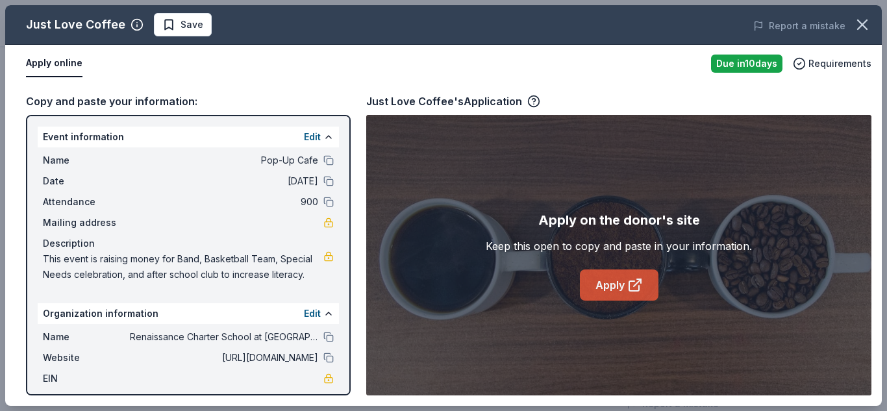
click at [618, 277] on link "Apply" at bounding box center [619, 284] width 79 height 31
click at [177, 16] on button "Save" at bounding box center [183, 24] width 58 height 23
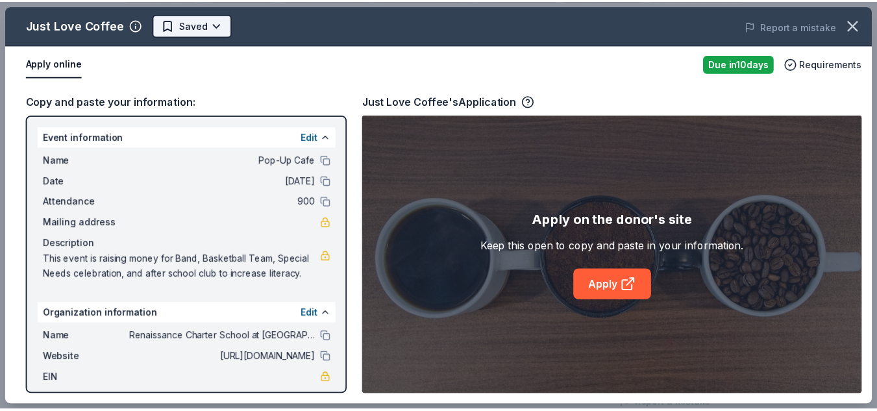
scroll to position [0, 0]
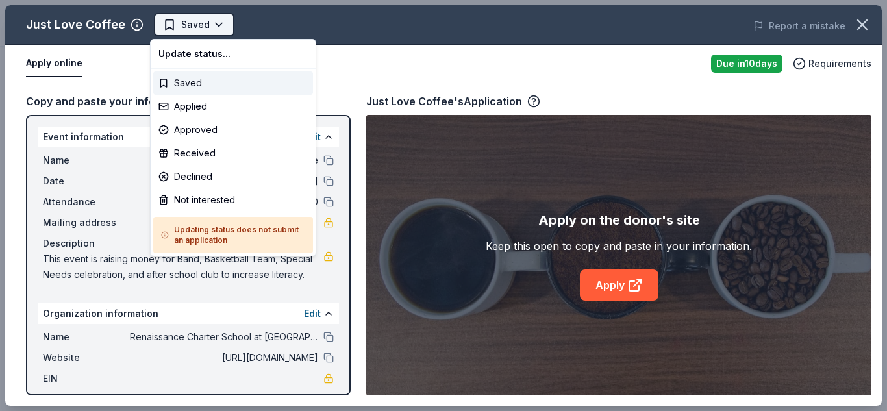
click at [214, 26] on body "Pop-Up Cafe Saved Apply Due [DATE] Share Just Love Coffee New approval rate Sha…" at bounding box center [438, 205] width 877 height 411
click at [190, 104] on div "Applied" at bounding box center [233, 106] width 160 height 23
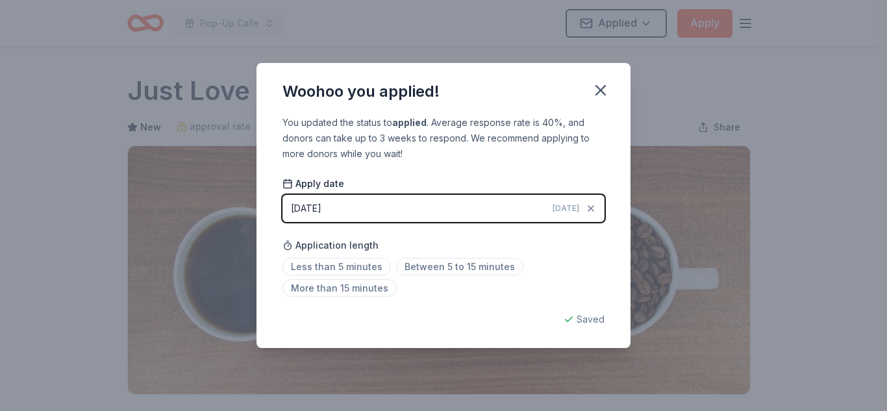
click at [646, 167] on div "Woohoo you applied! You updated the status to applied . Average response rate i…" at bounding box center [443, 205] width 887 height 411
click at [337, 269] on span "Less than 5 minutes" at bounding box center [336, 267] width 108 height 18
click at [600, 92] on icon "button" at bounding box center [600, 90] width 18 height 18
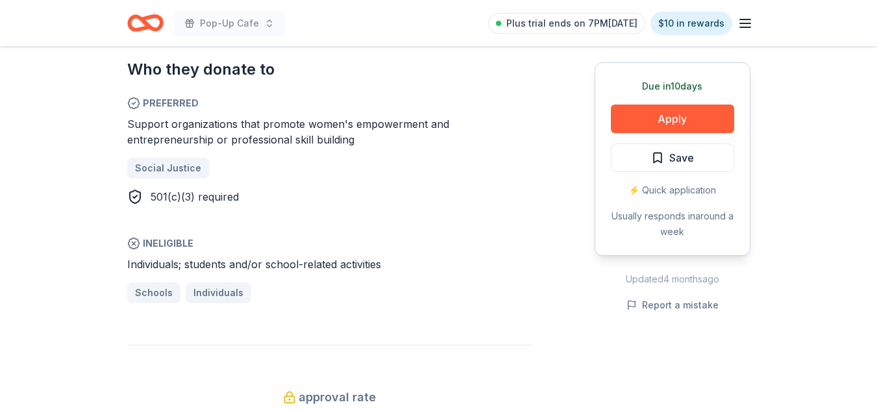
scroll to position [725, 0]
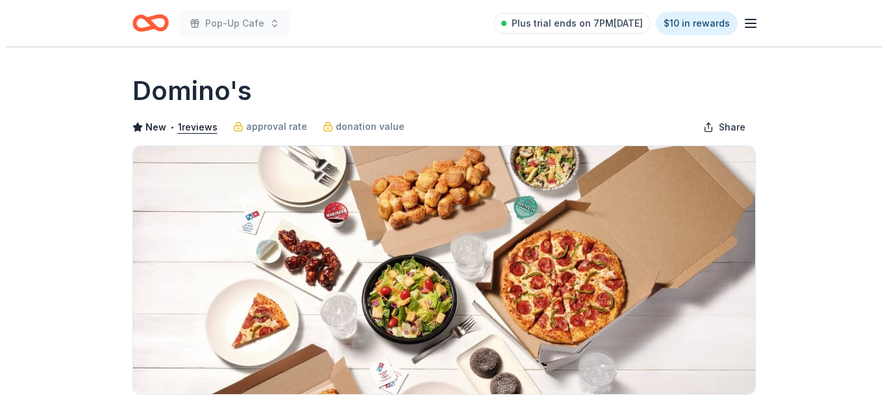
scroll to position [359, 0]
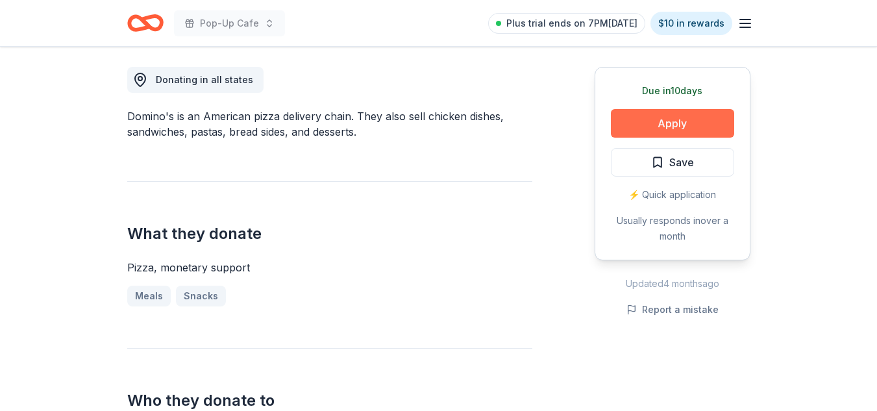
click at [656, 124] on button "Apply" at bounding box center [672, 123] width 123 height 29
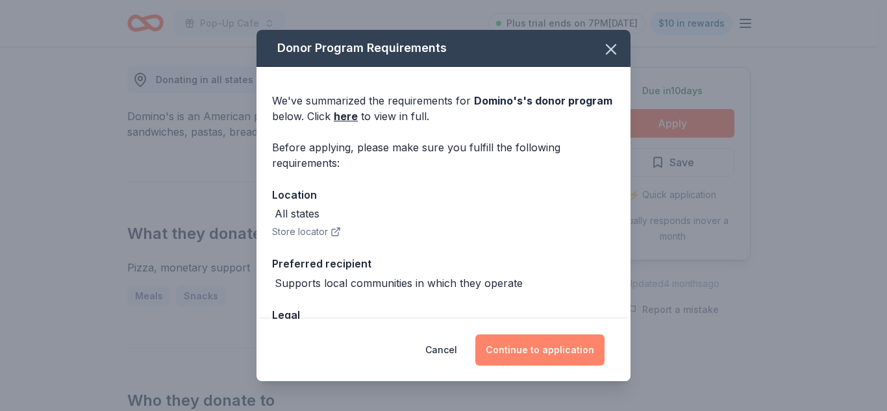
click at [542, 335] on button "Continue to application" at bounding box center [539, 349] width 129 height 31
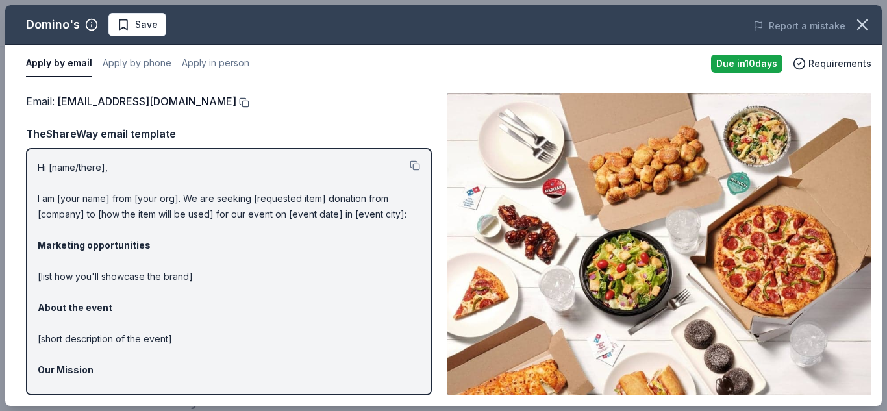
click at [236, 100] on button at bounding box center [242, 102] width 13 height 10
click at [114, 27] on button "Save" at bounding box center [137, 24] width 58 height 23
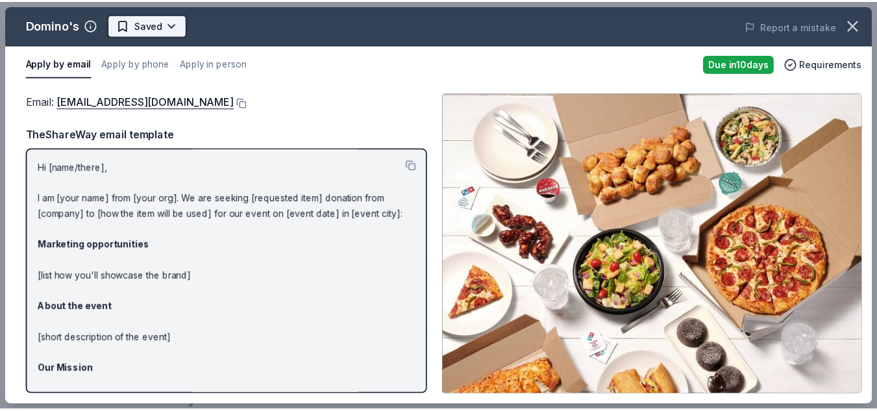
scroll to position [0, 0]
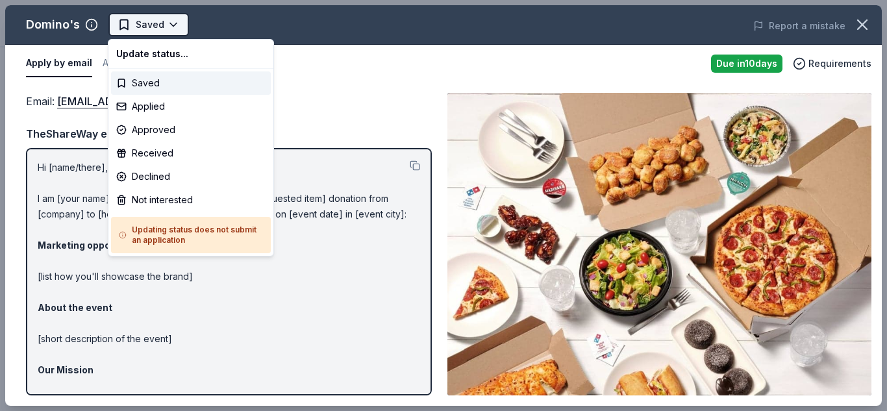
click at [178, 33] on body "Pop-Up Cafe Saved Apply Due [DATE] Share Domino's New • 1 reviews approval rate…" at bounding box center [438, 205] width 877 height 411
click at [143, 103] on div "Applied" at bounding box center [191, 106] width 160 height 23
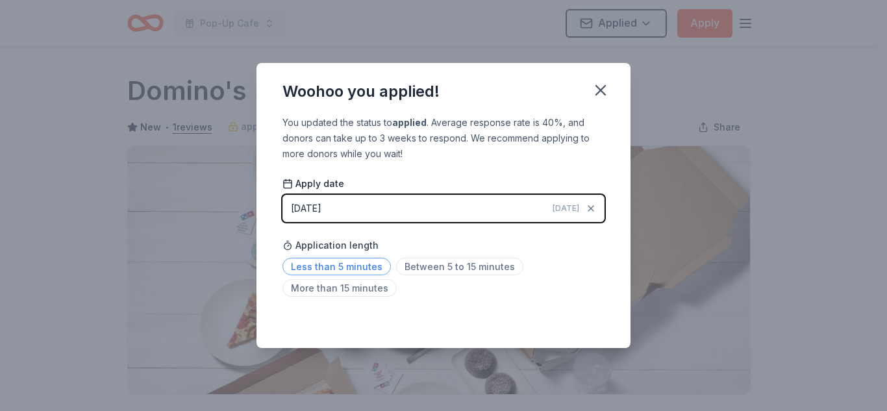
click at [346, 268] on span "Less than 5 minutes" at bounding box center [336, 267] width 108 height 18
click at [598, 89] on icon "button" at bounding box center [600, 90] width 9 height 9
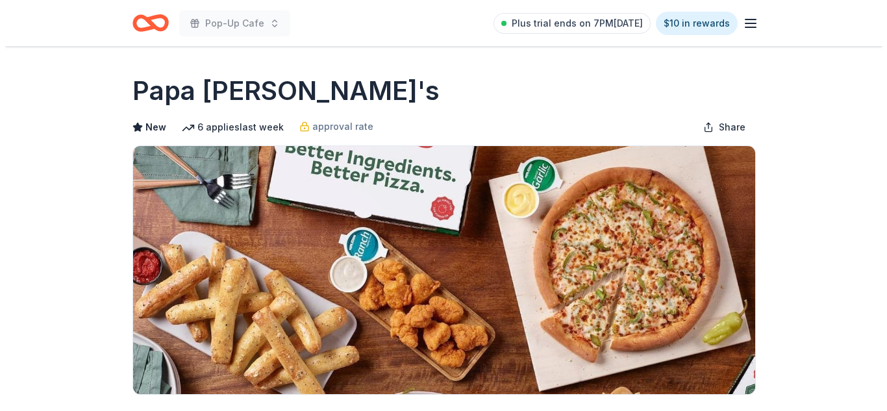
scroll to position [359, 0]
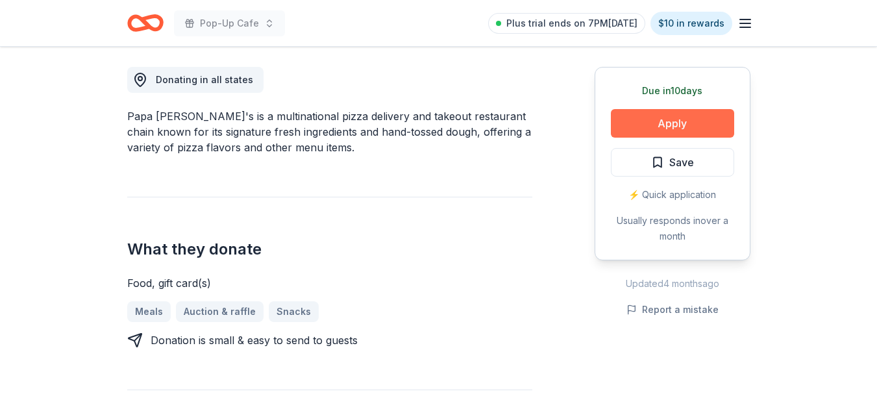
click at [683, 116] on button "Apply" at bounding box center [672, 123] width 123 height 29
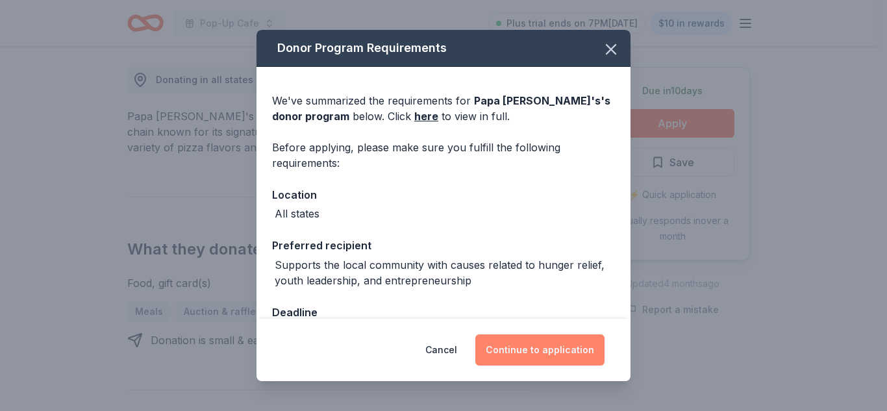
click at [553, 356] on button "Continue to application" at bounding box center [539, 349] width 129 height 31
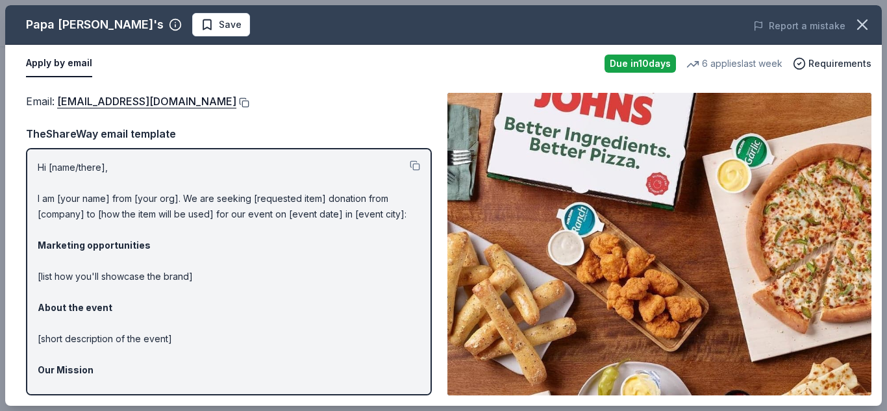
click at [236, 102] on button at bounding box center [242, 102] width 13 height 10
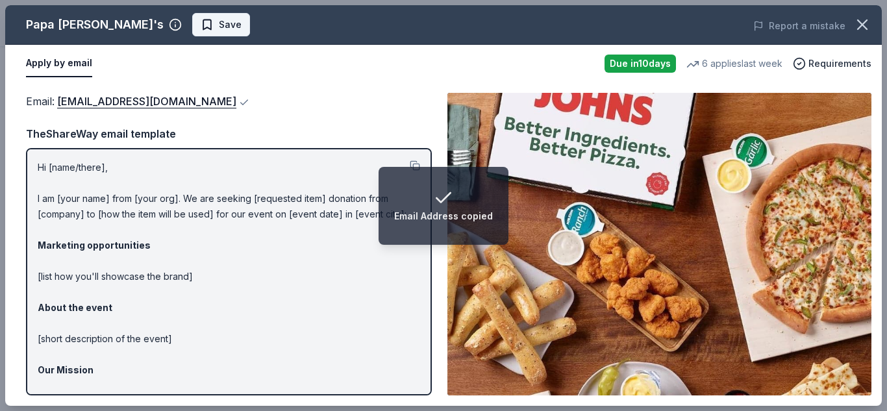
click at [219, 27] on span "Save" at bounding box center [230, 25] width 23 height 16
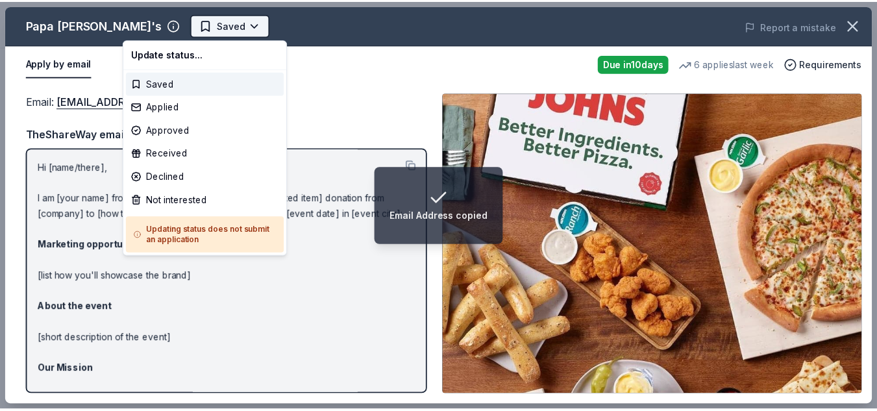
scroll to position [0, 0]
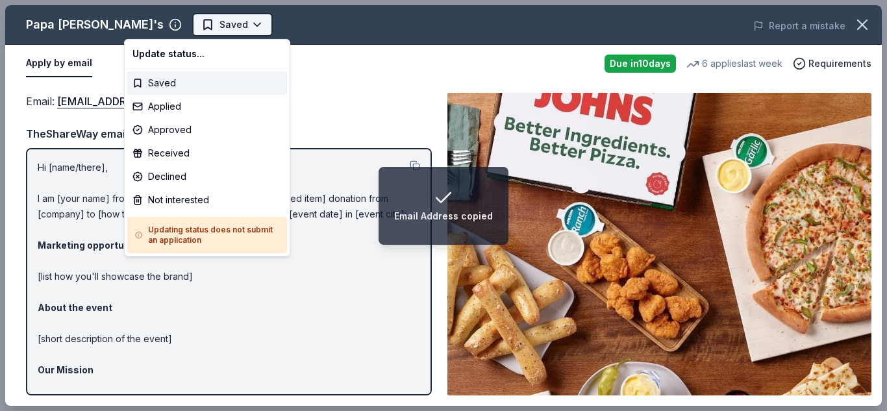
click at [156, 21] on html "Email Address copied Pop-Up Cafe Saved Apply Due [DATE] Share Papa [PERSON_NAME…" at bounding box center [443, 205] width 887 height 411
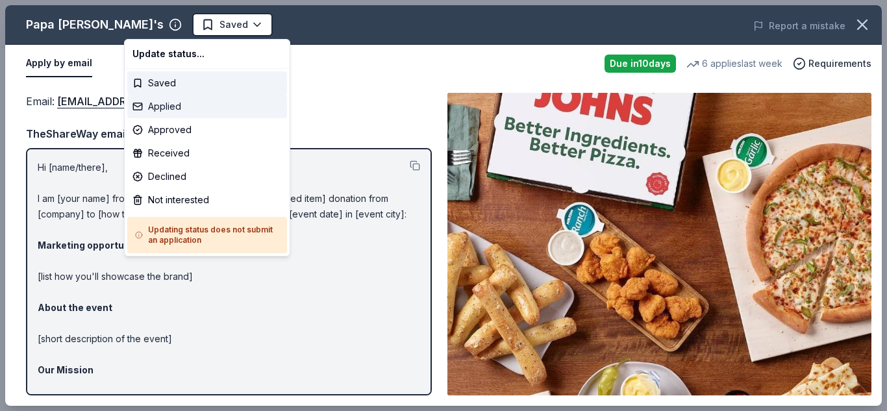
click at [177, 96] on div "Applied" at bounding box center [207, 106] width 160 height 23
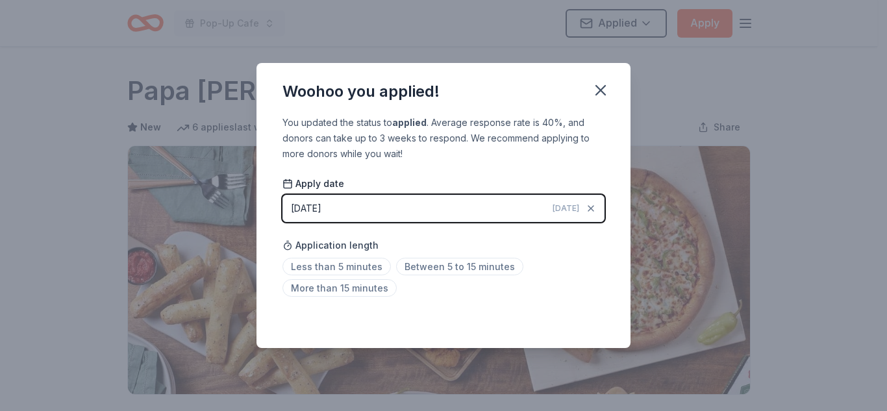
click at [319, 257] on div "Application length Less than 5 minutes Between 5 to 15 minutes More than 15 min…" at bounding box center [443, 266] width 322 height 69
click at [321, 270] on span "Less than 5 minutes" at bounding box center [336, 267] width 108 height 18
click at [588, 95] on button "button" at bounding box center [600, 90] width 29 height 29
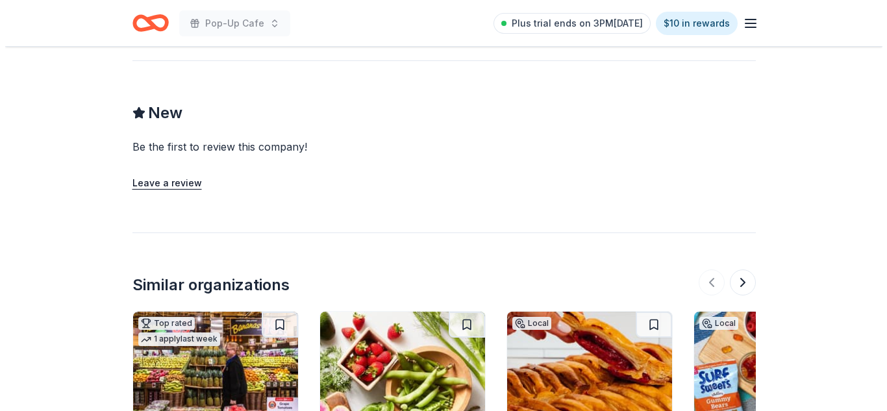
scroll to position [507, 0]
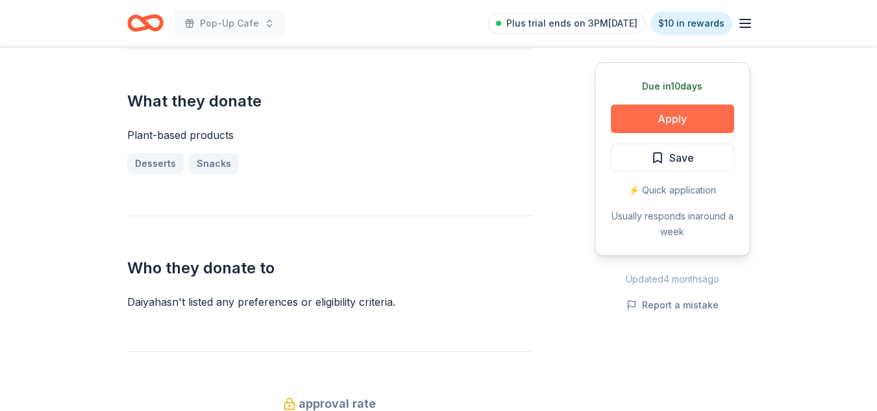
click at [633, 114] on button "Apply" at bounding box center [672, 119] width 123 height 29
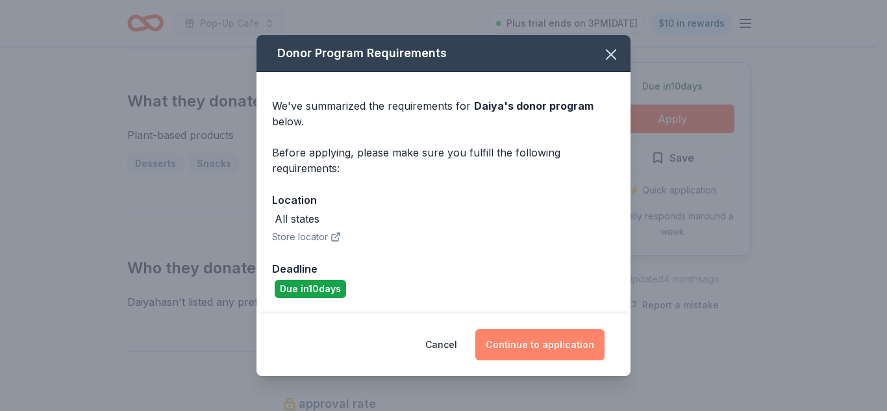
click at [536, 330] on button "Continue to application" at bounding box center [539, 344] width 129 height 31
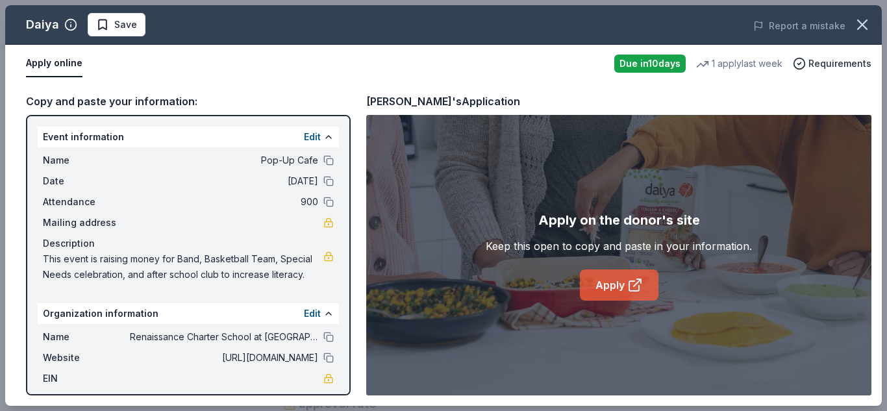
click at [613, 279] on link "Apply" at bounding box center [619, 284] width 79 height 31
click at [92, 25] on button "Save" at bounding box center [117, 24] width 58 height 23
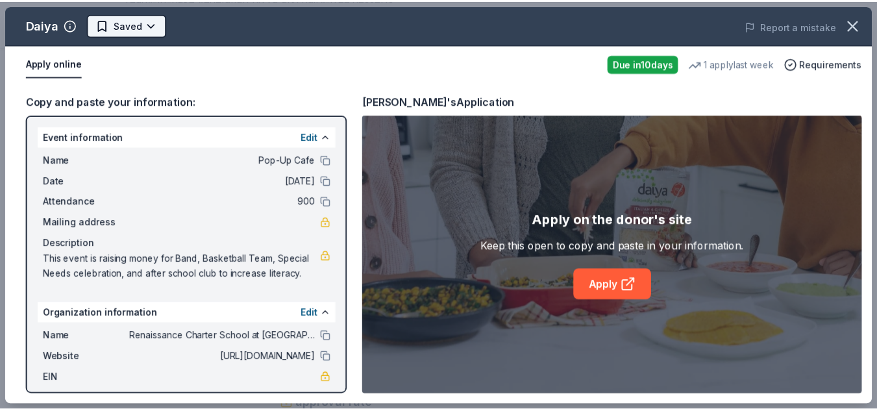
scroll to position [0, 0]
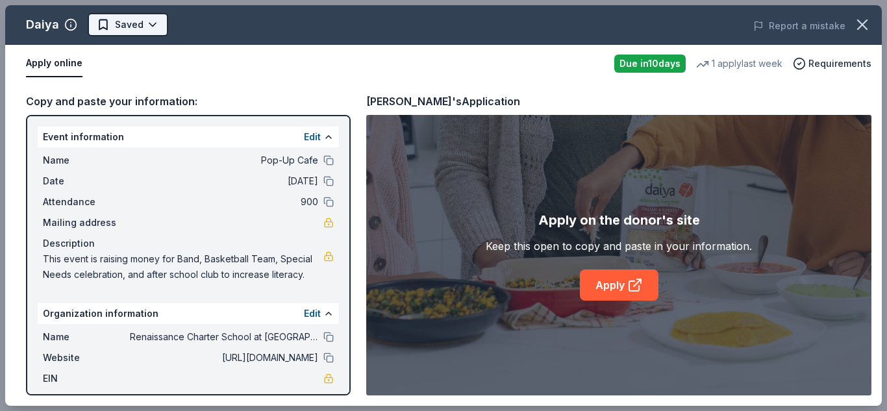
click at [151, 27] on html "Pop-Up Cafe Plus trial ends on 3PM[DATE] $10 in rewards Due [DATE] Share Daiya …" at bounding box center [443, 205] width 887 height 411
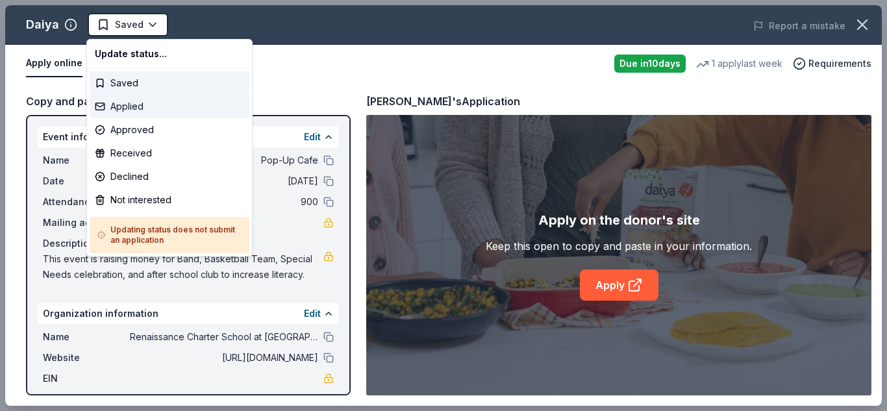
click at [152, 110] on div "Applied" at bounding box center [170, 106] width 160 height 23
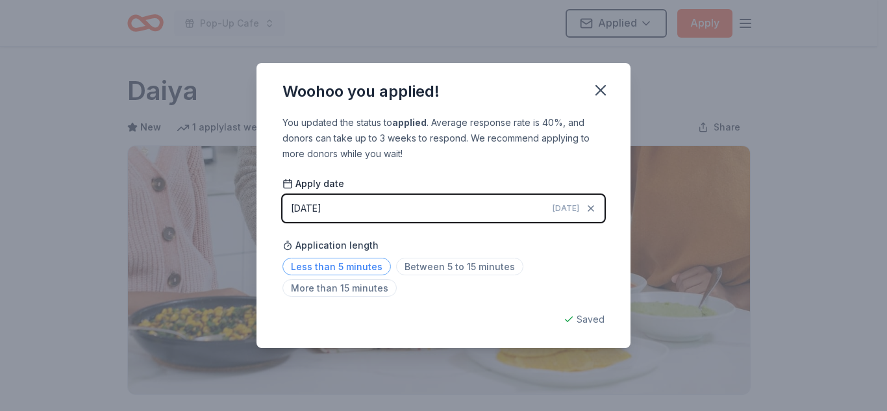
click at [376, 259] on span "Less than 5 minutes" at bounding box center [336, 267] width 108 height 18
click at [611, 98] on button "button" at bounding box center [600, 90] width 29 height 29
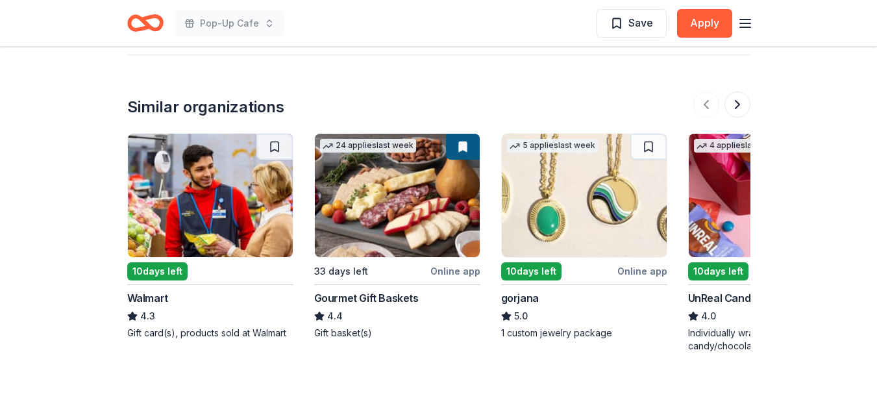
scroll to position [1318, 0]
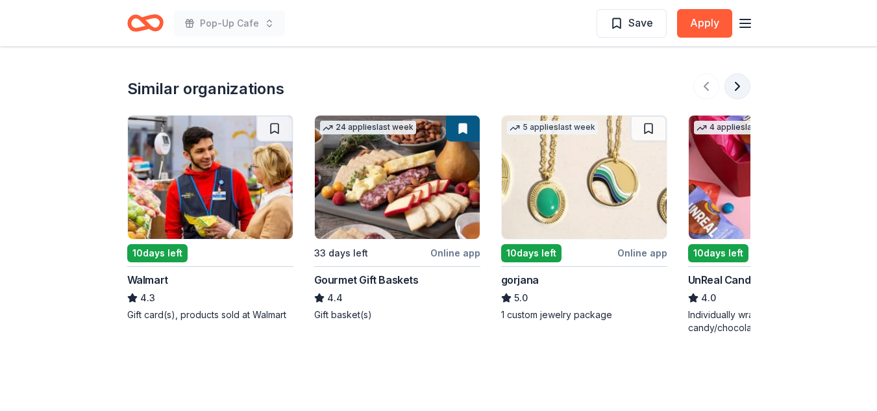
click at [733, 73] on button at bounding box center [737, 86] width 26 height 26
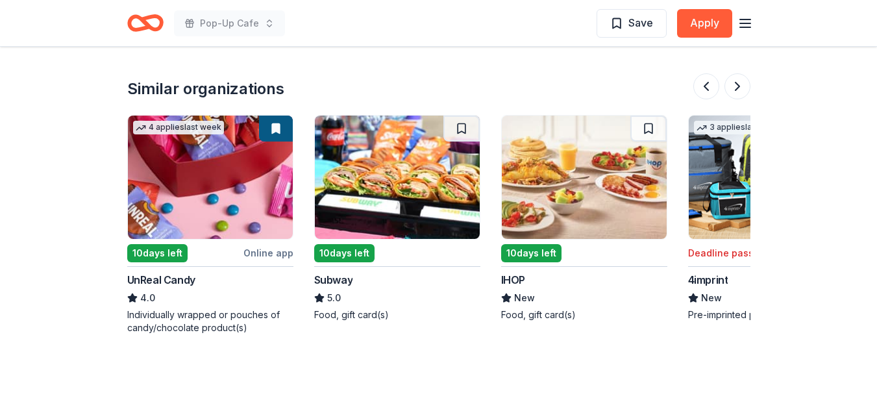
click at [238, 199] on img at bounding box center [210, 177] width 165 height 123
click at [740, 77] on button at bounding box center [737, 86] width 26 height 26
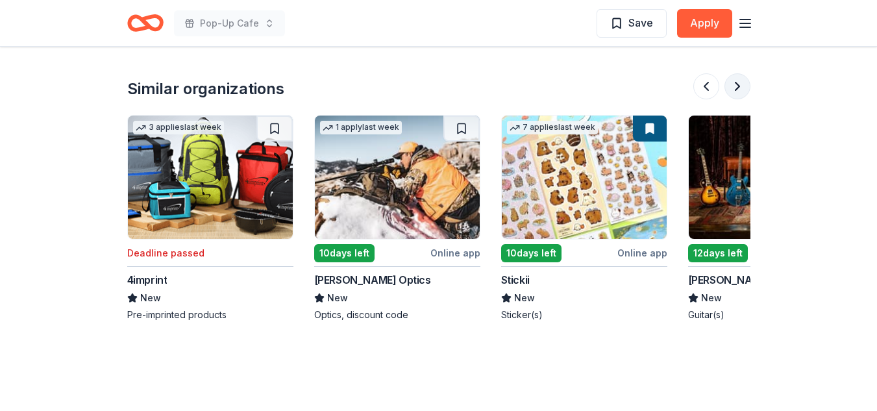
click at [740, 77] on button at bounding box center [737, 86] width 26 height 26
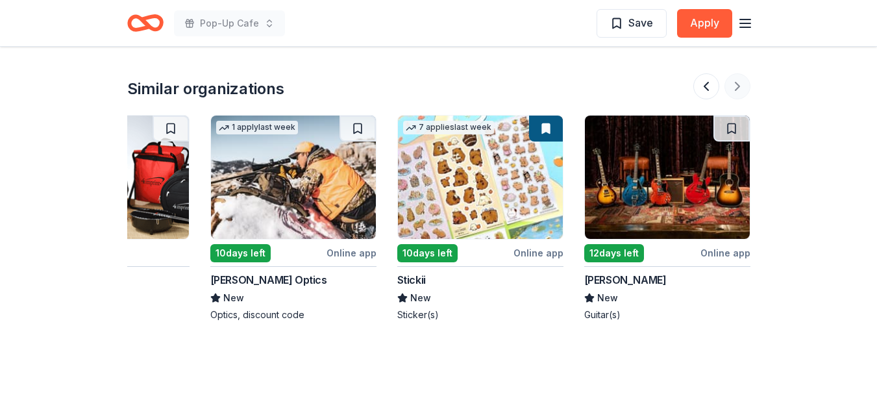
click at [740, 77] on div at bounding box center [721, 86] width 57 height 26
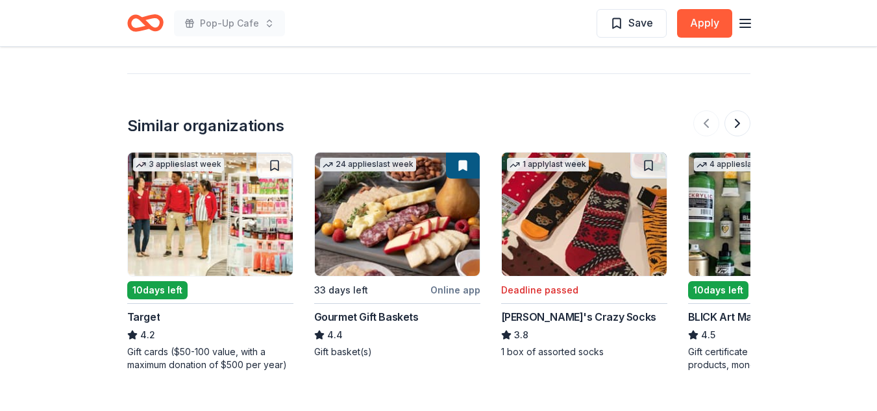
scroll to position [1394, 0]
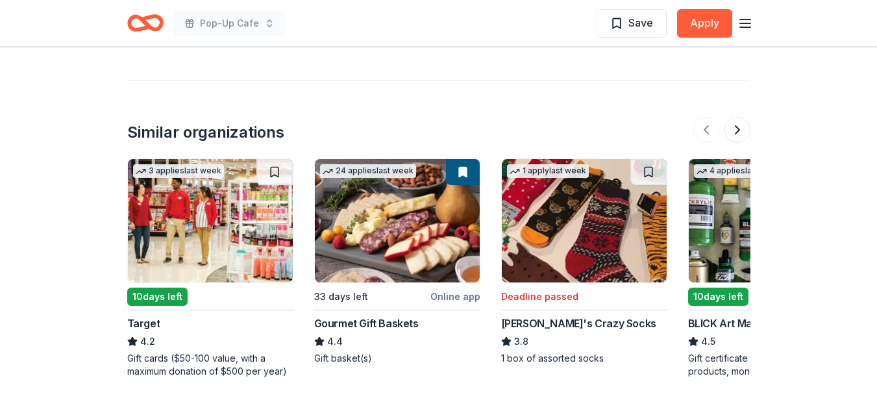
click at [606, 212] on img at bounding box center [584, 220] width 165 height 123
click at [739, 117] on button at bounding box center [737, 130] width 26 height 26
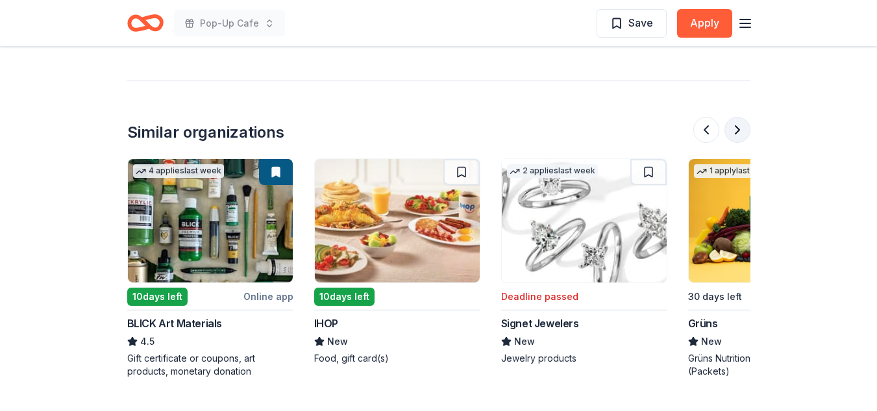
click at [739, 117] on button at bounding box center [737, 130] width 26 height 26
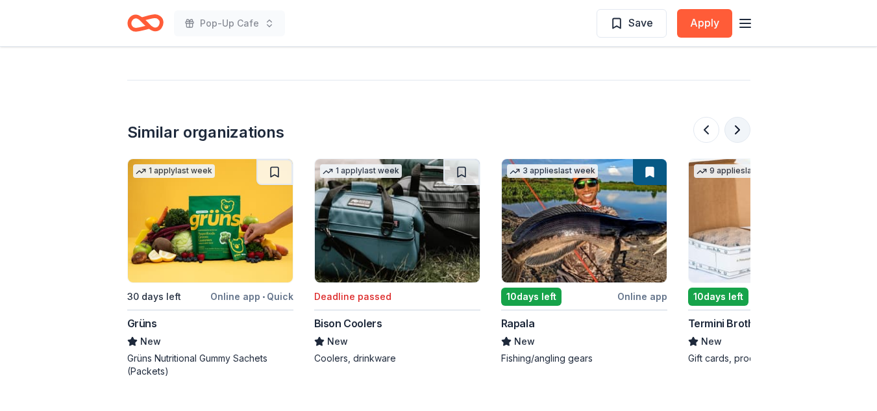
click at [739, 117] on button at bounding box center [737, 130] width 26 height 26
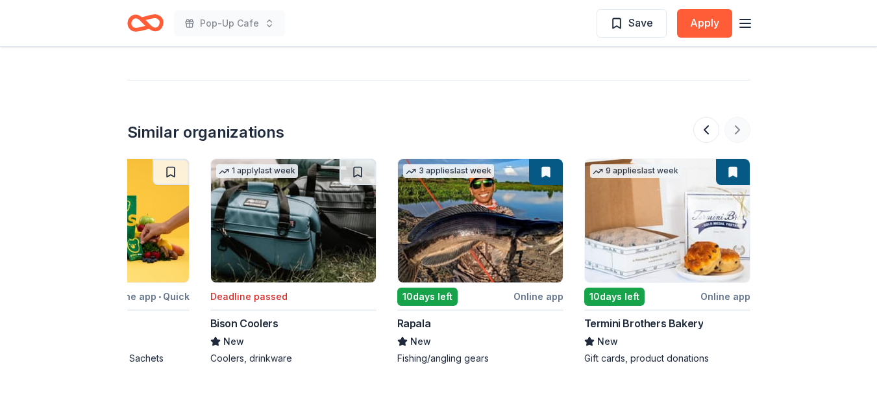
click at [739, 117] on div at bounding box center [721, 130] width 57 height 26
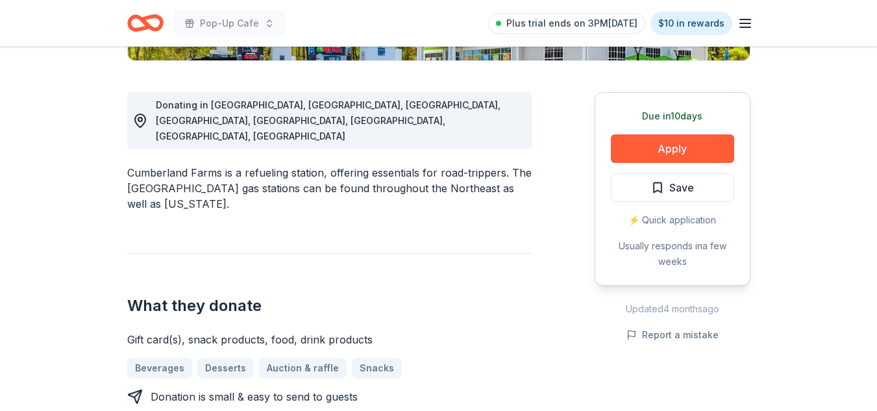
scroll to position [251, 0]
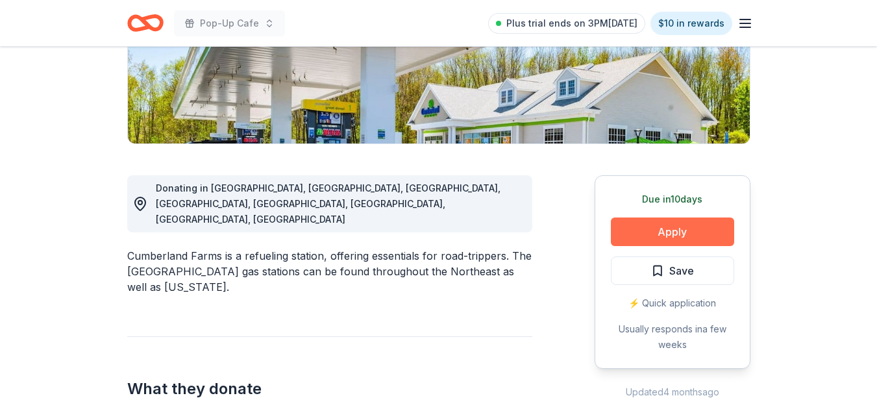
click at [658, 231] on button "Apply" at bounding box center [672, 231] width 123 height 29
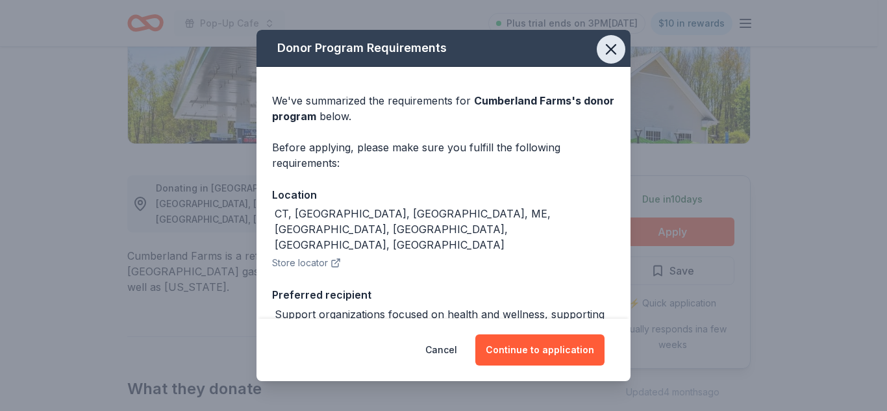
click at [602, 45] on icon "button" at bounding box center [611, 49] width 18 height 18
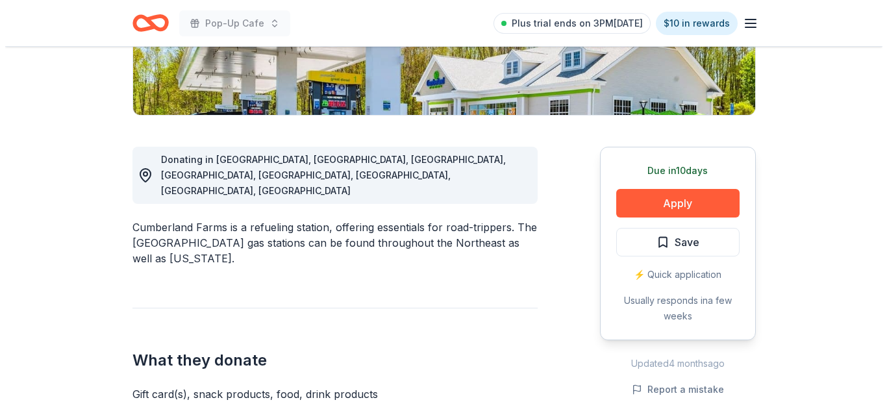
scroll to position [267, 0]
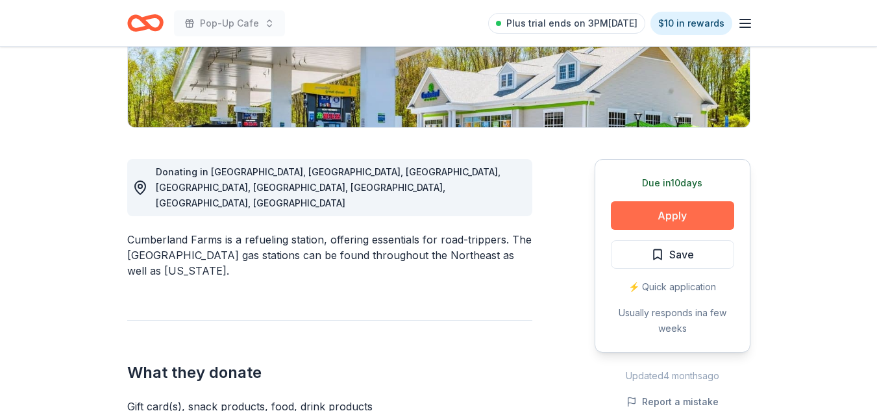
click at [659, 214] on button "Apply" at bounding box center [672, 215] width 123 height 29
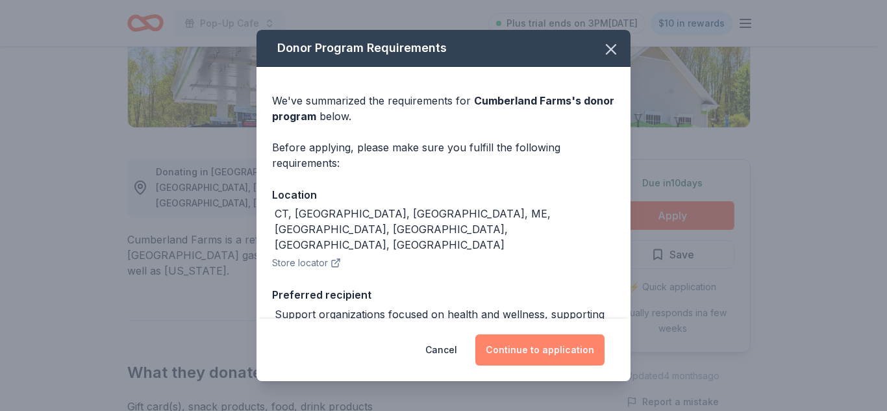
click at [509, 356] on button "Continue to application" at bounding box center [539, 349] width 129 height 31
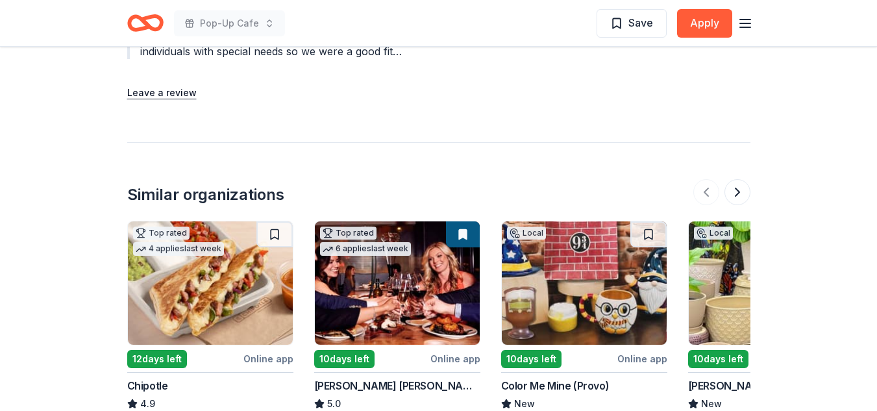
scroll to position [1636, 0]
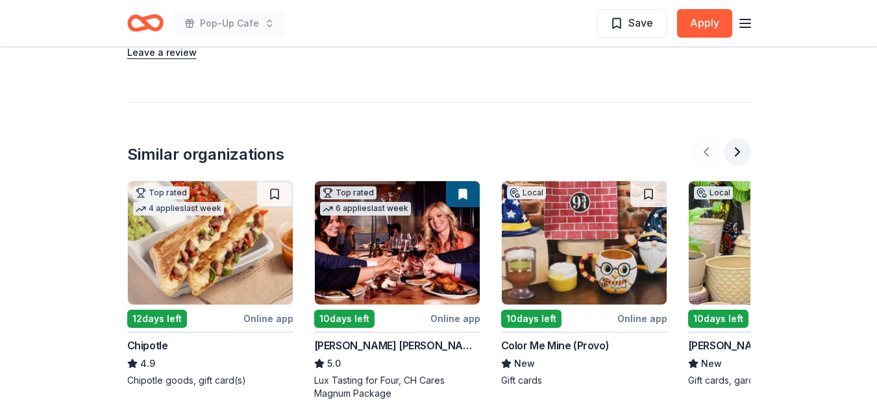
click at [737, 139] on button at bounding box center [737, 152] width 26 height 26
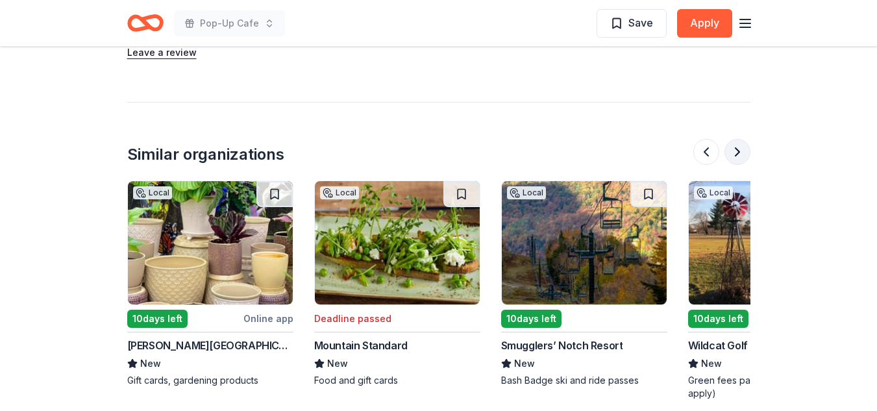
click at [737, 139] on button at bounding box center [737, 152] width 26 height 26
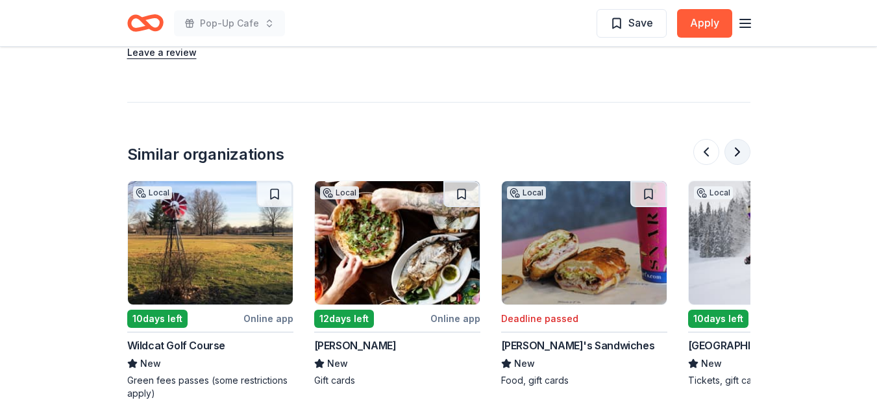
click at [737, 139] on button at bounding box center [737, 152] width 26 height 26
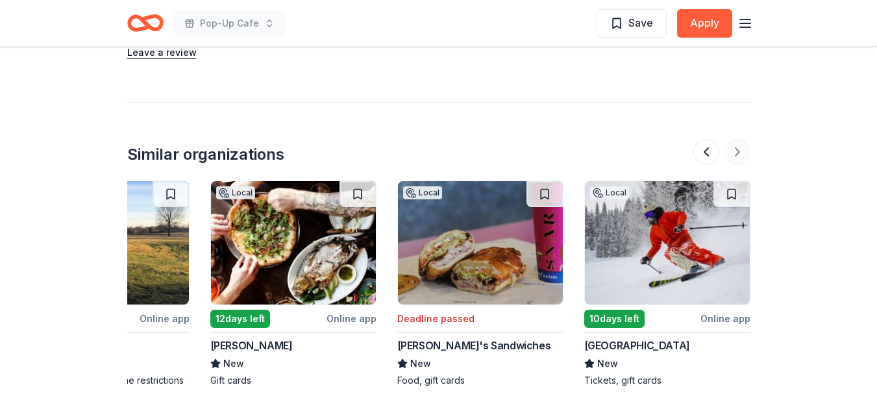
click at [737, 139] on div at bounding box center [721, 152] width 57 height 26
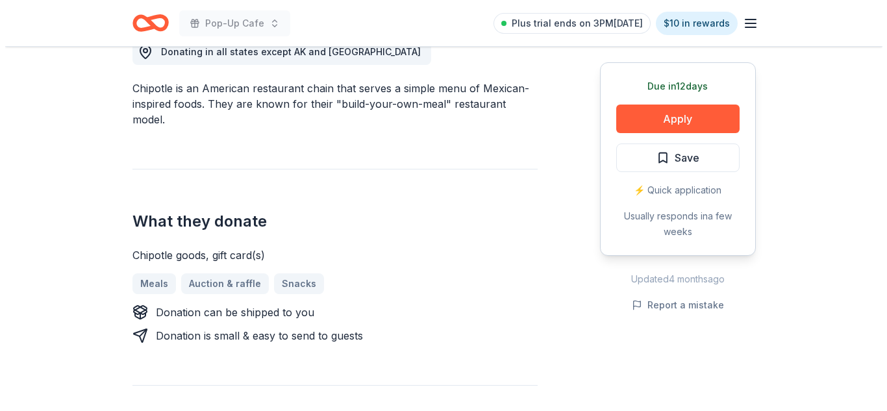
scroll to position [319, 0]
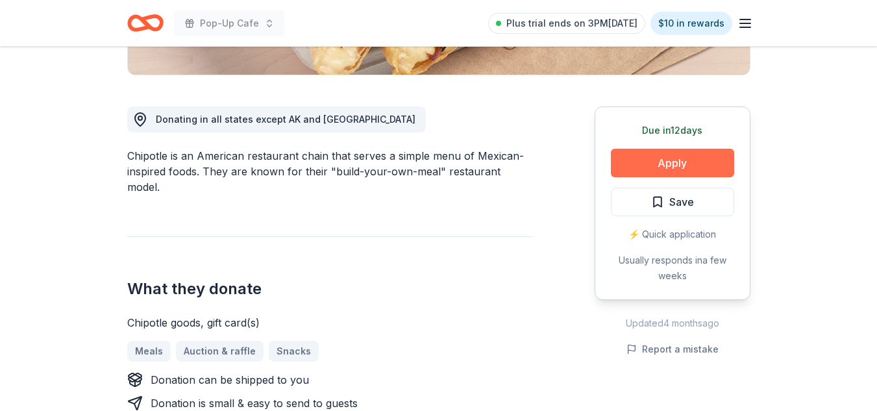
click at [690, 152] on button "Apply" at bounding box center [672, 163] width 123 height 29
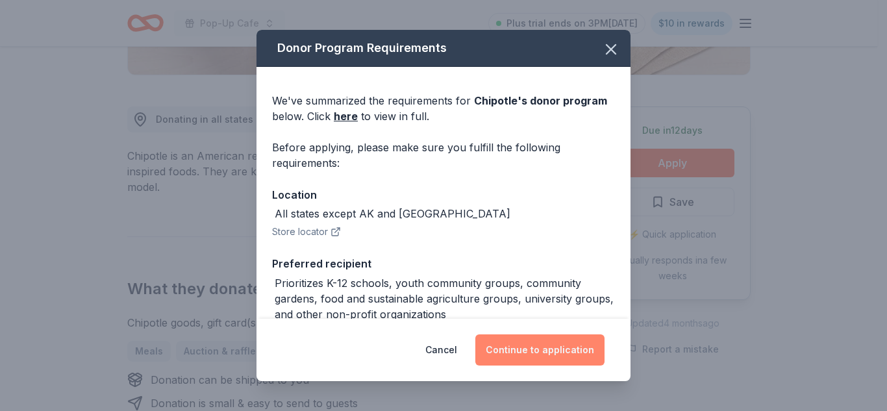
click at [558, 338] on button "Continue to application" at bounding box center [539, 349] width 129 height 31
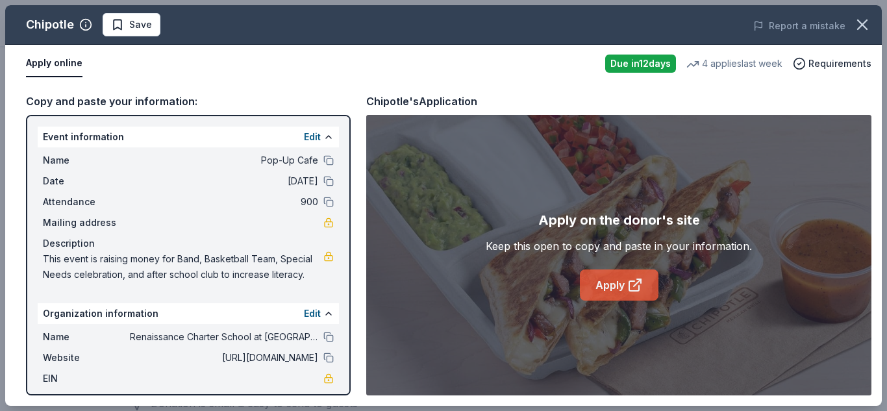
click at [600, 288] on link "Apply" at bounding box center [619, 284] width 79 height 31
click at [151, 33] on button "Save" at bounding box center [132, 24] width 58 height 23
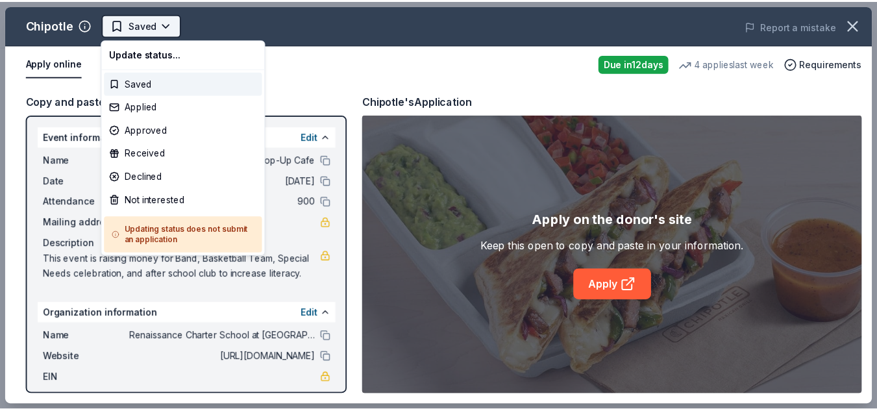
scroll to position [0, 0]
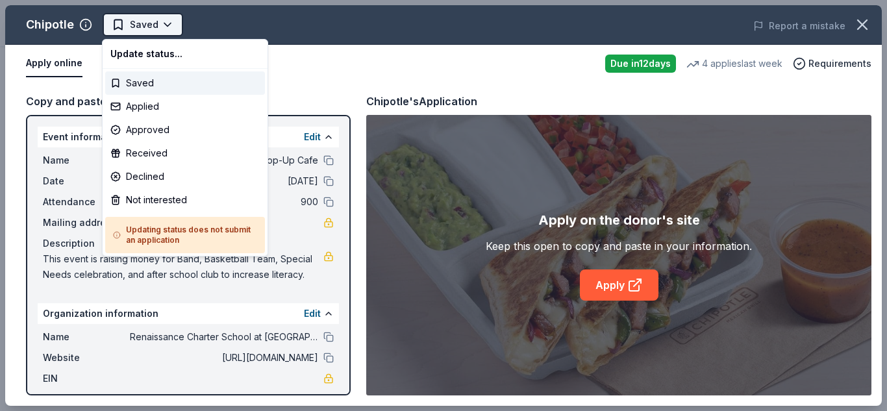
click at [163, 33] on html "Pop-Up Cafe Saved Apply Due in 12 days Share Chipotle 4.9 • 95 reviews 4 applie…" at bounding box center [443, 205] width 887 height 411
click at [161, 106] on div "Applied" at bounding box center [185, 106] width 160 height 23
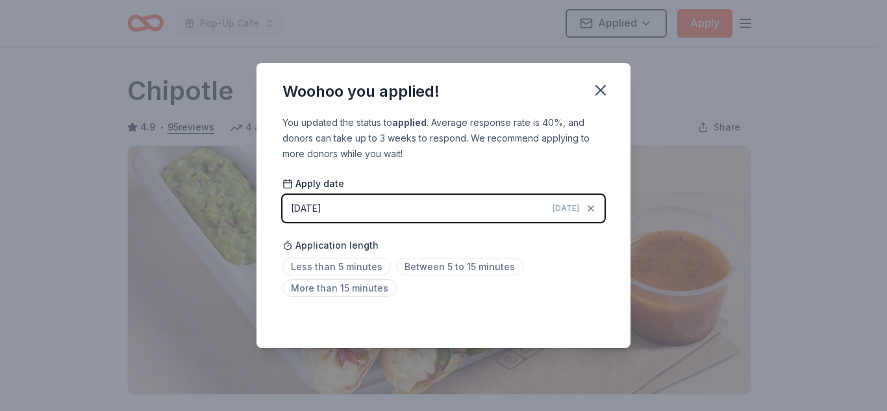
click at [357, 277] on div "Less than 5 minutes Between 5 to 15 minutes More than 15 minutes" at bounding box center [443, 279] width 322 height 43
click at [365, 271] on span "Less than 5 minutes" at bounding box center [336, 267] width 108 height 18
click at [600, 86] on icon "button" at bounding box center [600, 90] width 18 height 18
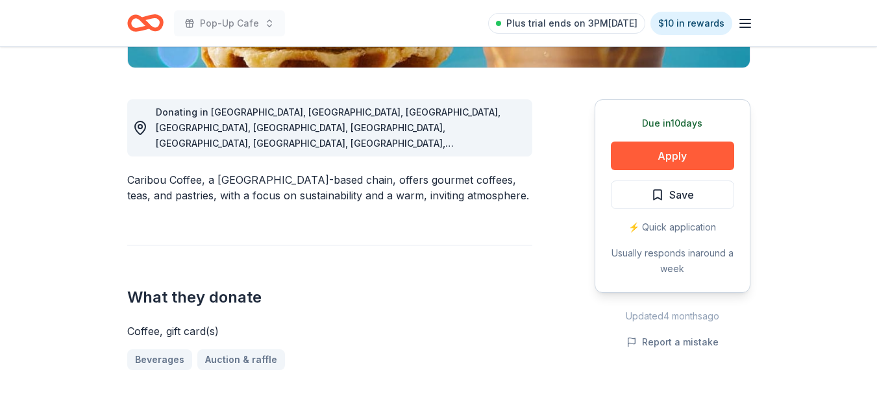
scroll to position [323, 0]
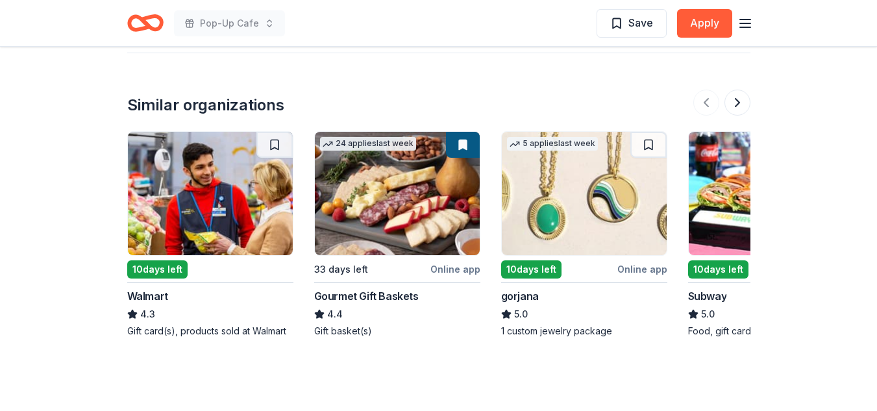
scroll to position [1320, 0]
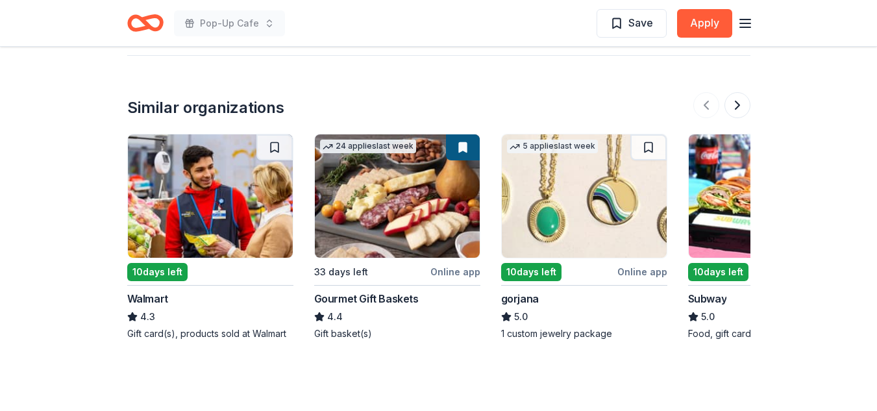
click at [523, 163] on img at bounding box center [584, 195] width 165 height 123
click at [743, 92] on button at bounding box center [737, 105] width 26 height 26
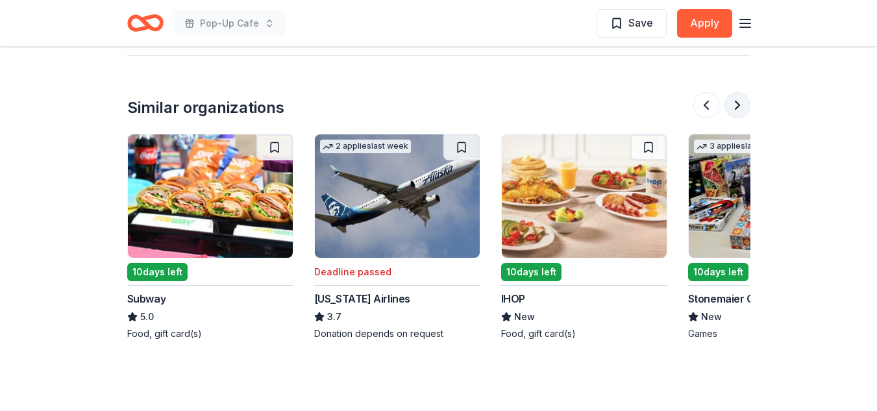
click at [743, 92] on button at bounding box center [737, 105] width 26 height 26
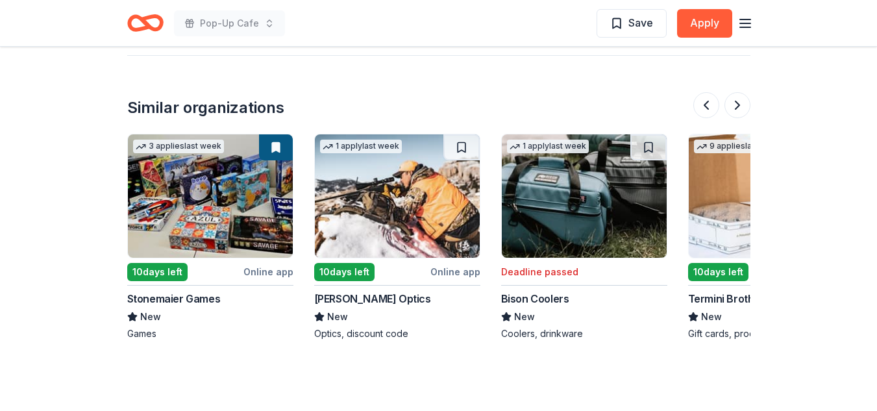
click at [215, 188] on img at bounding box center [210, 195] width 165 height 123
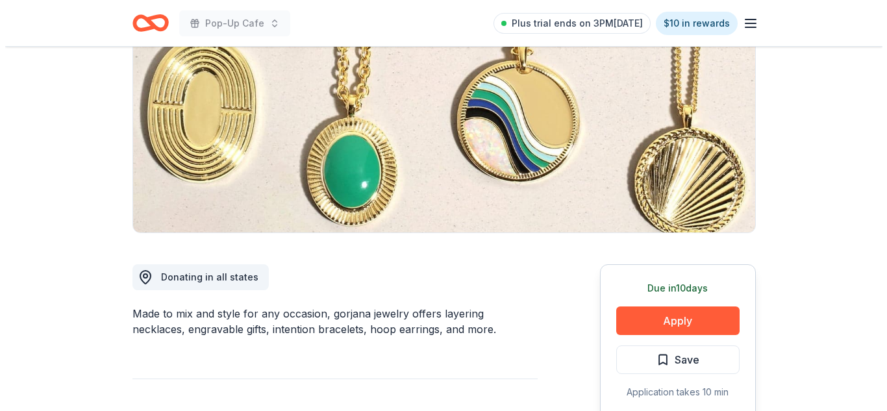
scroll to position [215, 0]
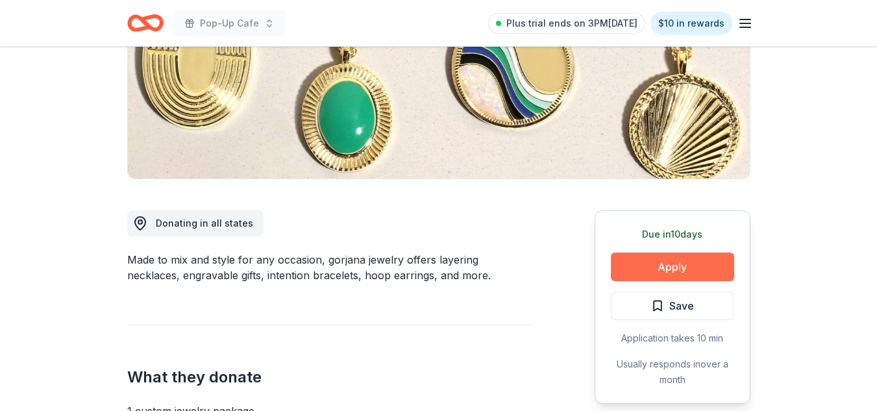
click at [632, 260] on button "Apply" at bounding box center [672, 266] width 123 height 29
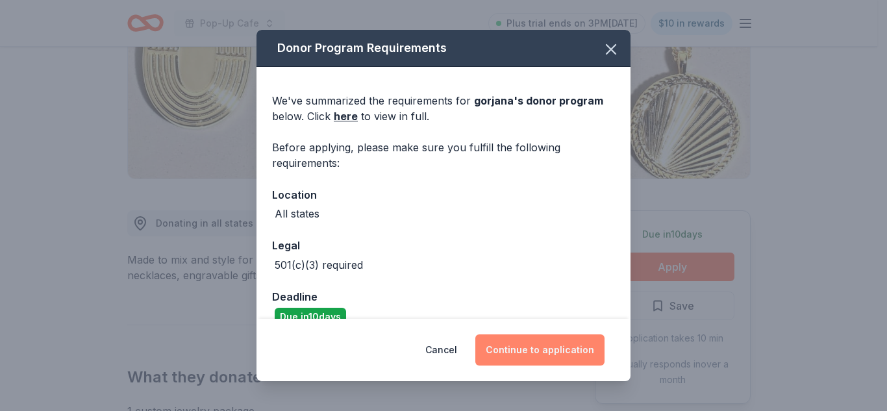
click at [556, 353] on button "Continue to application" at bounding box center [539, 349] width 129 height 31
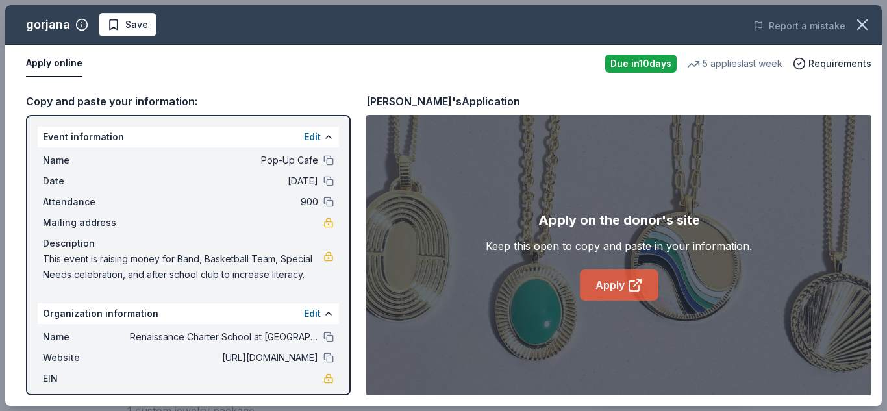
click at [596, 291] on link "Apply" at bounding box center [619, 284] width 79 height 31
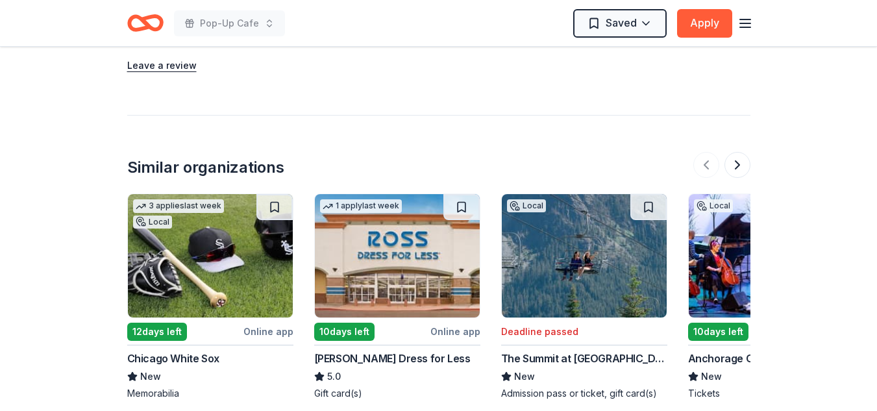
scroll to position [1418, 0]
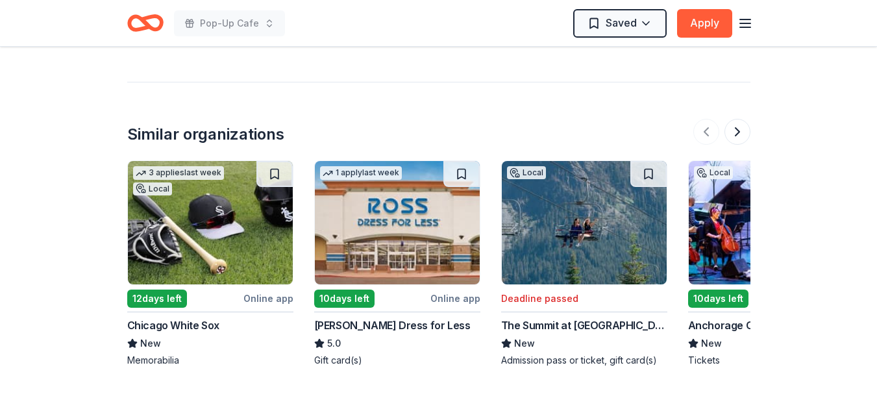
click at [418, 230] on img at bounding box center [397, 222] width 165 height 123
click at [737, 132] on button at bounding box center [737, 132] width 26 height 26
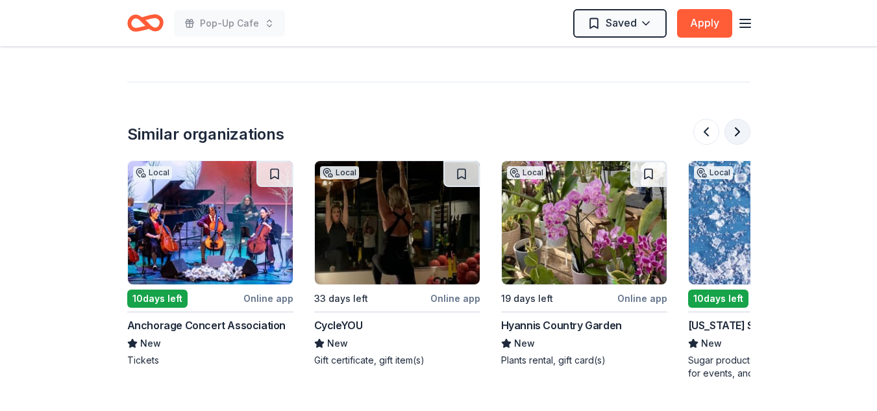
click at [737, 132] on button at bounding box center [737, 132] width 26 height 26
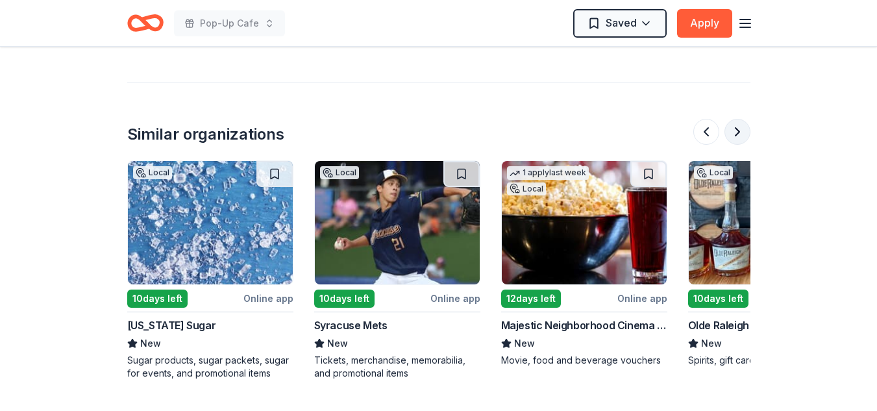
click at [737, 132] on button at bounding box center [737, 132] width 26 height 26
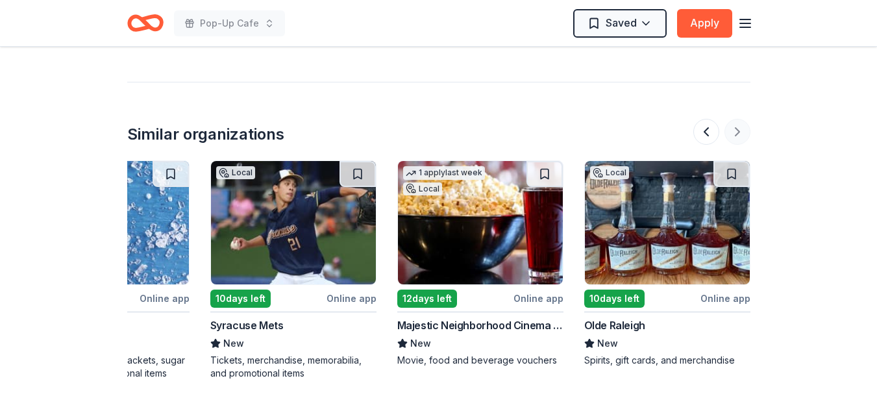
click at [737, 132] on div at bounding box center [721, 132] width 57 height 26
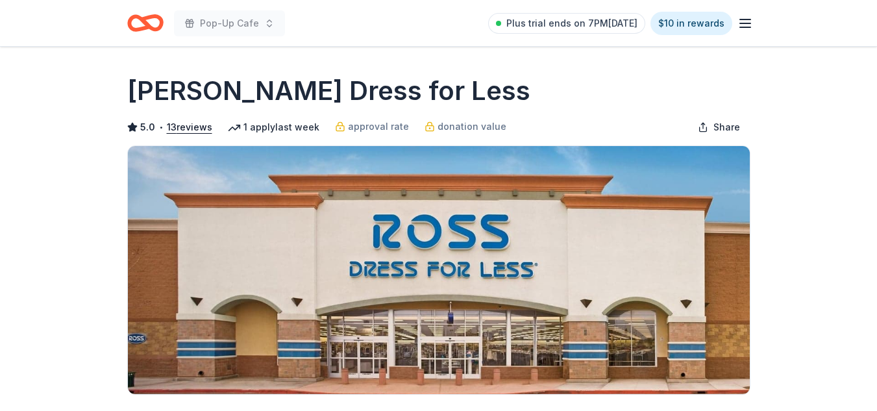
scroll to position [359, 0]
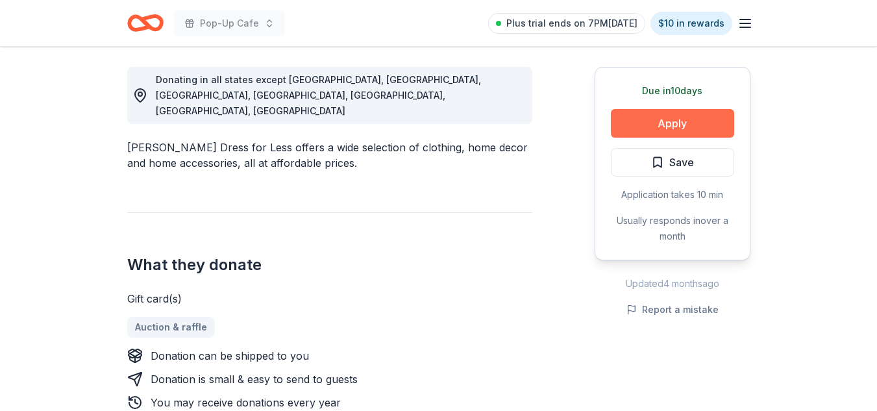
click at [687, 119] on button "Apply" at bounding box center [672, 123] width 123 height 29
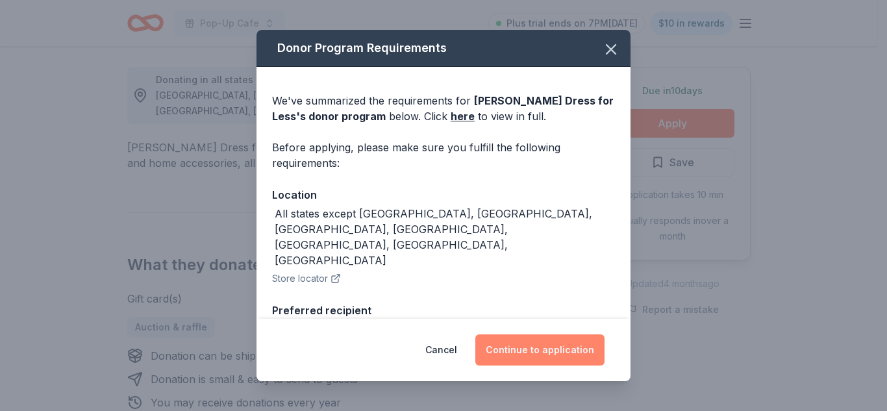
click at [560, 347] on button "Continue to application" at bounding box center [539, 349] width 129 height 31
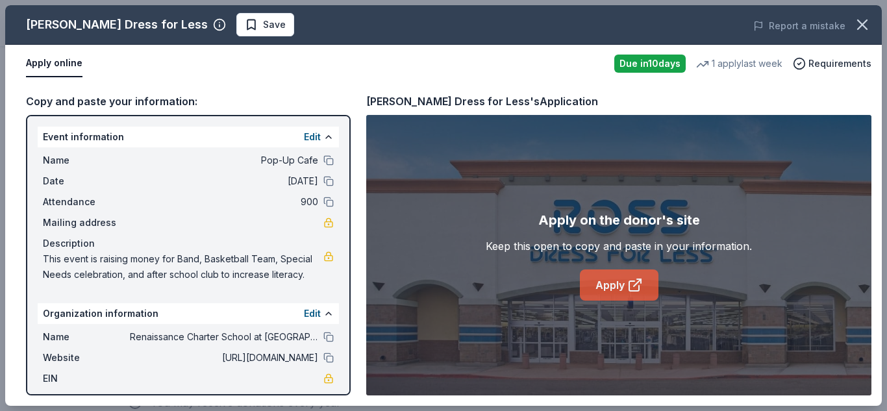
click at [628, 291] on icon at bounding box center [635, 285] width 16 height 16
click at [859, 19] on icon "button" at bounding box center [862, 25] width 18 height 18
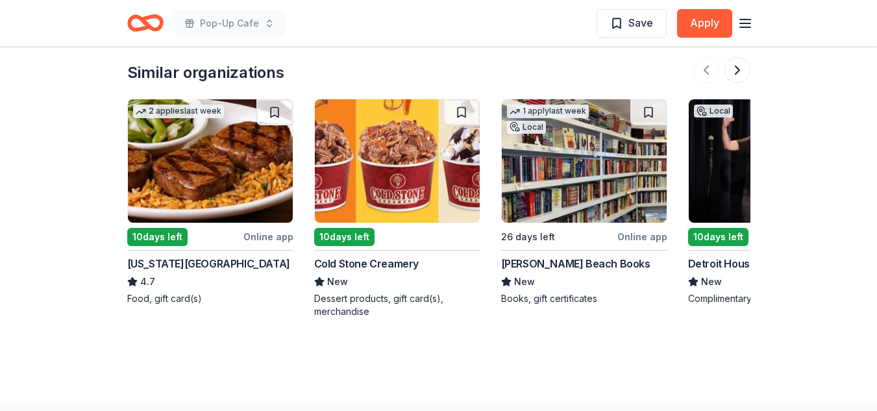
scroll to position [1954, 0]
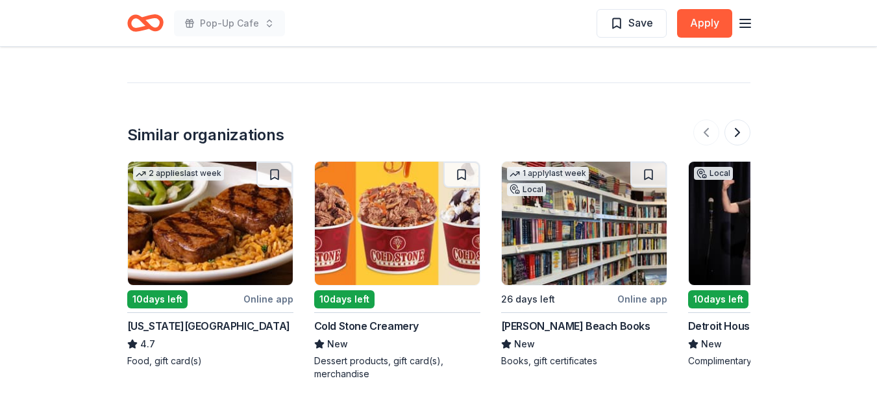
click at [169, 210] on img at bounding box center [210, 223] width 165 height 123
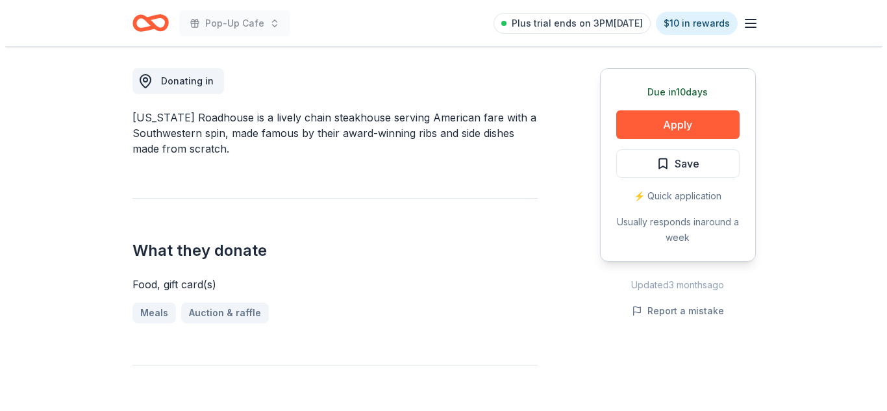
scroll to position [414, 0]
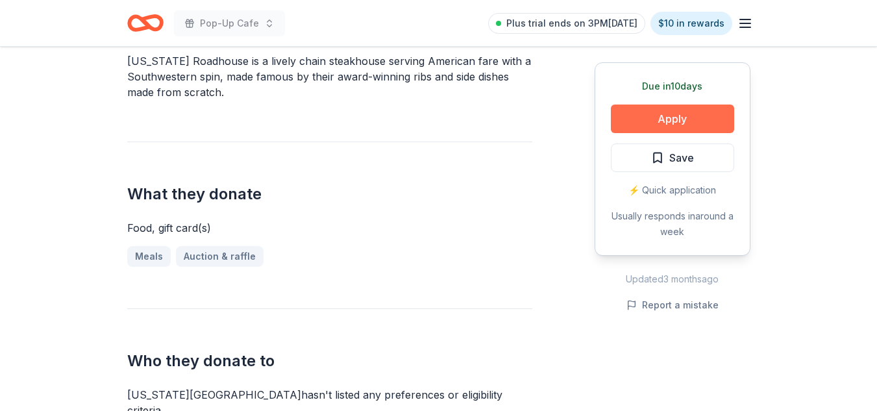
click at [680, 116] on button "Apply" at bounding box center [672, 119] width 123 height 29
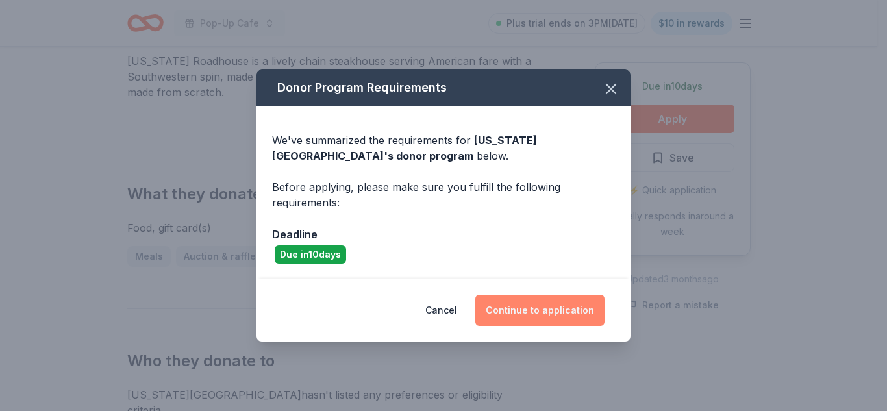
click at [553, 315] on button "Continue to application" at bounding box center [539, 310] width 129 height 31
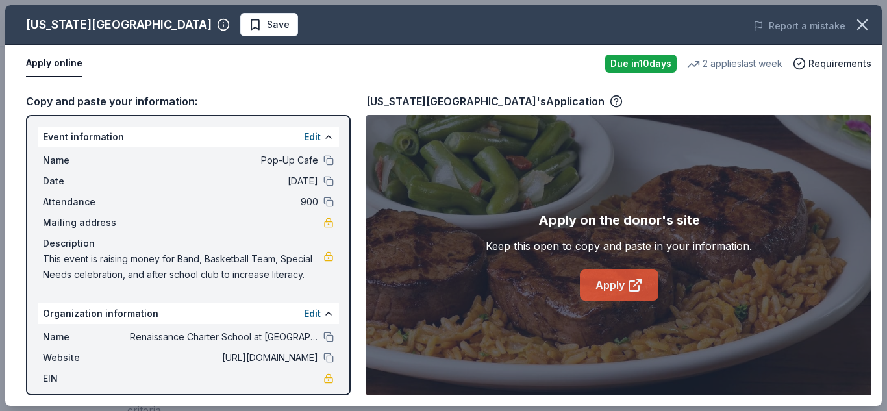
click at [627, 293] on icon at bounding box center [635, 285] width 16 height 16
click at [240, 32] on button "Save" at bounding box center [269, 24] width 58 height 23
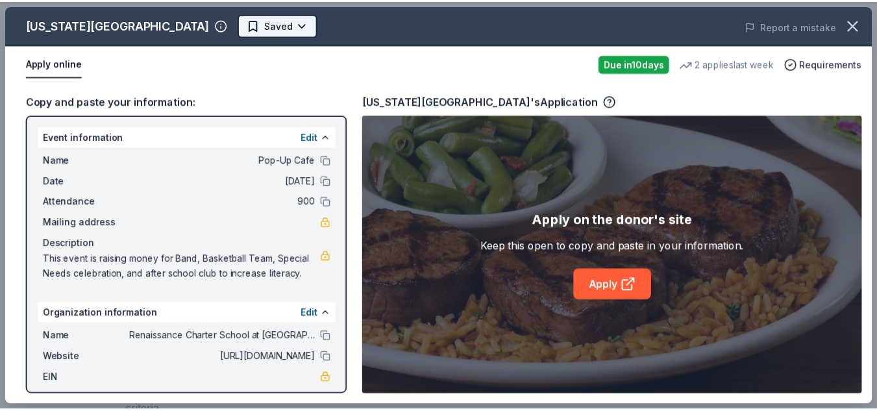
scroll to position [0, 0]
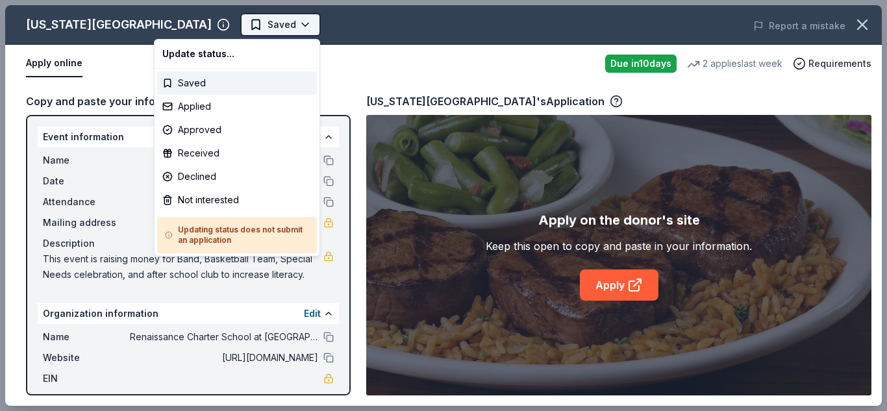
click at [221, 18] on body "Pop-Up Cafe Saved Apply Due [DATE] [GEOGRAPHIC_DATA][US_STATE] 4.7 • 31 reviews…" at bounding box center [438, 205] width 877 height 411
click at [191, 112] on div "Applied" at bounding box center [237, 106] width 160 height 23
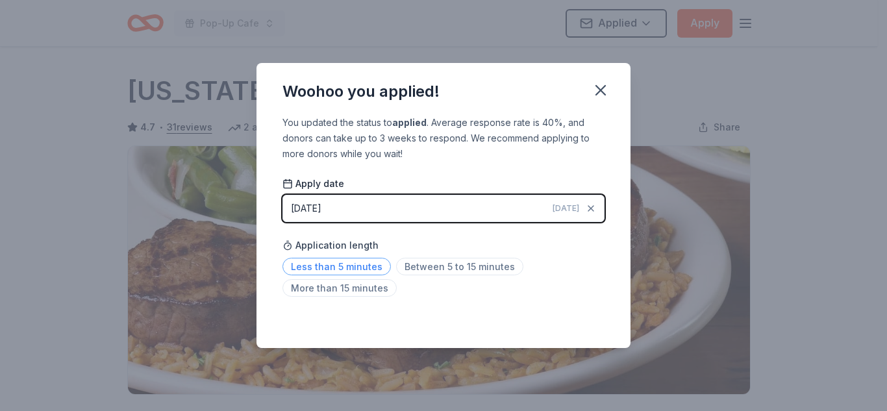
click at [375, 269] on span "Less than 5 minutes" at bounding box center [336, 267] width 108 height 18
click at [595, 93] on icon "button" at bounding box center [600, 90] width 18 height 18
